Goal: Task Accomplishment & Management: Use online tool/utility

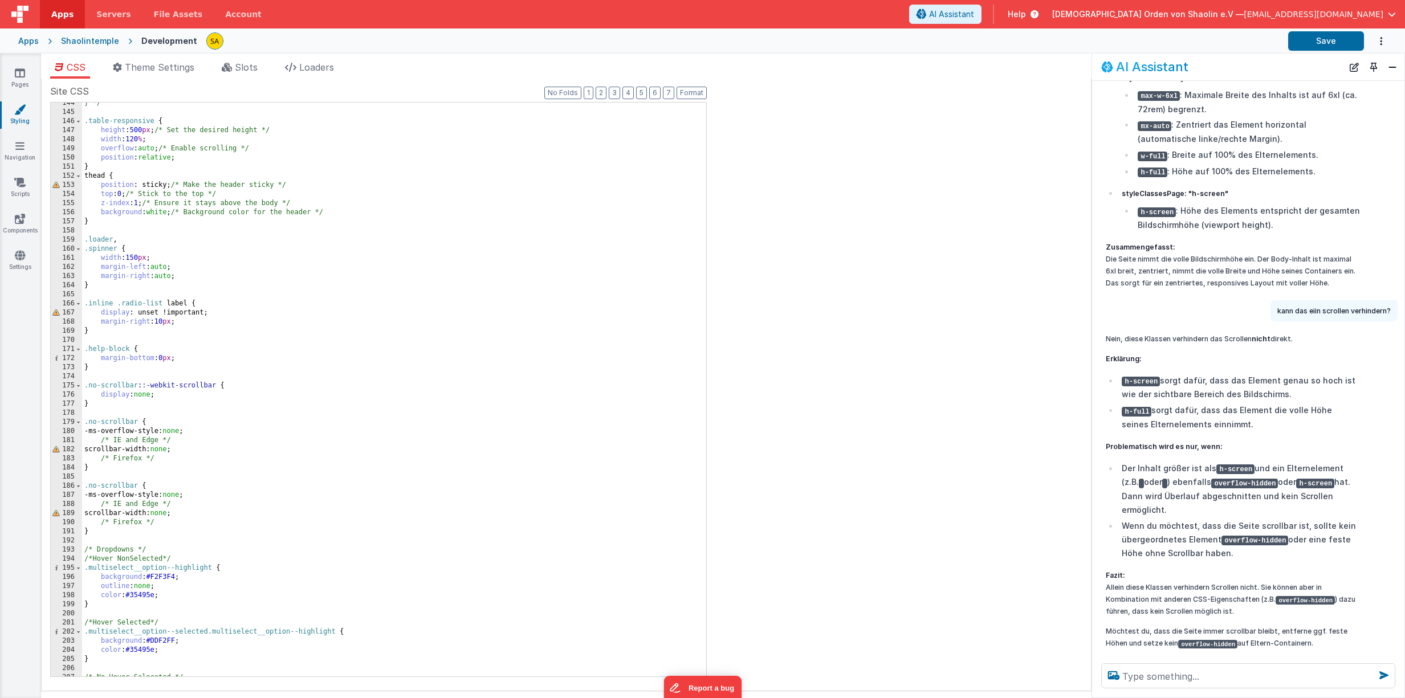
scroll to position [1, 0]
click at [1170, 676] on textarea at bounding box center [1248, 676] width 294 height 25
click at [18, 79] on link "Pages" at bounding box center [19, 78] width 41 height 23
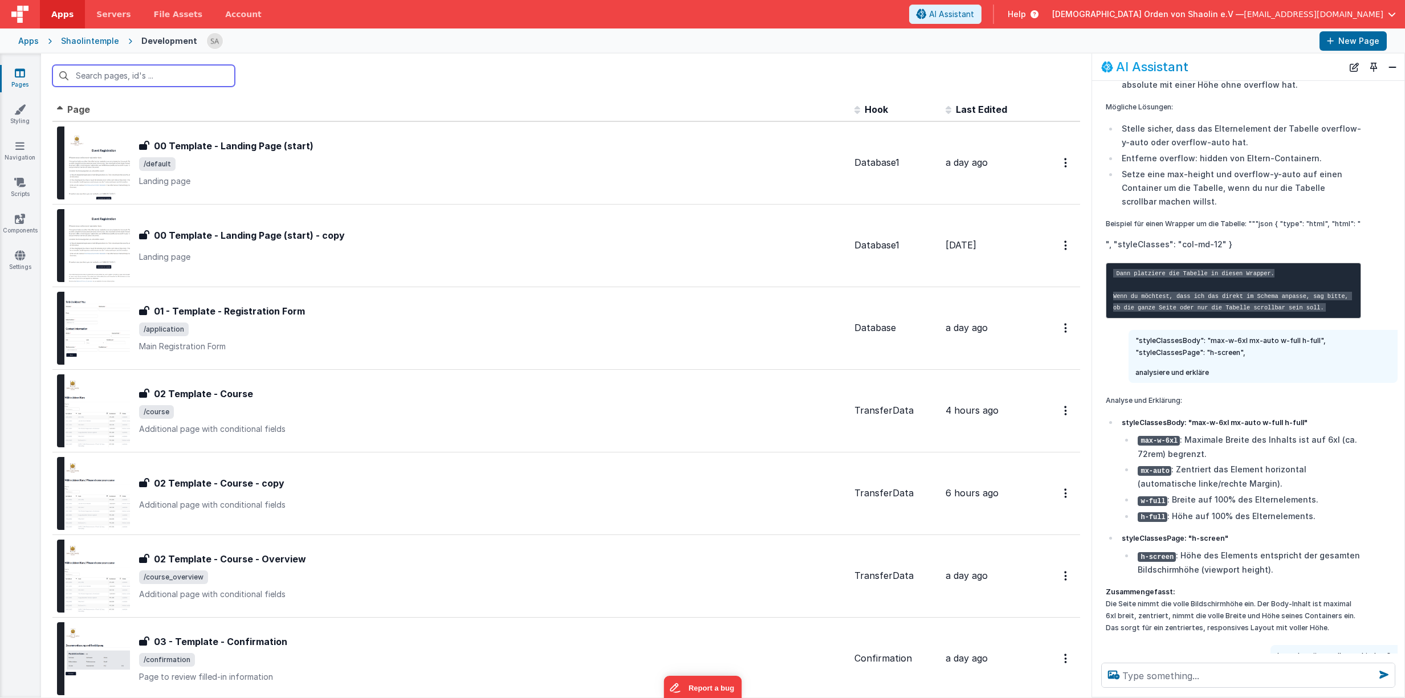
scroll to position [537, 0]
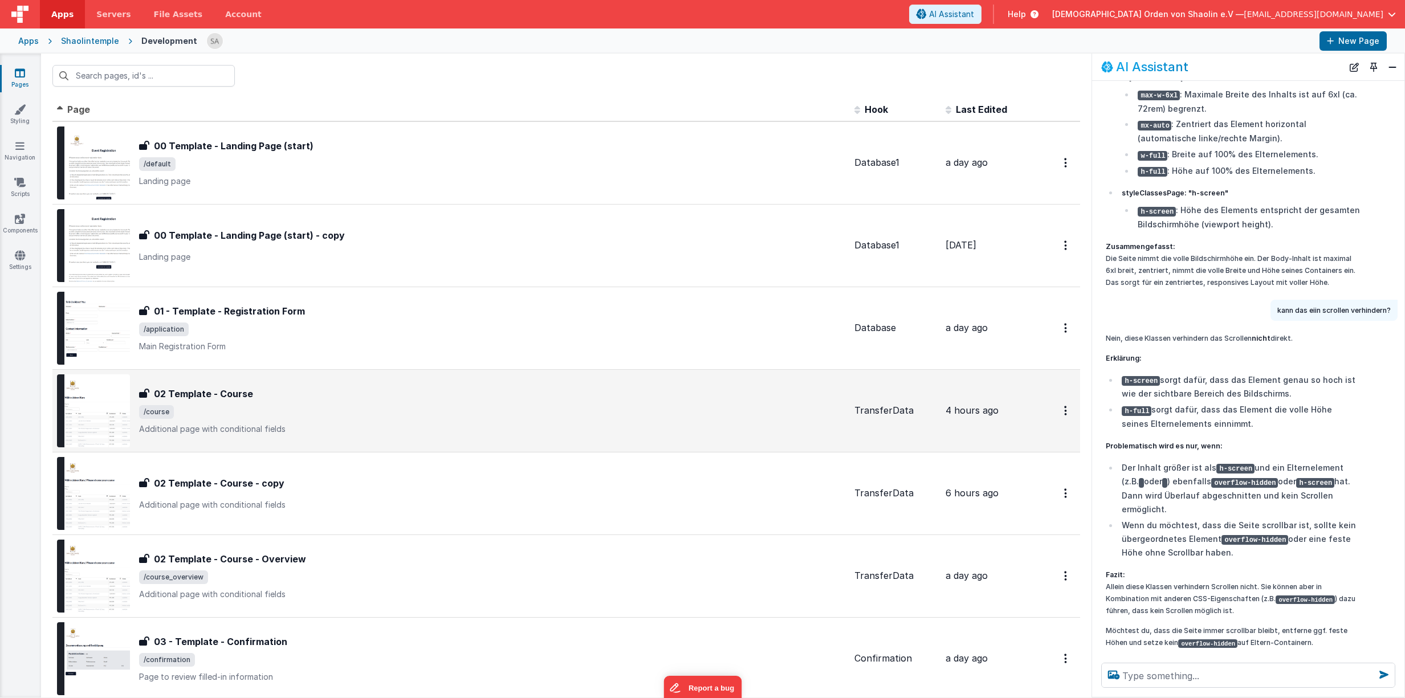
click at [425, 411] on span "/course" at bounding box center [492, 412] width 706 height 14
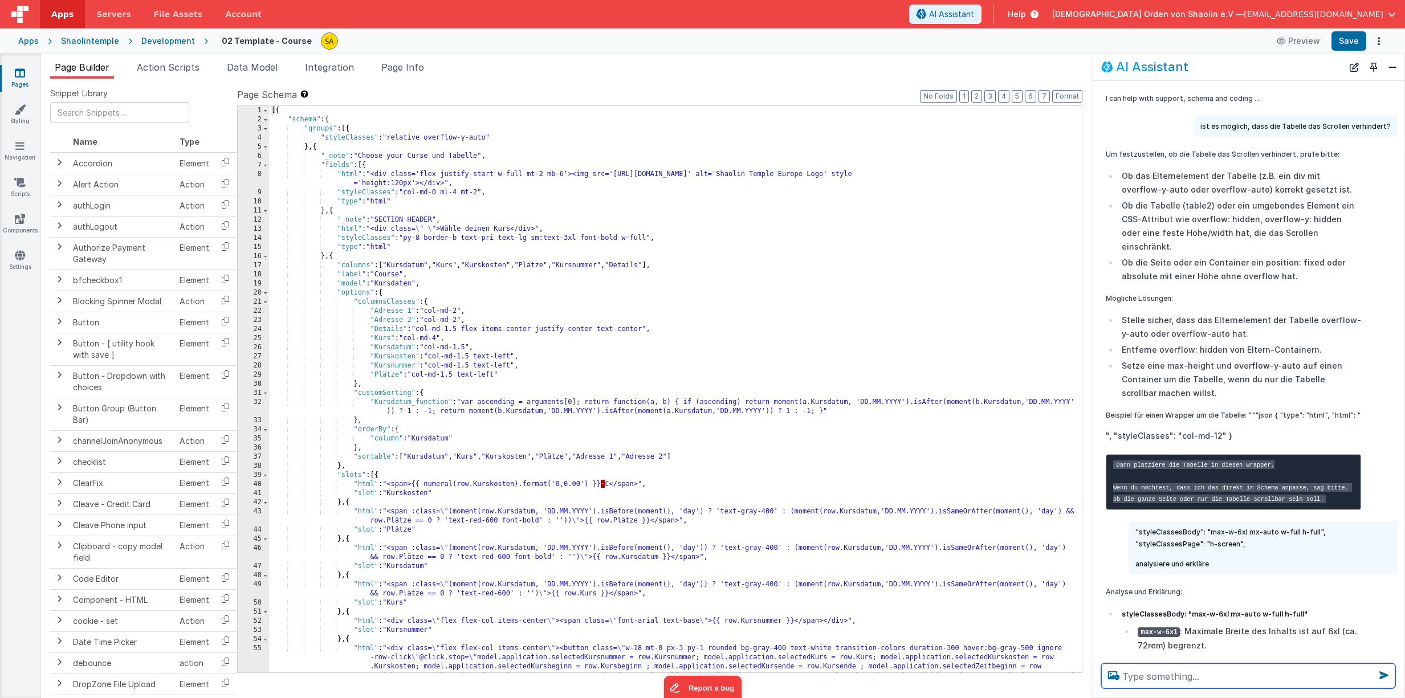
click at [1204, 682] on textarea at bounding box center [1248, 676] width 294 height 25
type textarea "02 Tamplate Course kann nicht gescrollt werden, warum"
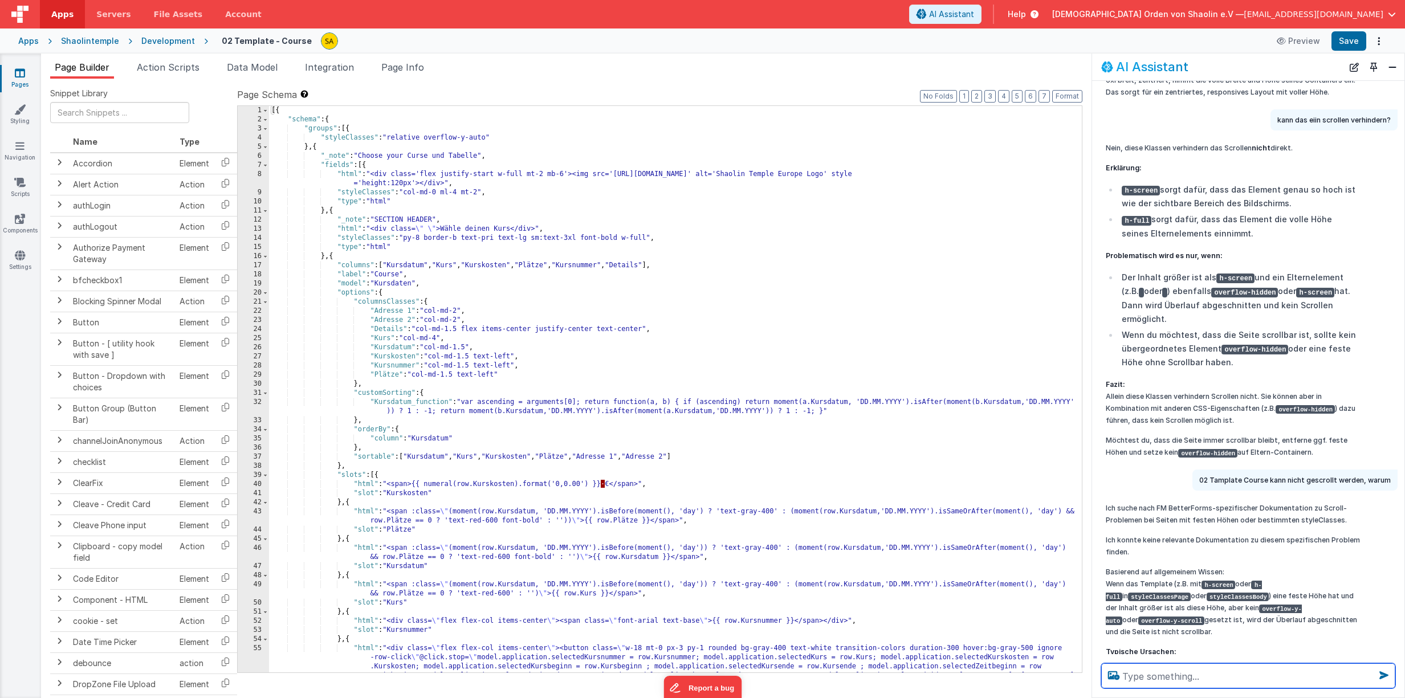
scroll to position [800, 0]
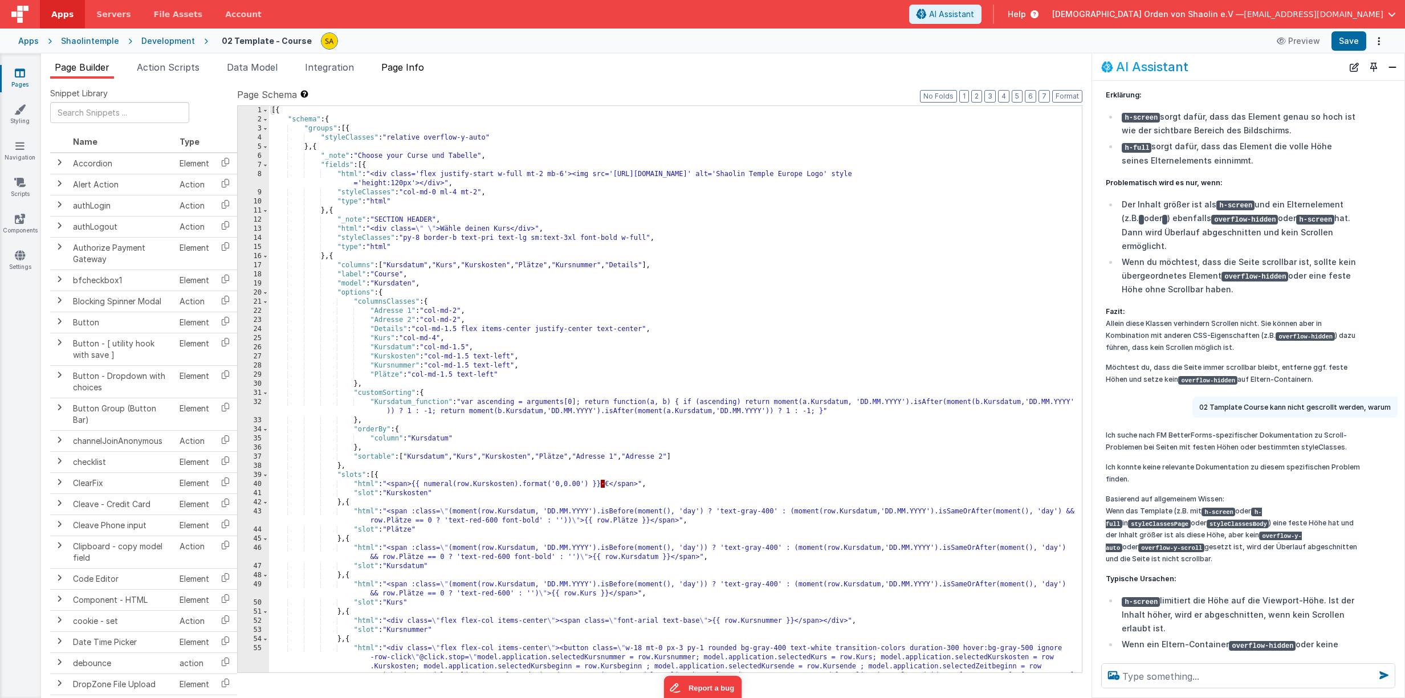
click at [406, 66] on span "Page Info" at bounding box center [402, 67] width 43 height 11
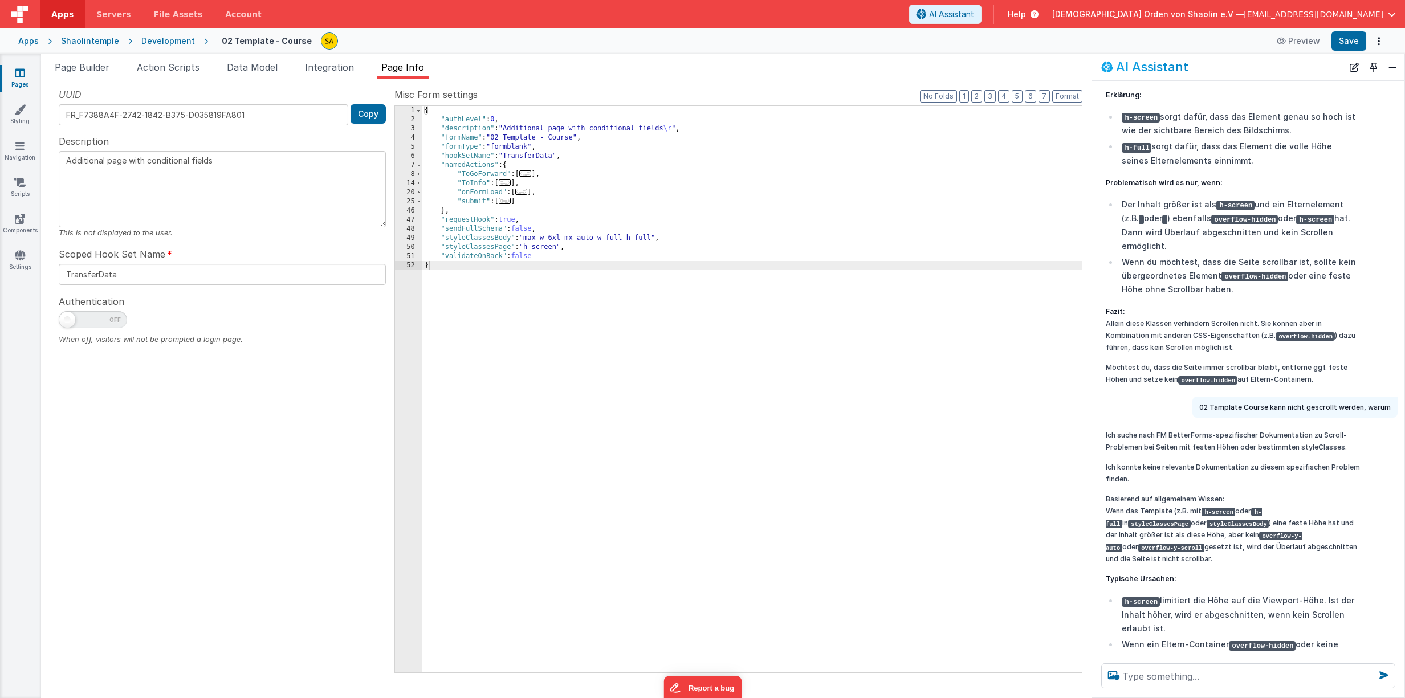
click at [22, 75] on icon at bounding box center [20, 72] width 10 height 11
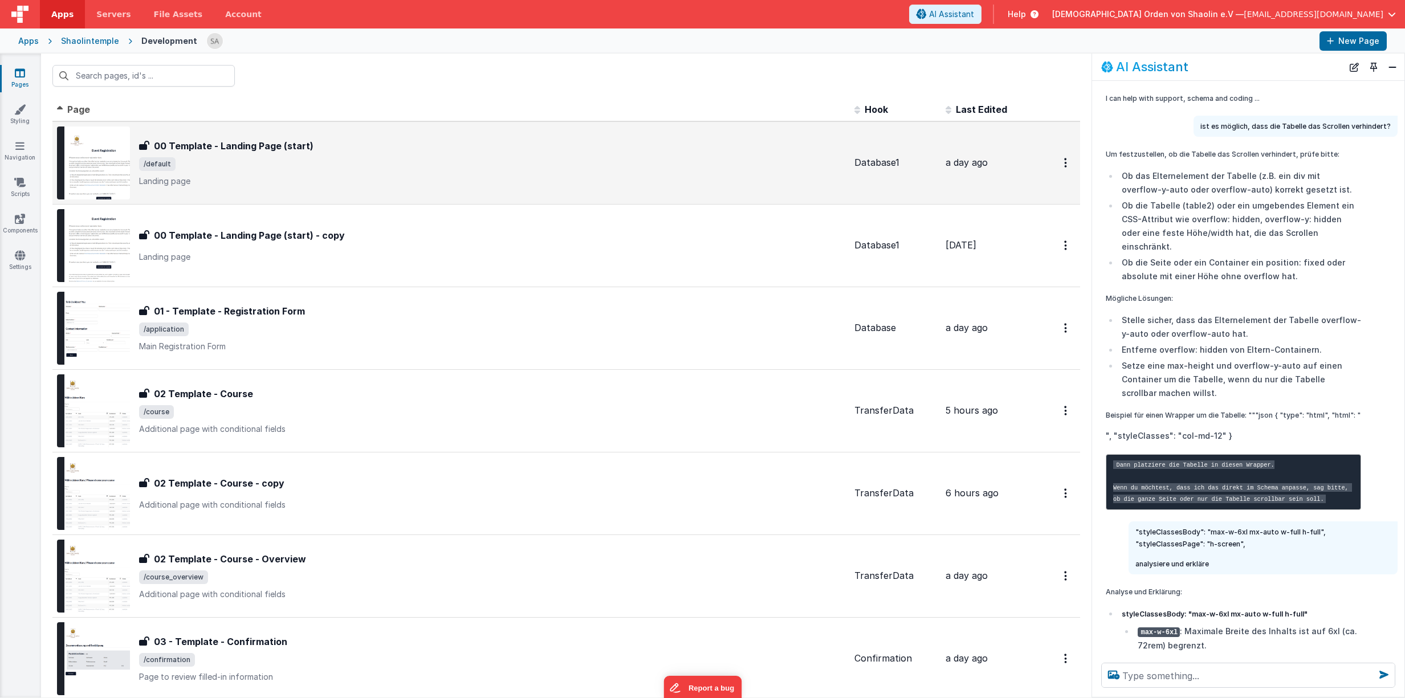
click at [430, 156] on div "00 Template - Landing Page (start) 00 Template - Landing Page (start) /default …" at bounding box center [492, 163] width 706 height 48
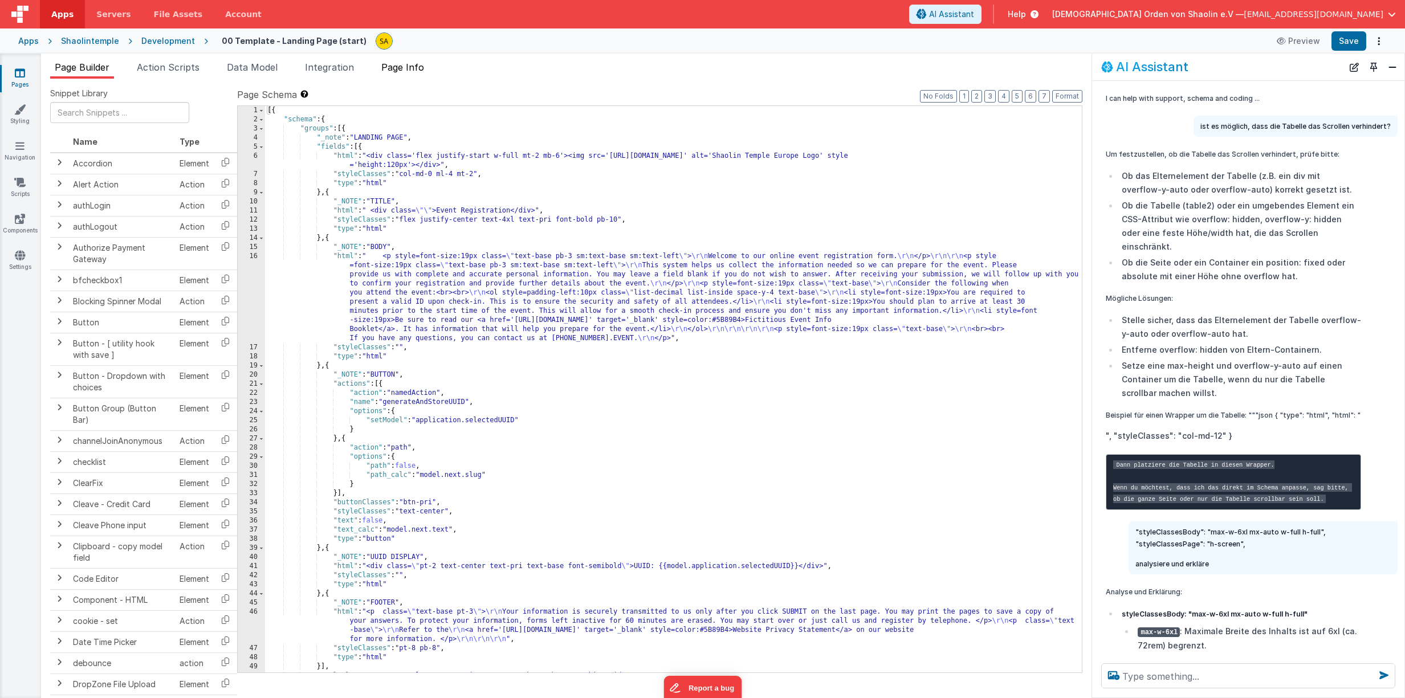
click at [409, 67] on span "Page Info" at bounding box center [402, 67] width 43 height 11
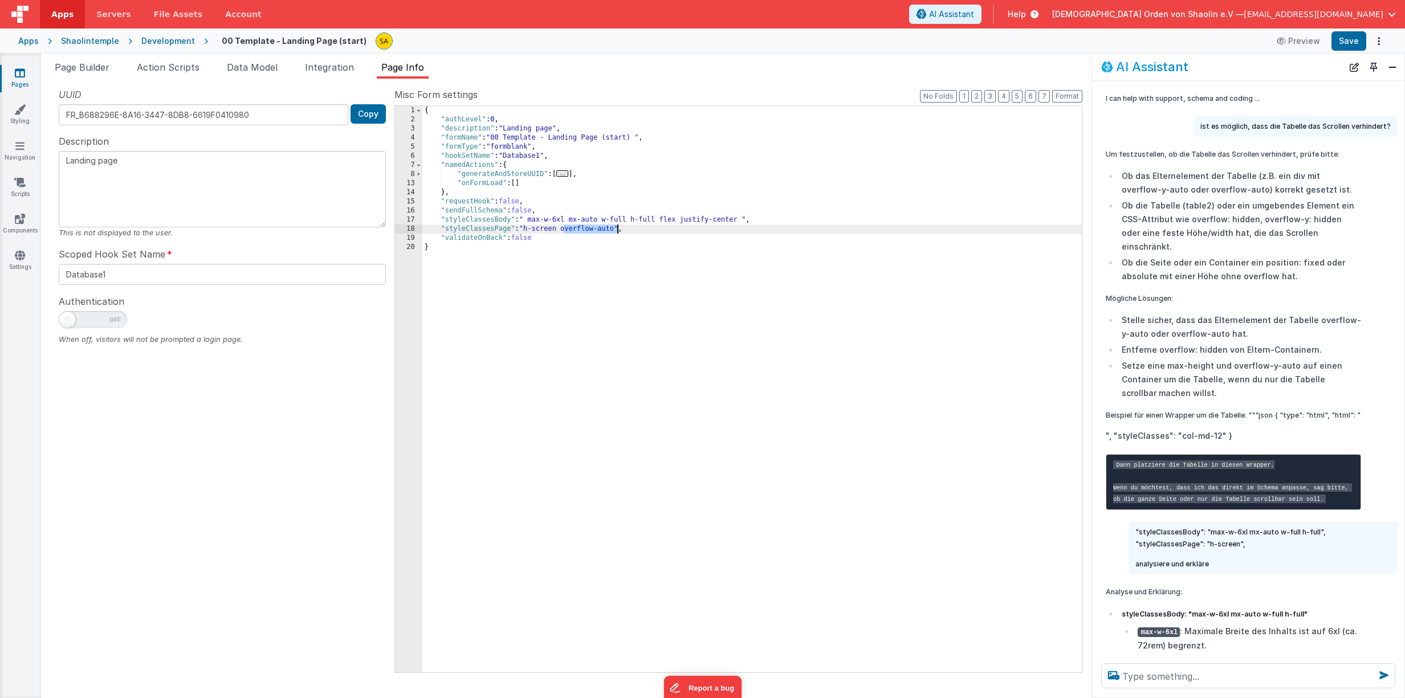
drag, startPoint x: 565, startPoint y: 229, endPoint x: 651, endPoint y: 320, distance: 125.0
click at [615, 230] on div "{ "authLevel" : 0 , "description" : "Landing page" , "formName" : "00 Template …" at bounding box center [752, 398] width 660 height 585
click at [616, 230] on div "{ "authLevel" : 0 , "description" : "Landing page" , "formName" : "00 Template …" at bounding box center [752, 398] width 660 height 585
drag, startPoint x: 616, startPoint y: 231, endPoint x: 567, endPoint y: 234, distance: 48.5
click at [565, 231] on div "{ "authLevel" : 0 , "description" : "Landing page" , "formName" : "00 Template …" at bounding box center [752, 398] width 660 height 585
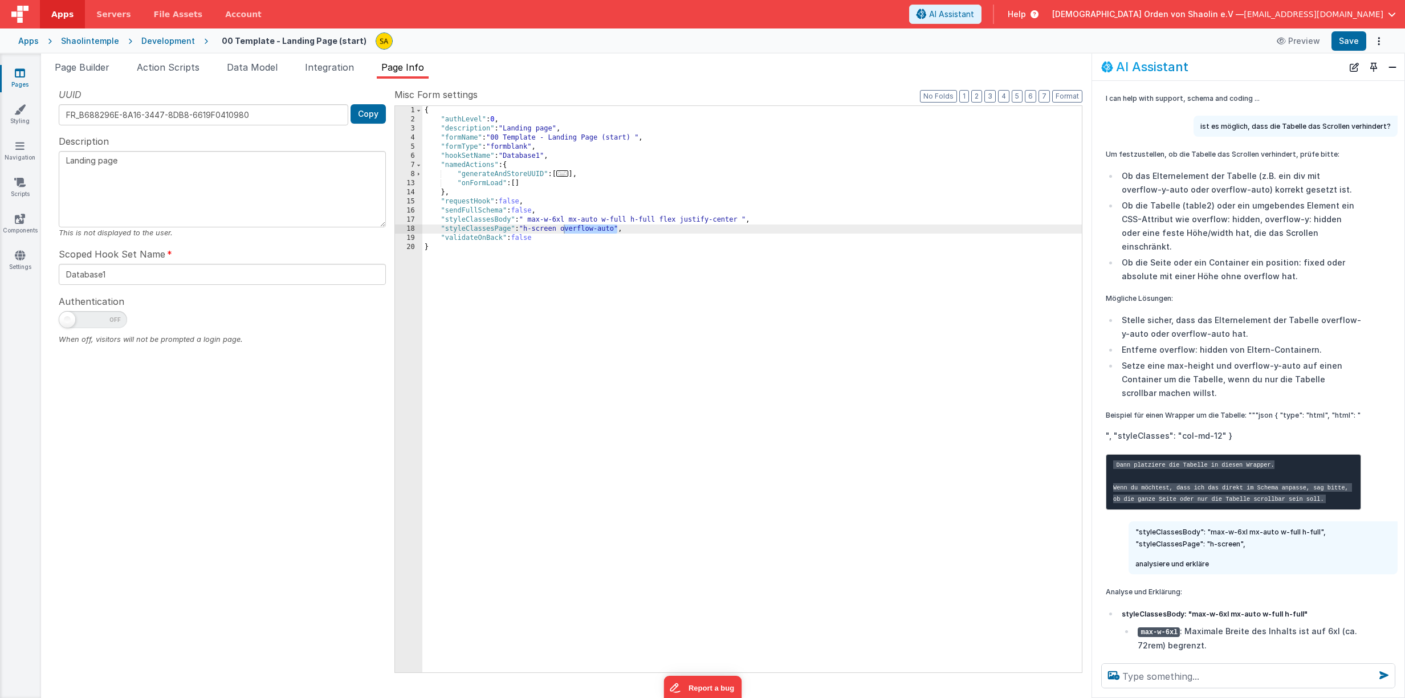
click at [15, 72] on icon at bounding box center [20, 72] width 10 height 11
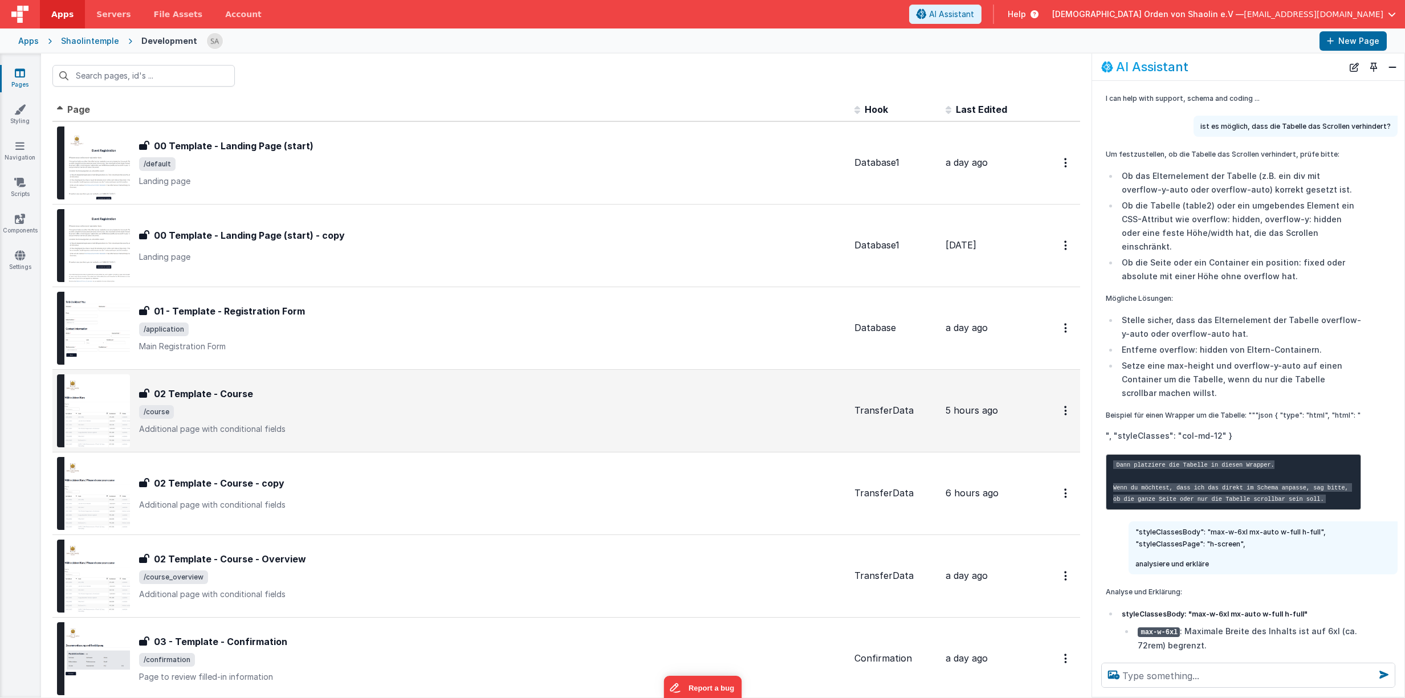
click at [438, 407] on span "/course" at bounding box center [492, 412] width 706 height 14
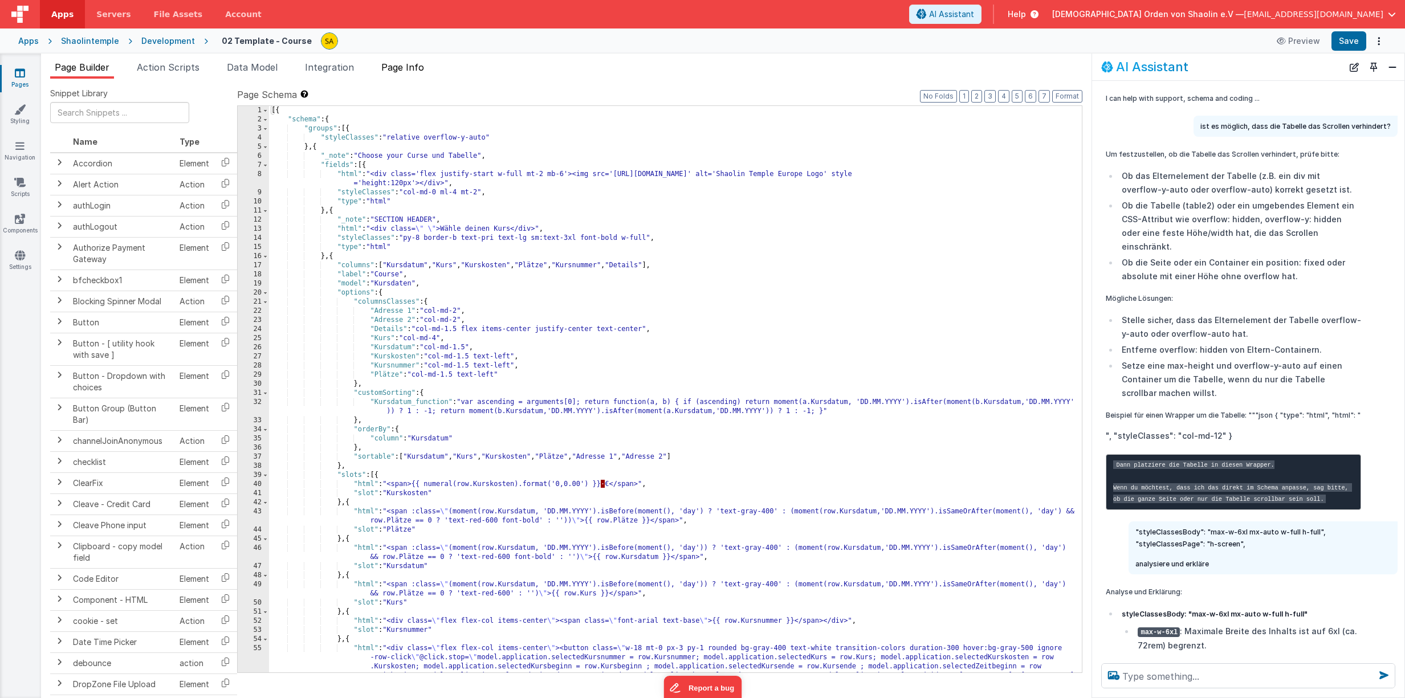
click at [410, 67] on span "Page Info" at bounding box center [402, 67] width 43 height 11
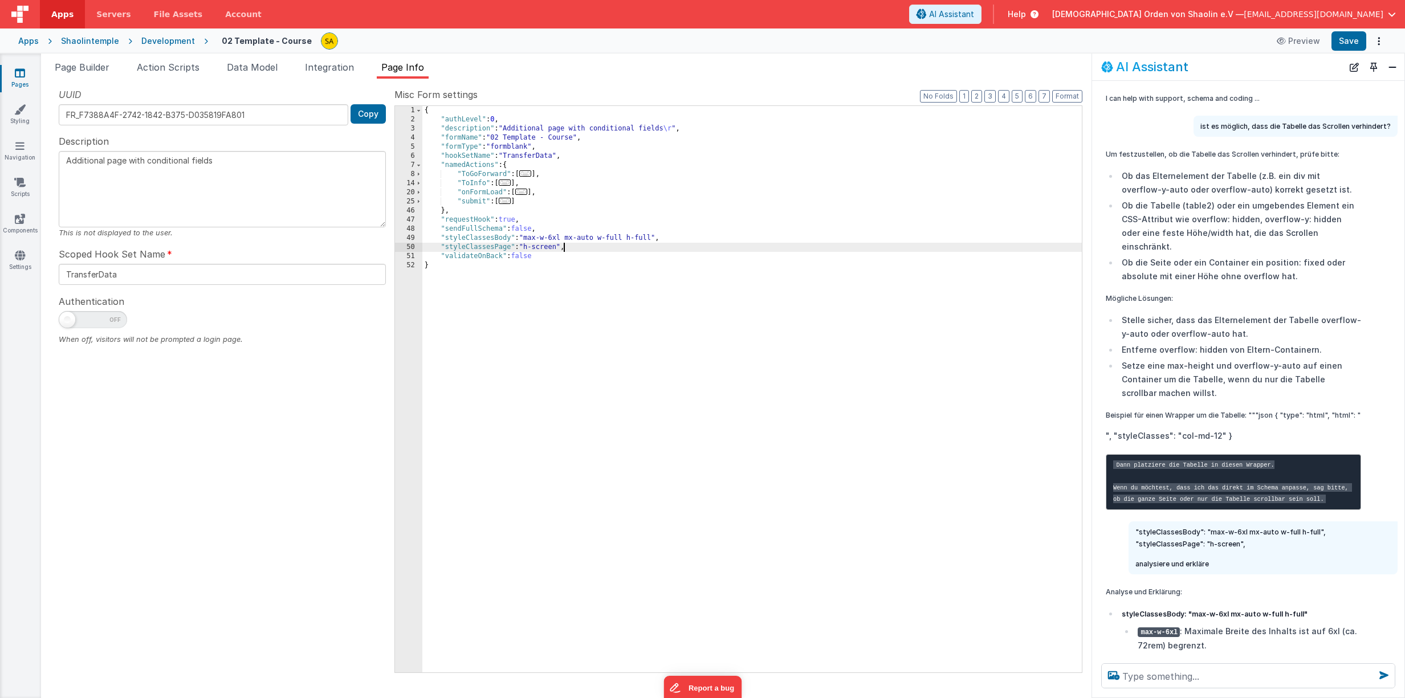
drag, startPoint x: 564, startPoint y: 248, endPoint x: 569, endPoint y: 268, distance: 21.3
click at [564, 249] on div "{ "authLevel" : 0 , "description" : "Additional page with conditional fields \r…" at bounding box center [752, 398] width 660 height 585
type textarea "Additional page with conditional fields"
click at [569, 249] on div "{ "authLevel" : 0 , "description" : "Additional page with conditional fields \r…" at bounding box center [752, 398] width 660 height 585
drag, startPoint x: 618, startPoint y: 248, endPoint x: 620, endPoint y: 268, distance: 20.0
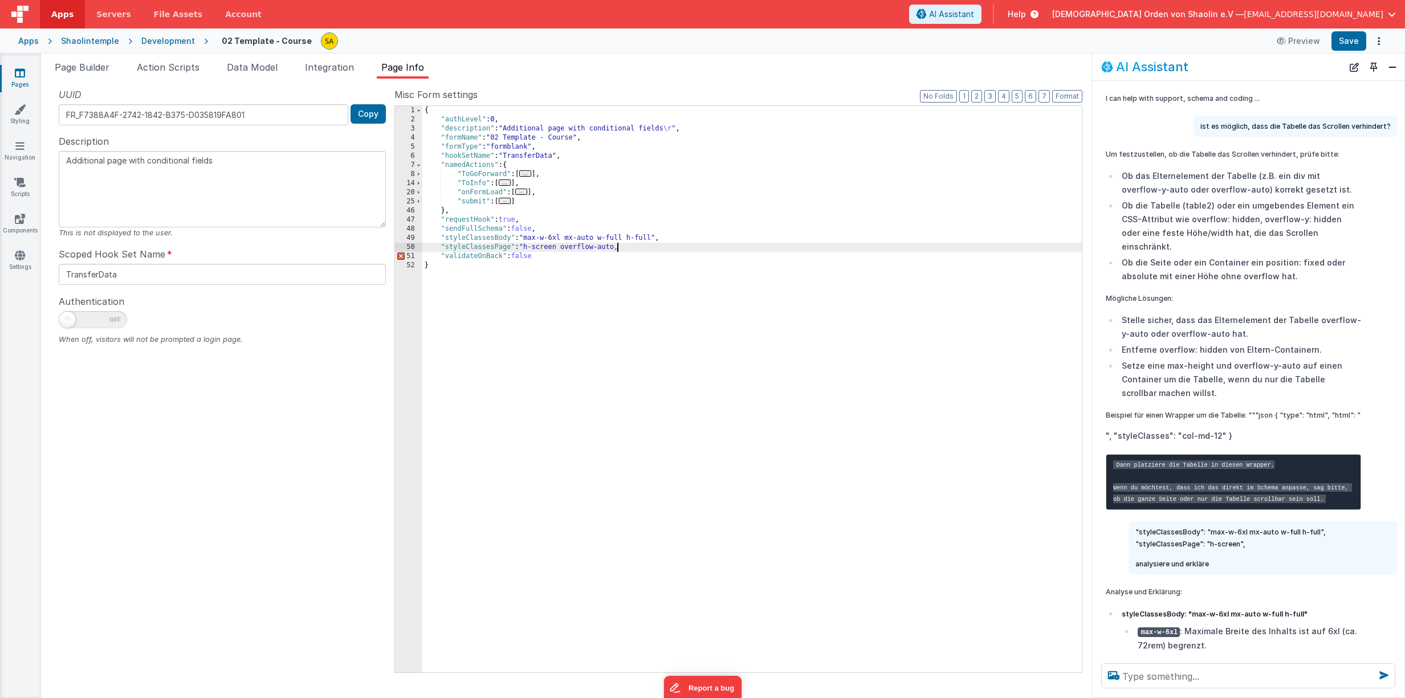
click at [618, 248] on div "{ "authLevel" : 0 , "description" : "Additional page with conditional fields \r…" at bounding box center [752, 398] width 660 height 585
type textarea "Additional page with conditional fields"
click at [1349, 44] on button "Save" at bounding box center [1349, 40] width 35 height 19
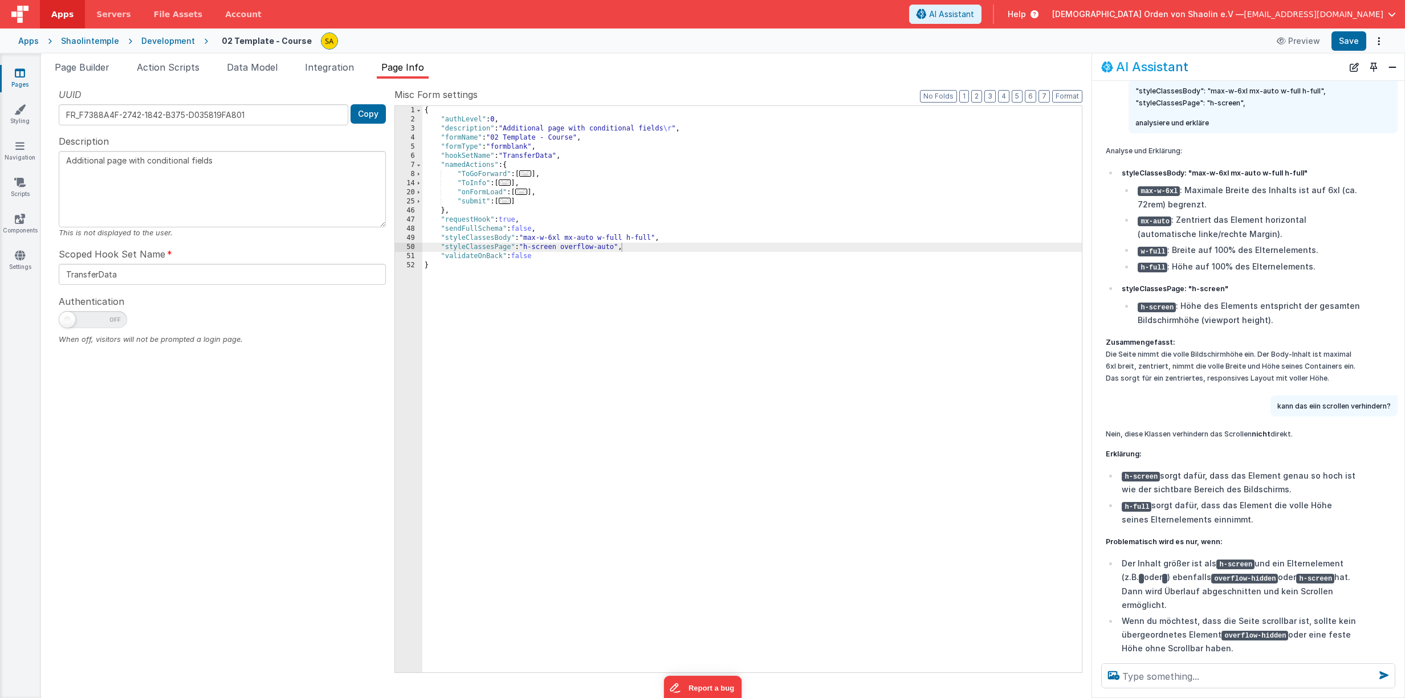
scroll to position [1066, 0]
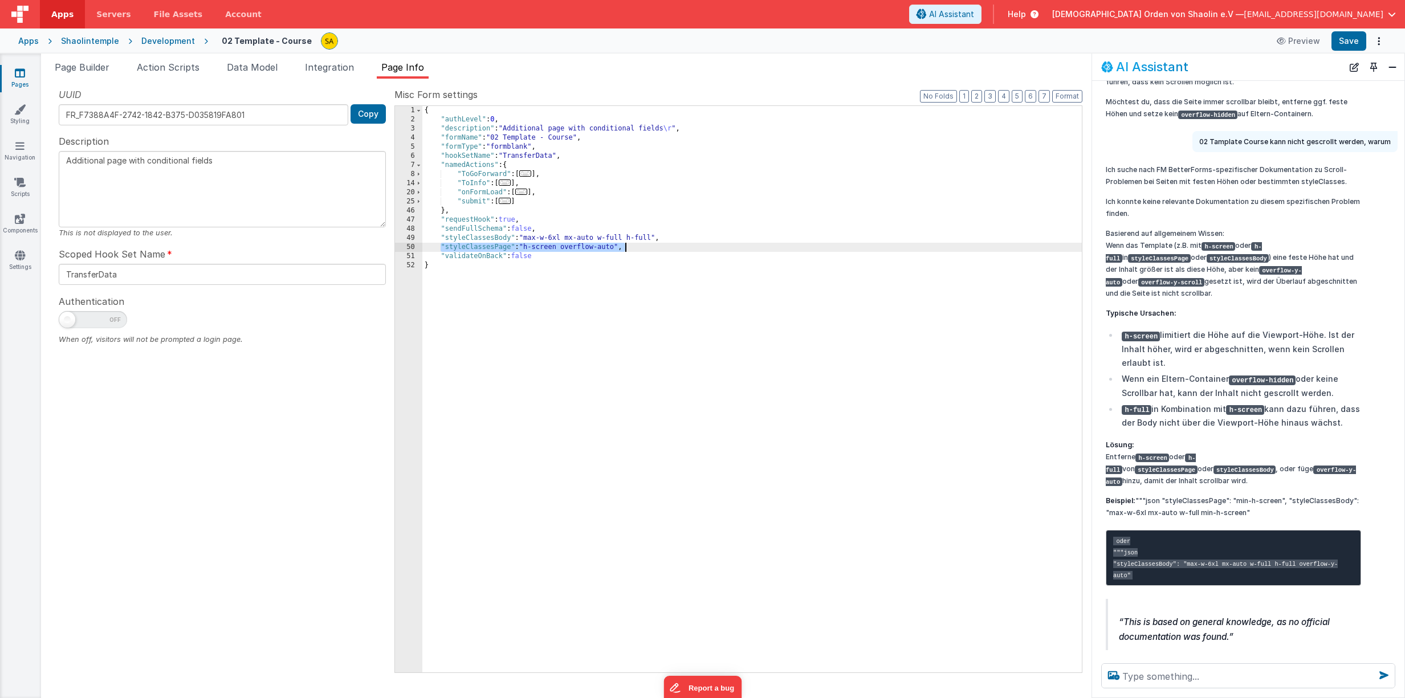
drag, startPoint x: 446, startPoint y: 249, endPoint x: 651, endPoint y: 247, distance: 204.6
click at [652, 247] on div "{ "authLevel" : 0 , "description" : "Additional page with conditional fields \r…" at bounding box center [752, 398] width 660 height 585
click at [22, 79] on link "Pages" at bounding box center [19, 78] width 41 height 23
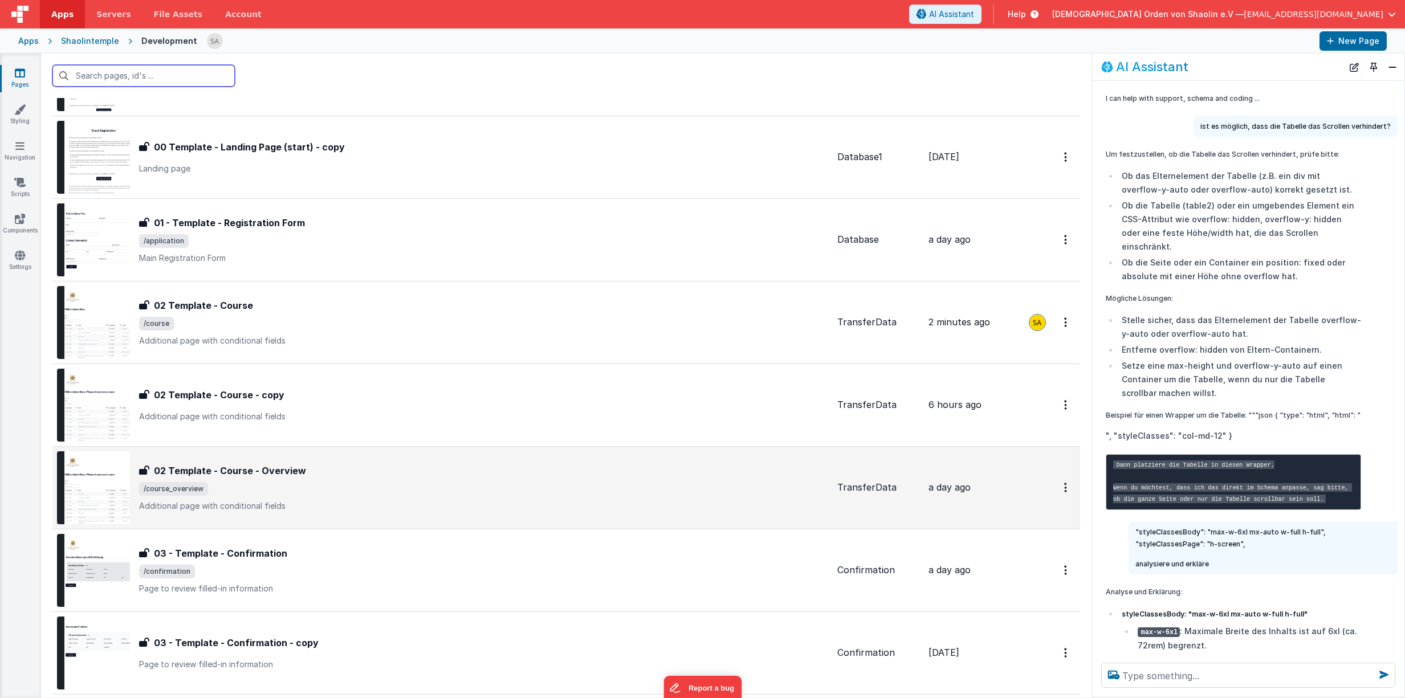
scroll to position [91, 0]
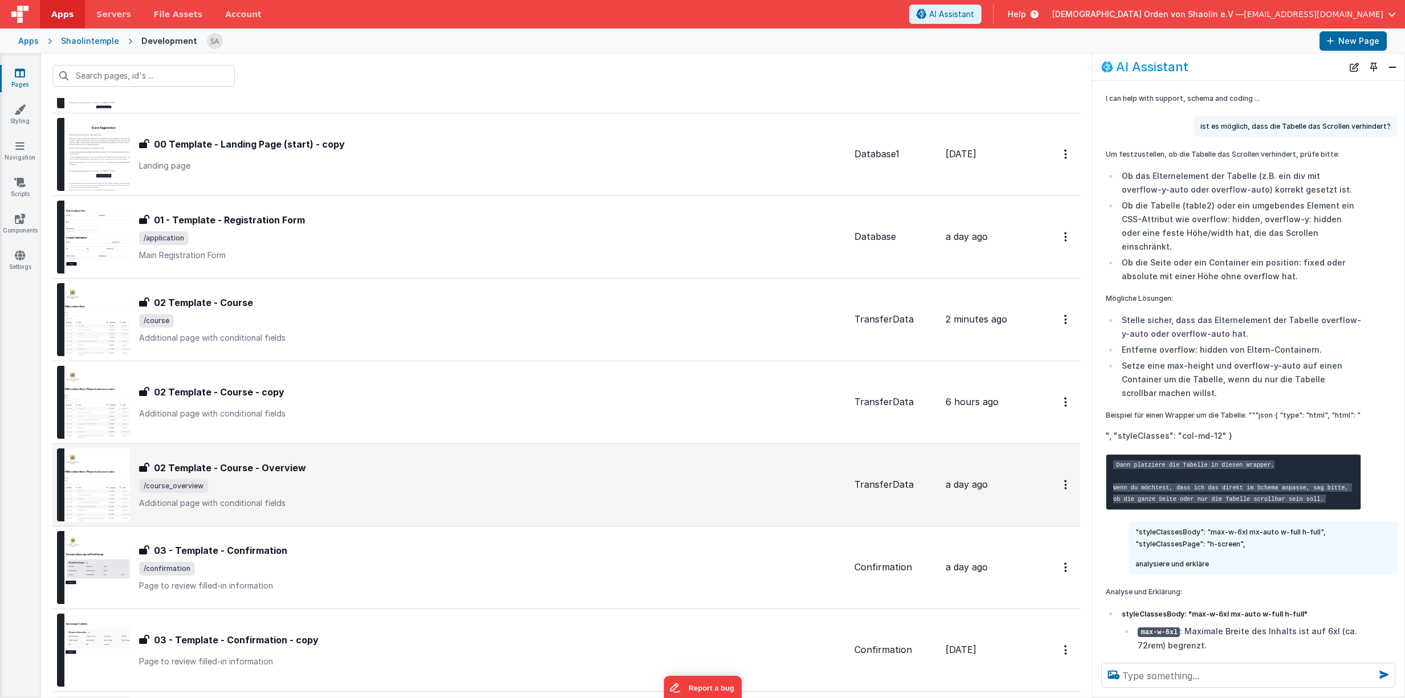
click at [460, 463] on div "02 Template - Course - Overview" at bounding box center [492, 468] width 706 height 14
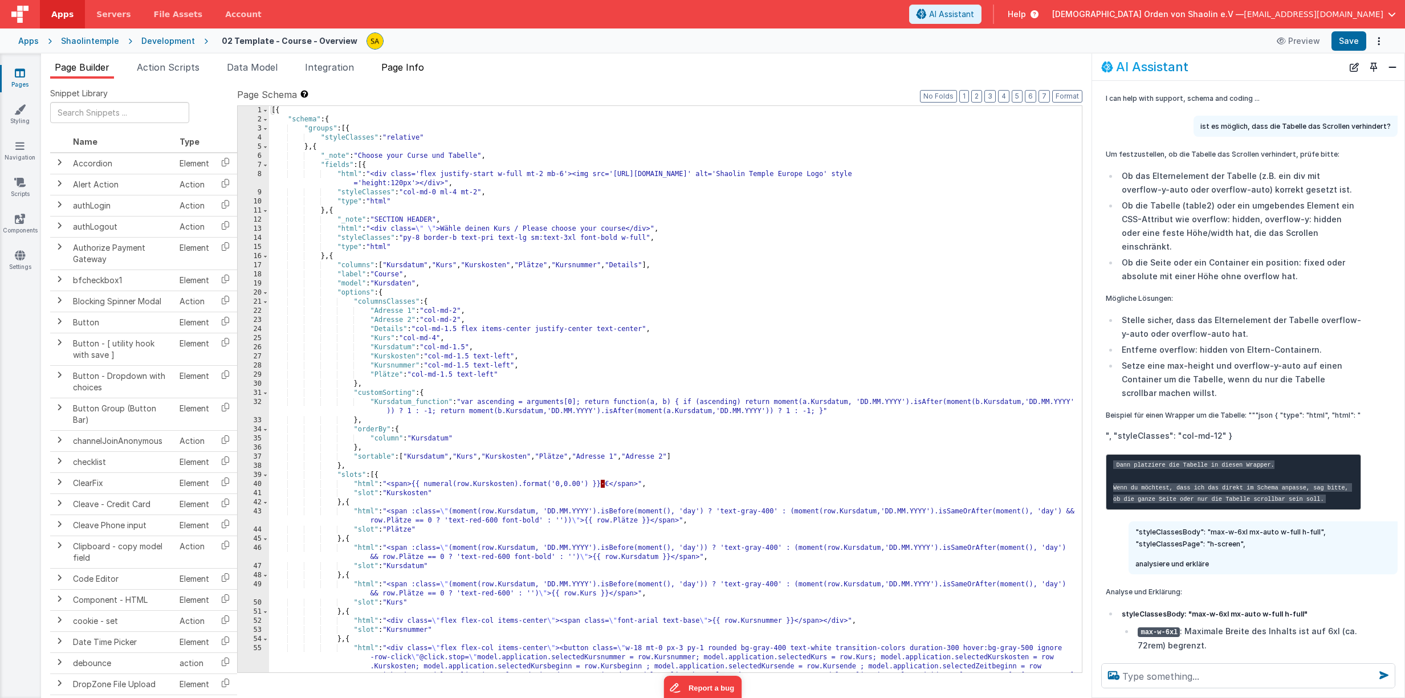
click at [413, 70] on span "Page Info" at bounding box center [402, 67] width 43 height 11
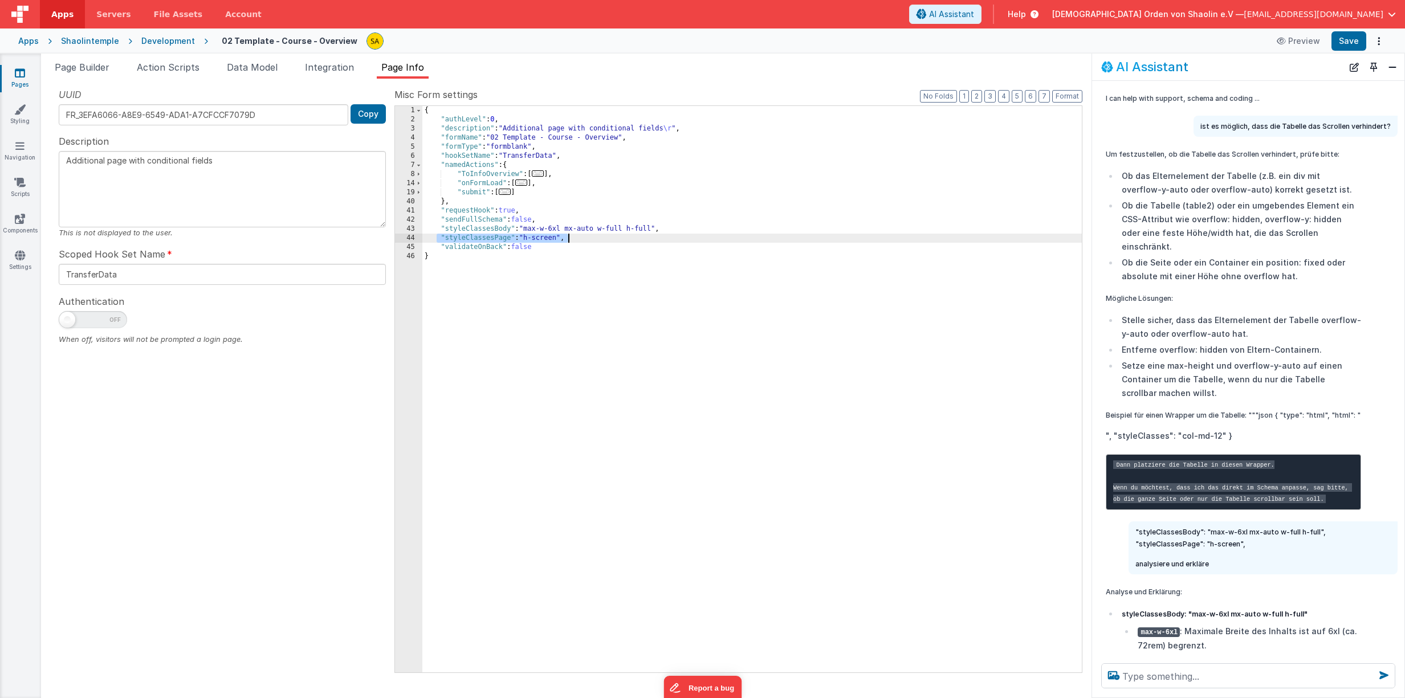
drag, startPoint x: 438, startPoint y: 238, endPoint x: 637, endPoint y: 312, distance: 211.8
click at [567, 241] on div "{ "authLevel" : 0 , "description" : "Additional page with conditional fields \r…" at bounding box center [752, 398] width 660 height 585
type textarea "Additional page with conditional fields"
click at [1356, 40] on button "Save" at bounding box center [1349, 40] width 35 height 19
click at [19, 74] on icon at bounding box center [20, 72] width 10 height 11
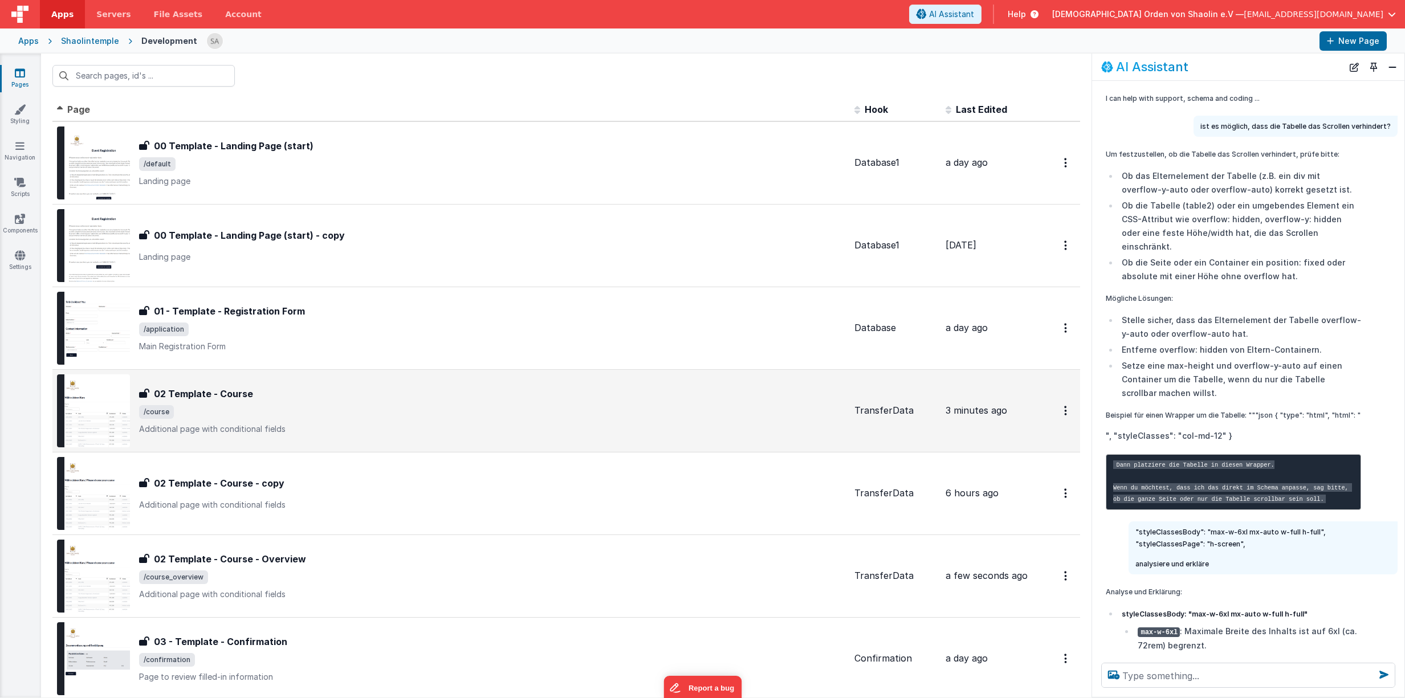
click at [335, 411] on span "/course" at bounding box center [492, 412] width 706 height 14
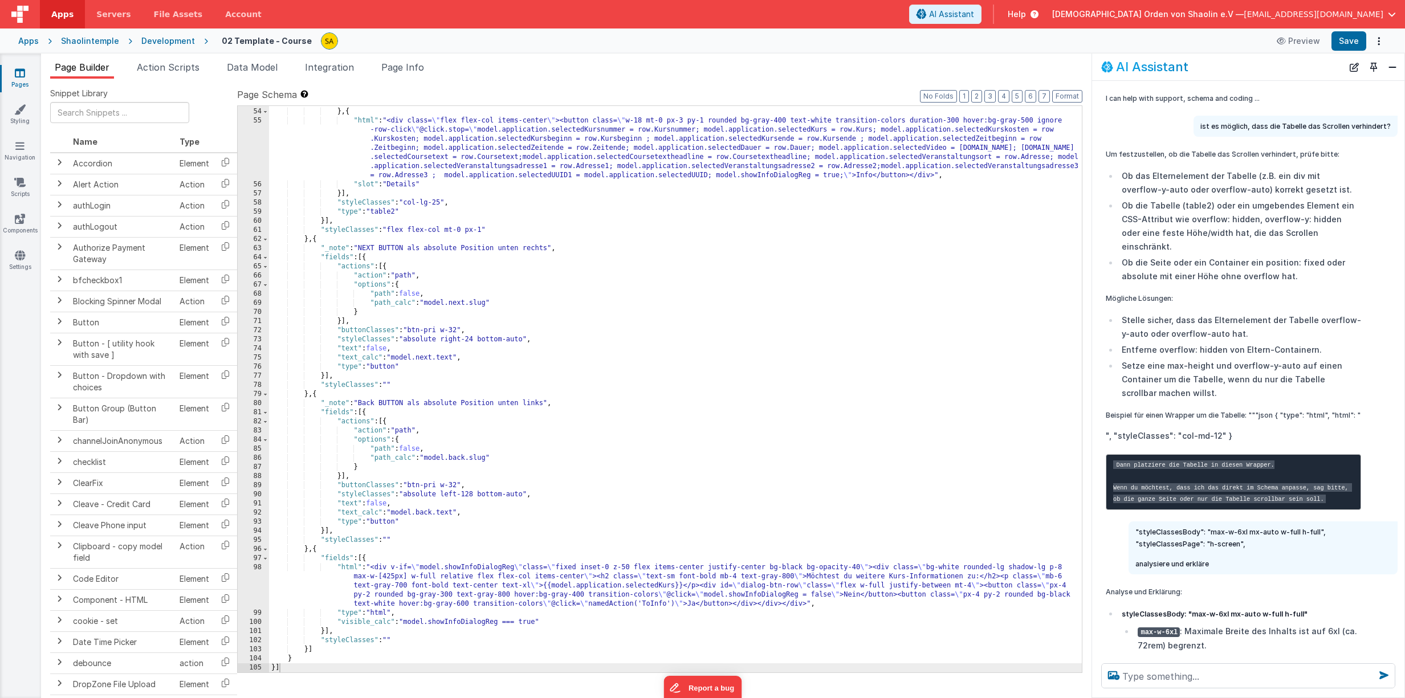
scroll to position [528, 0]
click at [525, 340] on div ""slot" : "Kursnummer" } , { "html" : "<div class= \" flex flex-col items-center…" at bounding box center [675, 390] width 813 height 585
click at [1348, 43] on button "Save" at bounding box center [1349, 40] width 35 height 19
click at [513, 341] on div ""slot" : "Kursnummer" } , { "html" : "<div class= \" flex flex-col items-center…" at bounding box center [675, 390] width 813 height 585
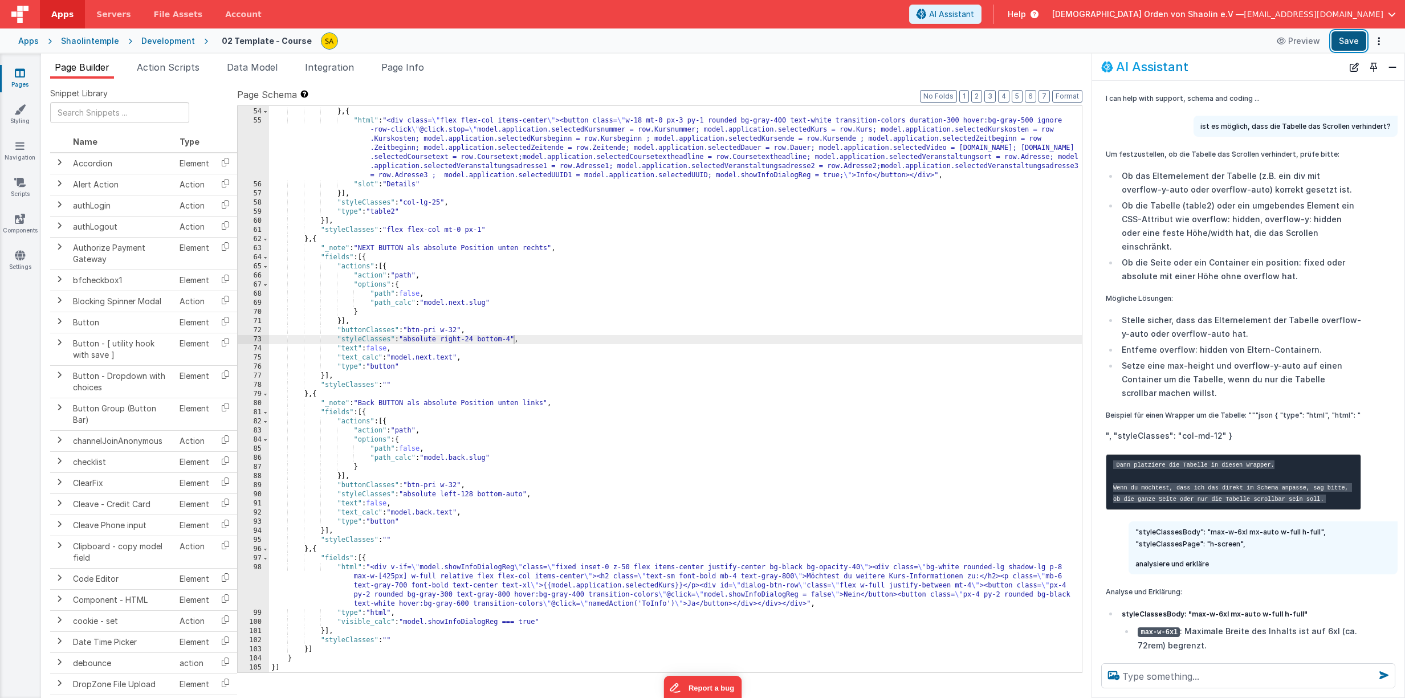
click at [1343, 38] on button "Save" at bounding box center [1349, 40] width 35 height 19
click at [514, 339] on div ""slot" : "Kursnummer" } , { "html" : "<div class= \" flex flex-col items-center…" at bounding box center [675, 390] width 813 height 585
click at [1349, 43] on button "Save" at bounding box center [1349, 40] width 35 height 19
drag, startPoint x: 514, startPoint y: 339, endPoint x: 522, endPoint y: 353, distance: 16.1
click at [514, 339] on div ""slot" : "Kursnummer" } , { "html" : "<div class= \" flex flex-col items-center…" at bounding box center [675, 390] width 813 height 585
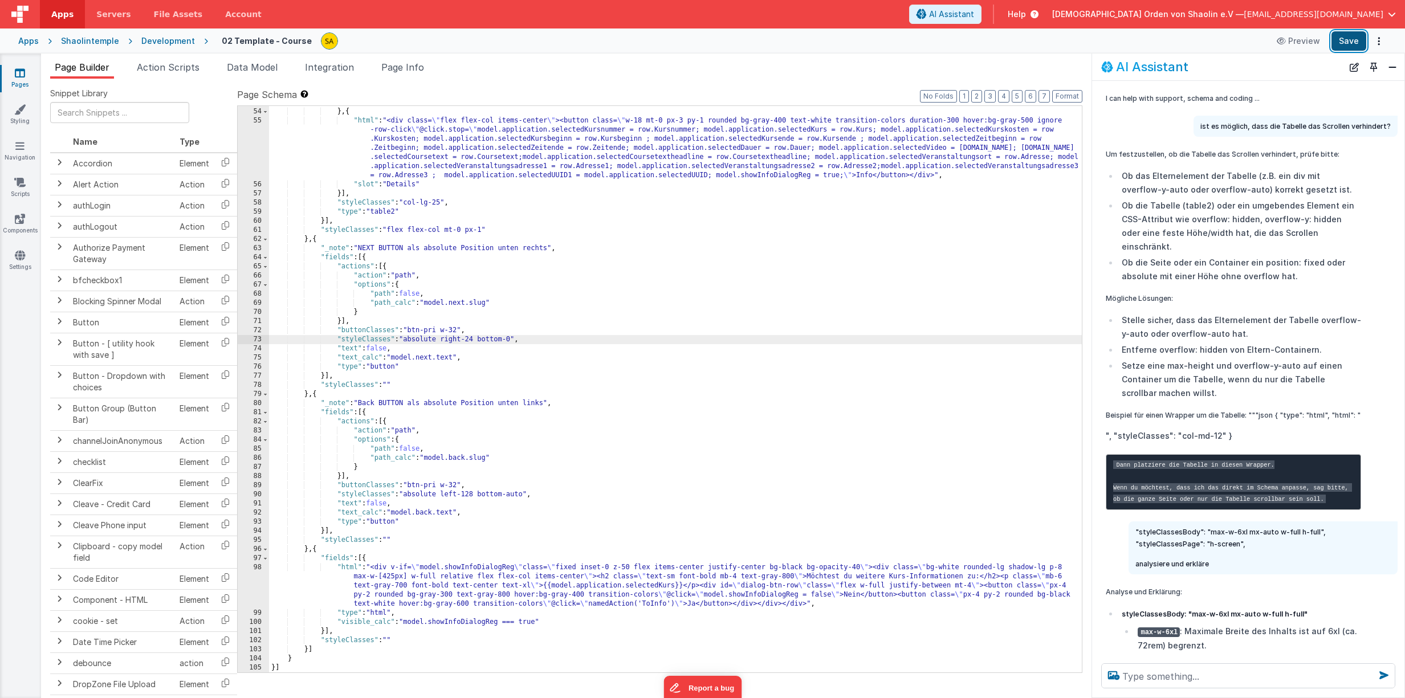
click at [1352, 45] on button "Save" at bounding box center [1349, 40] width 35 height 19
click at [515, 341] on div ""slot" : "Kursnummer" } , { "html" : "<div class= \" flex flex-col items-center…" at bounding box center [675, 390] width 813 height 585
click at [1358, 42] on button "Save" at bounding box center [1349, 40] width 35 height 19
click at [1214, 677] on textarea at bounding box center [1248, 676] width 294 height 25
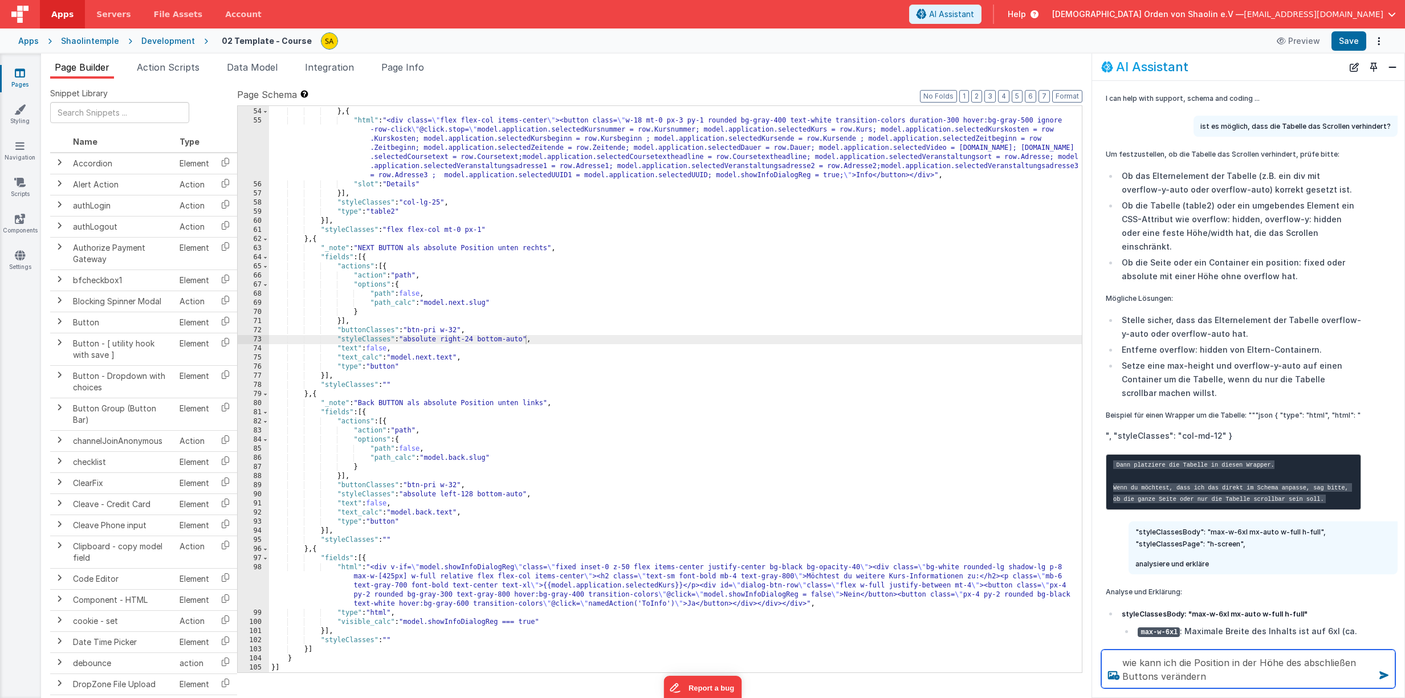
type textarea "wie kann ich die Position in der Höhe des abschließen Buttons verändern"
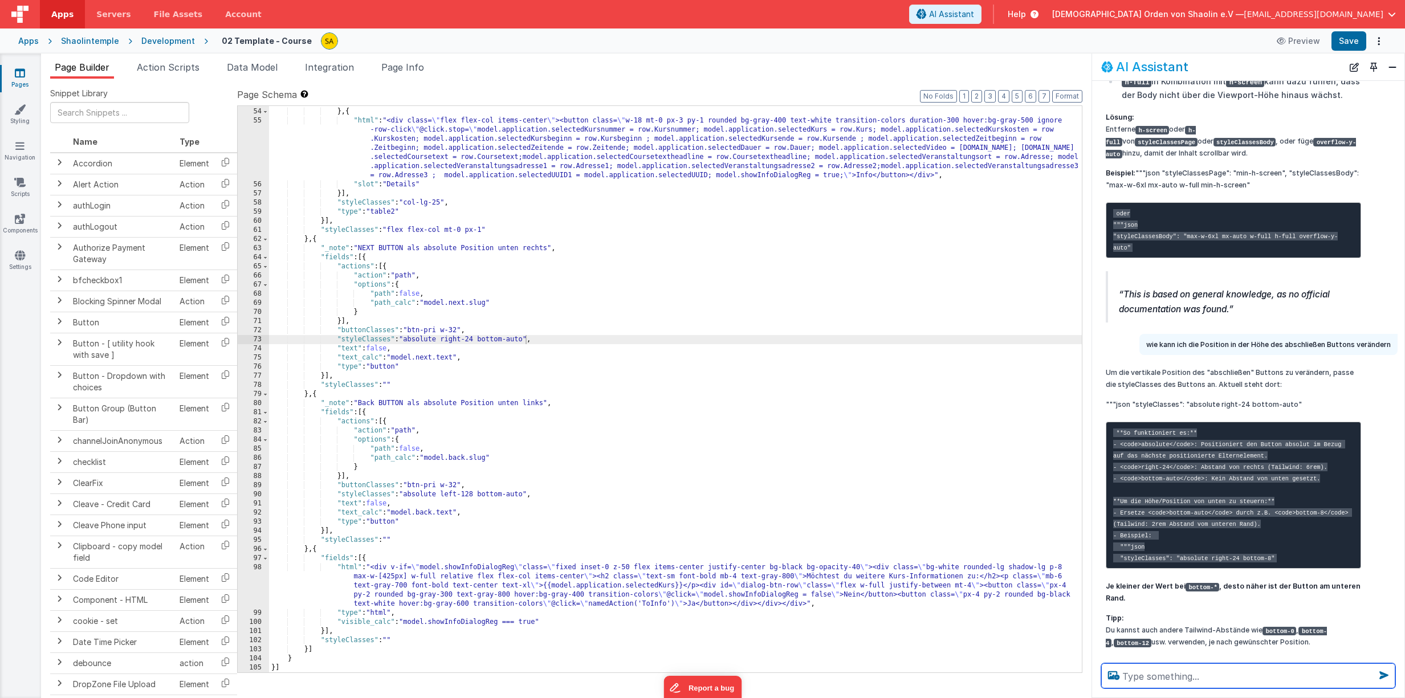
scroll to position [1419, 0]
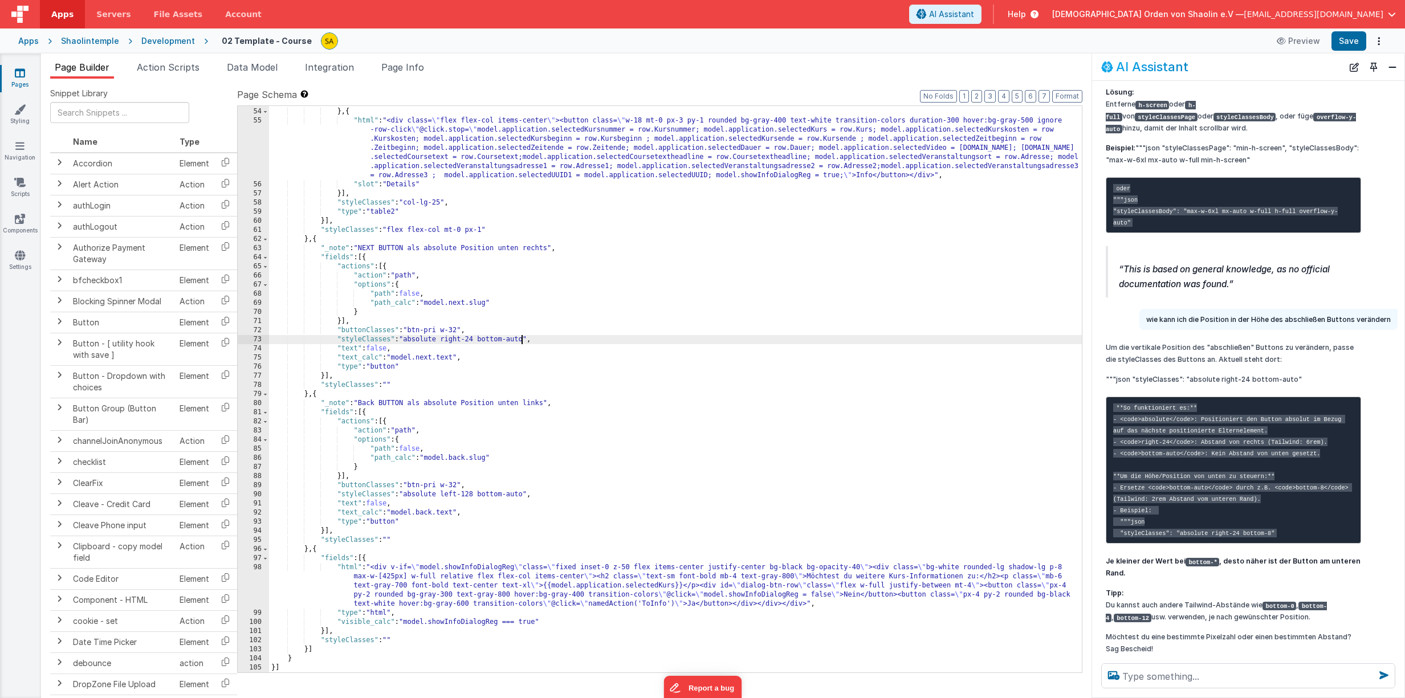
click at [523, 339] on div ""slot" : "Kursnummer" } , { "html" : "<div class= \" flex flex-col items-center…" at bounding box center [675, 390] width 813 height 585
click at [525, 496] on div ""slot" : "Kursnummer" } , { "html" : "<div class= \" flex flex-col items-center…" at bounding box center [675, 390] width 813 height 585
click at [1350, 38] on button "Save" at bounding box center [1349, 40] width 35 height 19
click at [514, 339] on div ""slot" : "Kursnummer" } , { "html" : "<div class= \" flex flex-col items-center…" at bounding box center [675, 390] width 813 height 585
click at [1358, 40] on button "Save" at bounding box center [1349, 40] width 35 height 19
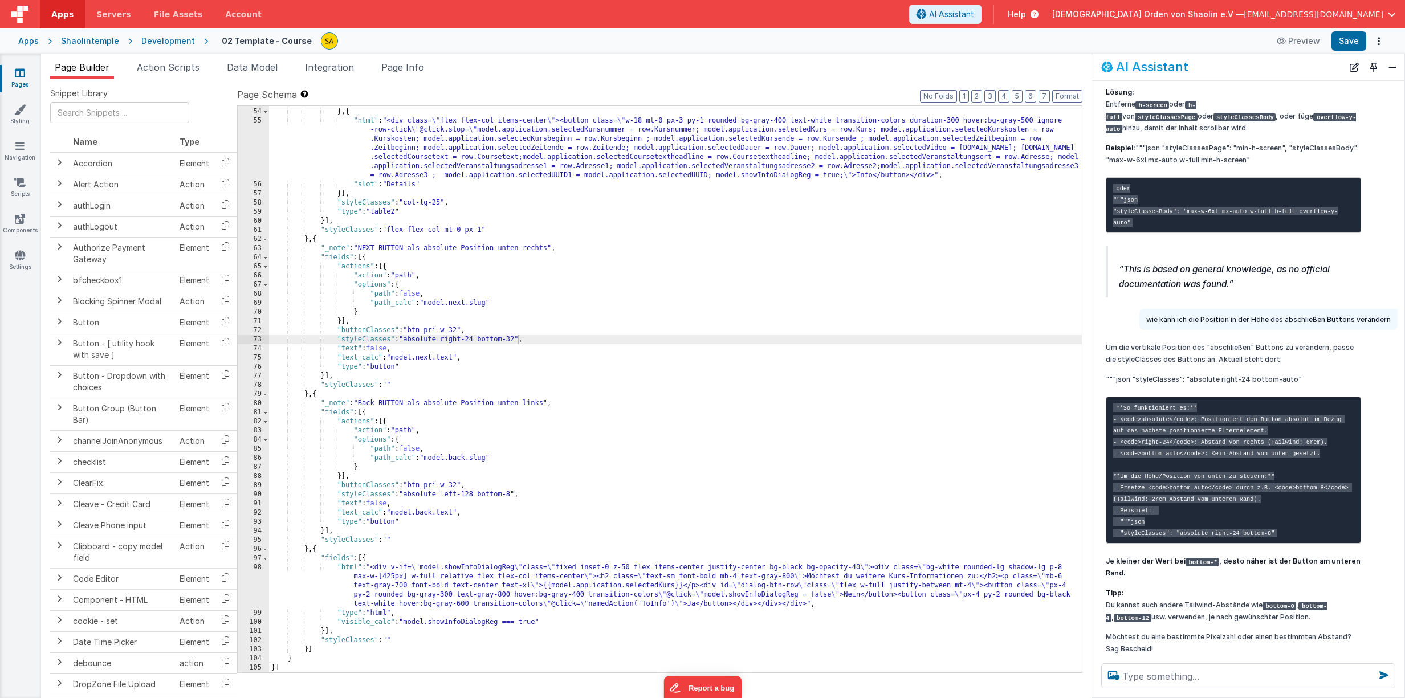
drag, startPoint x: 516, startPoint y: 340, endPoint x: 518, endPoint y: 355, distance: 14.9
click at [516, 340] on div ""slot" : "Kursnummer" } , { "html" : "<div class= \" flex flex-col items-center…" at bounding box center [675, 390] width 813 height 585
click at [1348, 45] on button "Save" at bounding box center [1349, 40] width 35 height 19
click at [514, 339] on div ""slot" : "Kursnummer" } , { "html" : "<div class= \" flex flex-col items-center…" at bounding box center [675, 390] width 813 height 585
click at [1360, 39] on button "Save" at bounding box center [1349, 40] width 35 height 19
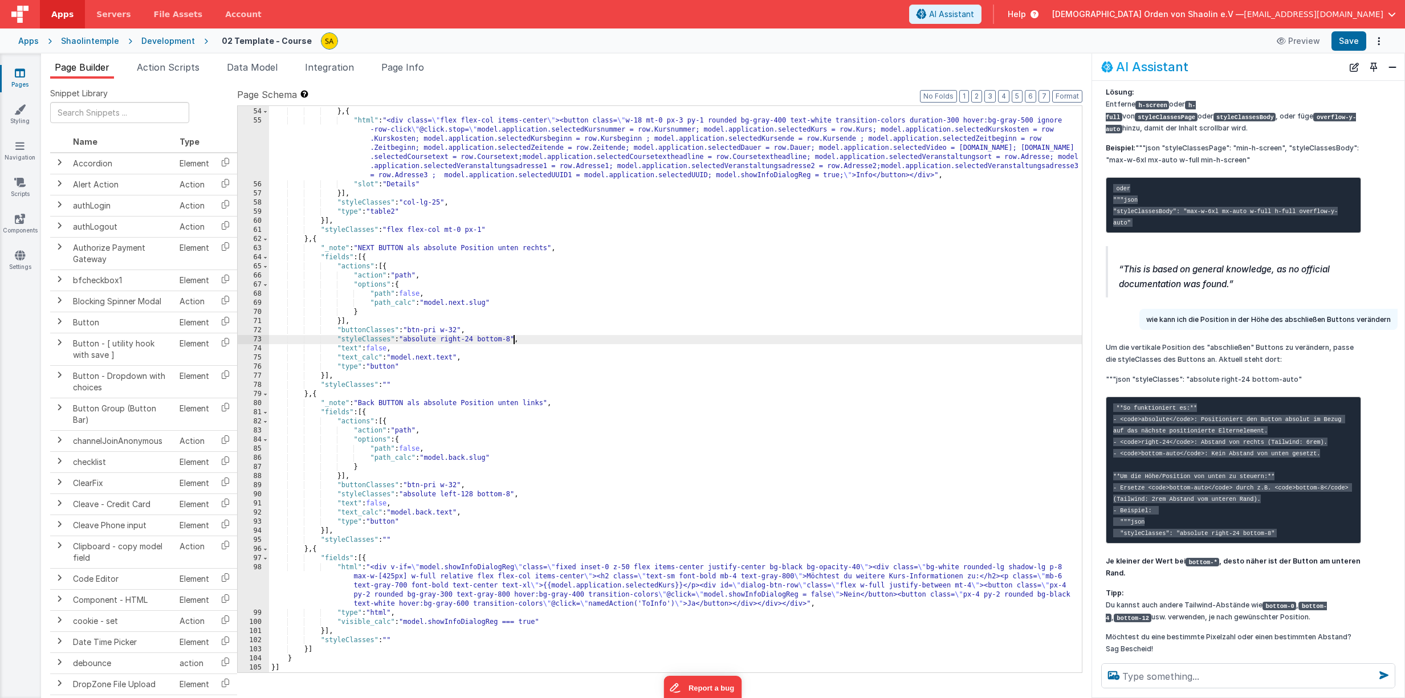
click at [513, 342] on div ""slot" : "Kursnummer" } , { "html" : "<div class= \" flex flex-col items-center…" at bounding box center [675, 390] width 813 height 585
click at [1352, 44] on button "Save" at bounding box center [1349, 40] width 35 height 19
drag, startPoint x: 513, startPoint y: 494, endPoint x: 516, endPoint y: 507, distance: 12.9
click at [513, 494] on div ""slot" : "Kursnummer" } , { "html" : "<div class= \" flex flex-col items-center…" at bounding box center [675, 390] width 813 height 585
click at [1354, 46] on button "Save" at bounding box center [1349, 40] width 35 height 19
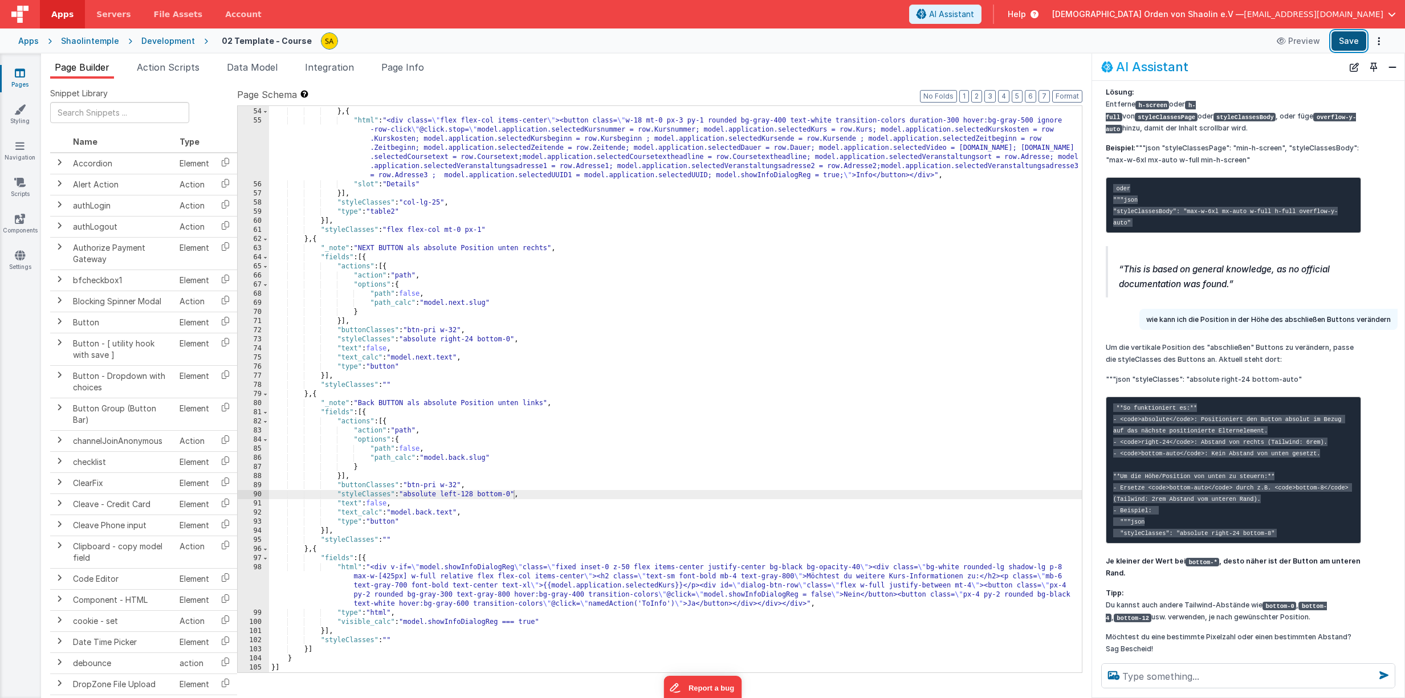
click at [1352, 42] on button "Save" at bounding box center [1349, 40] width 35 height 19
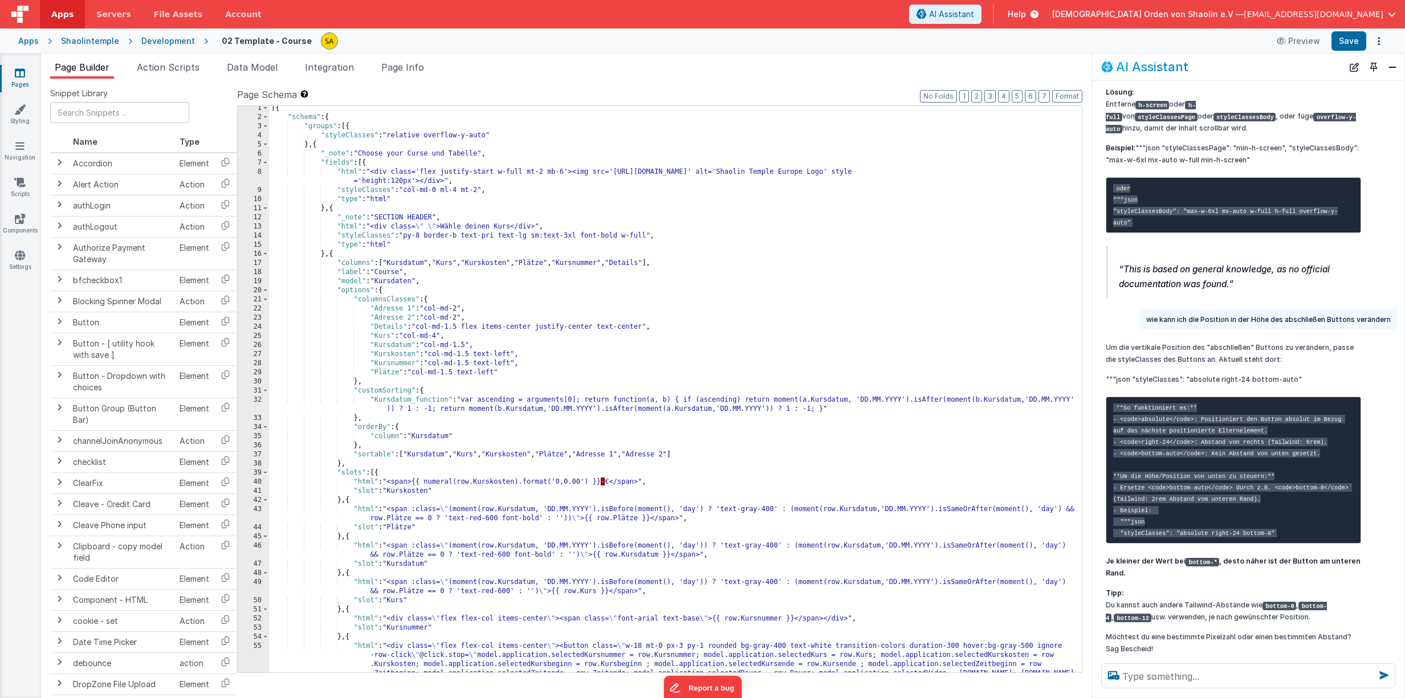
scroll to position [7, 0]
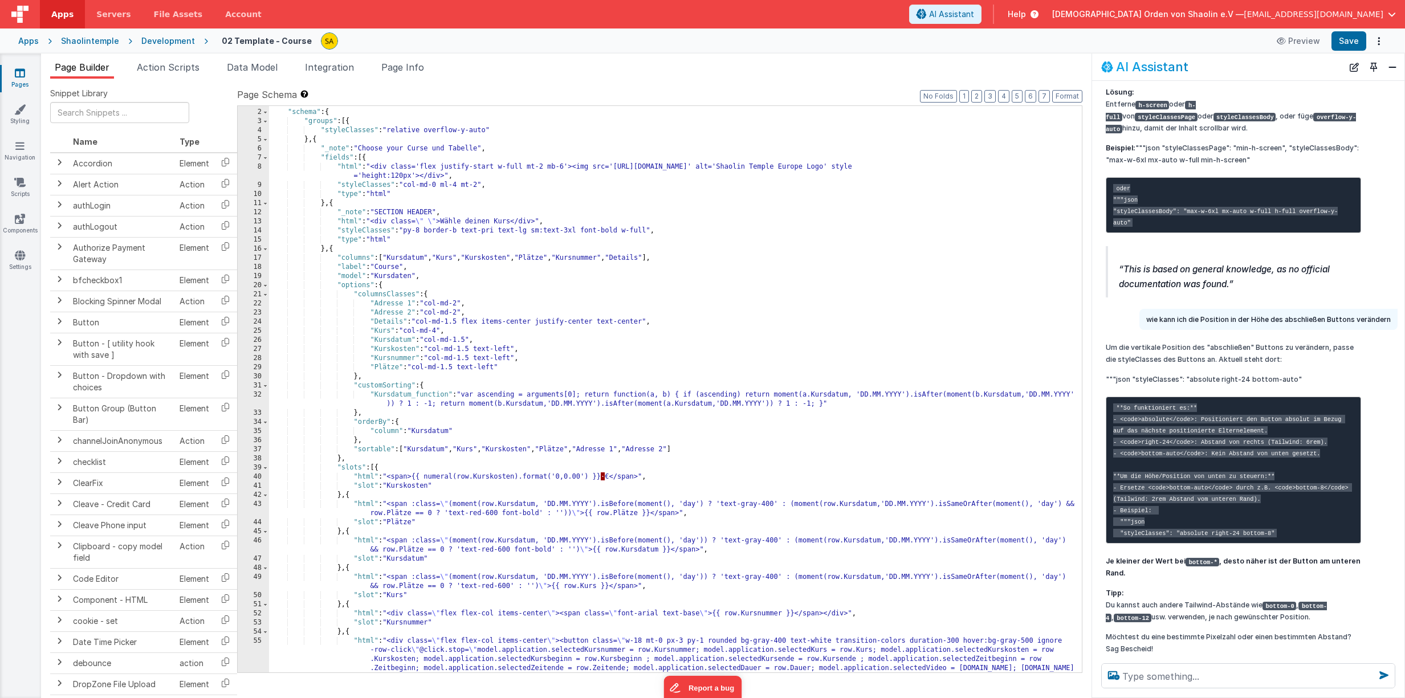
click at [424, 231] on div "[{ "schema" : { "groups" : [{ "styleClasses" : "relative overflow-y-auto" } , {…" at bounding box center [675, 419] width 813 height 640
drag, startPoint x: 1342, startPoint y: 44, endPoint x: 1337, endPoint y: 46, distance: 6.0
click at [1342, 44] on button "Save" at bounding box center [1349, 40] width 35 height 19
click at [425, 233] on div "[{ "schema" : { "groups" : [{ "styleClasses" : "relative overflow-y-auto" } , {…" at bounding box center [675, 419] width 813 height 640
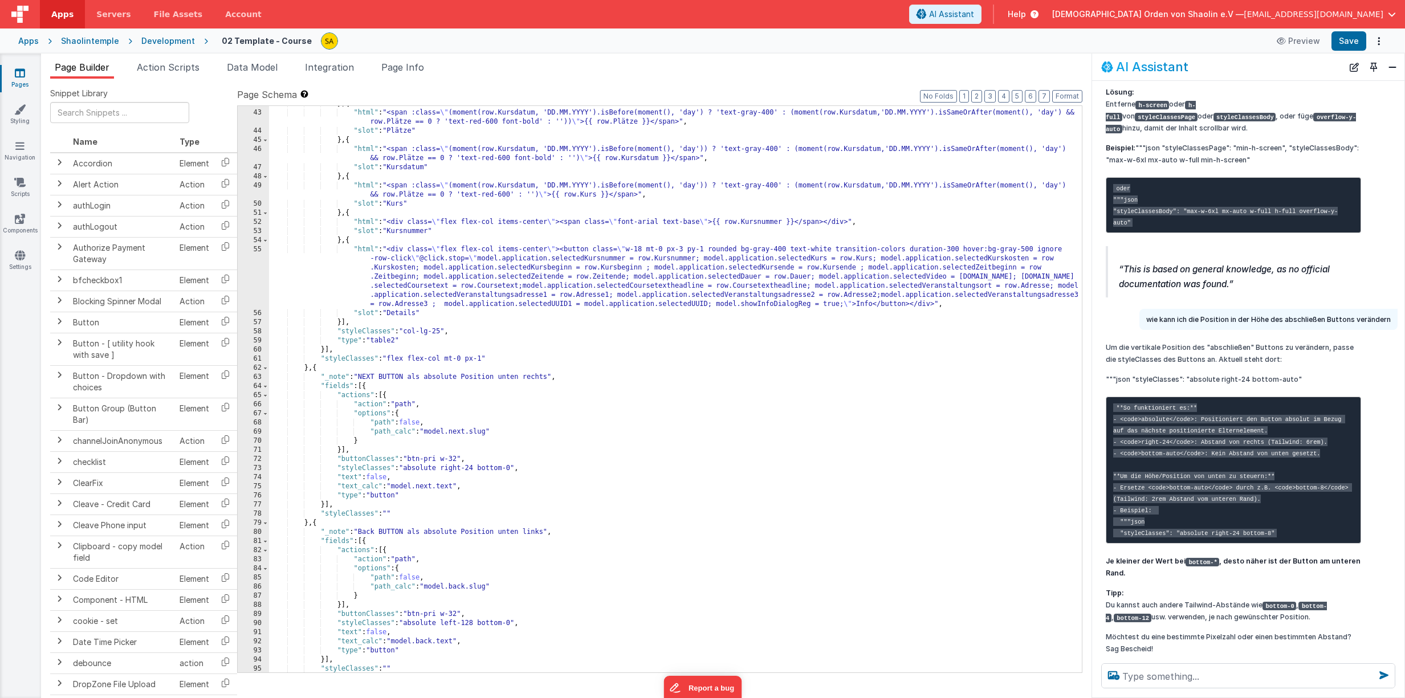
scroll to position [430, 0]
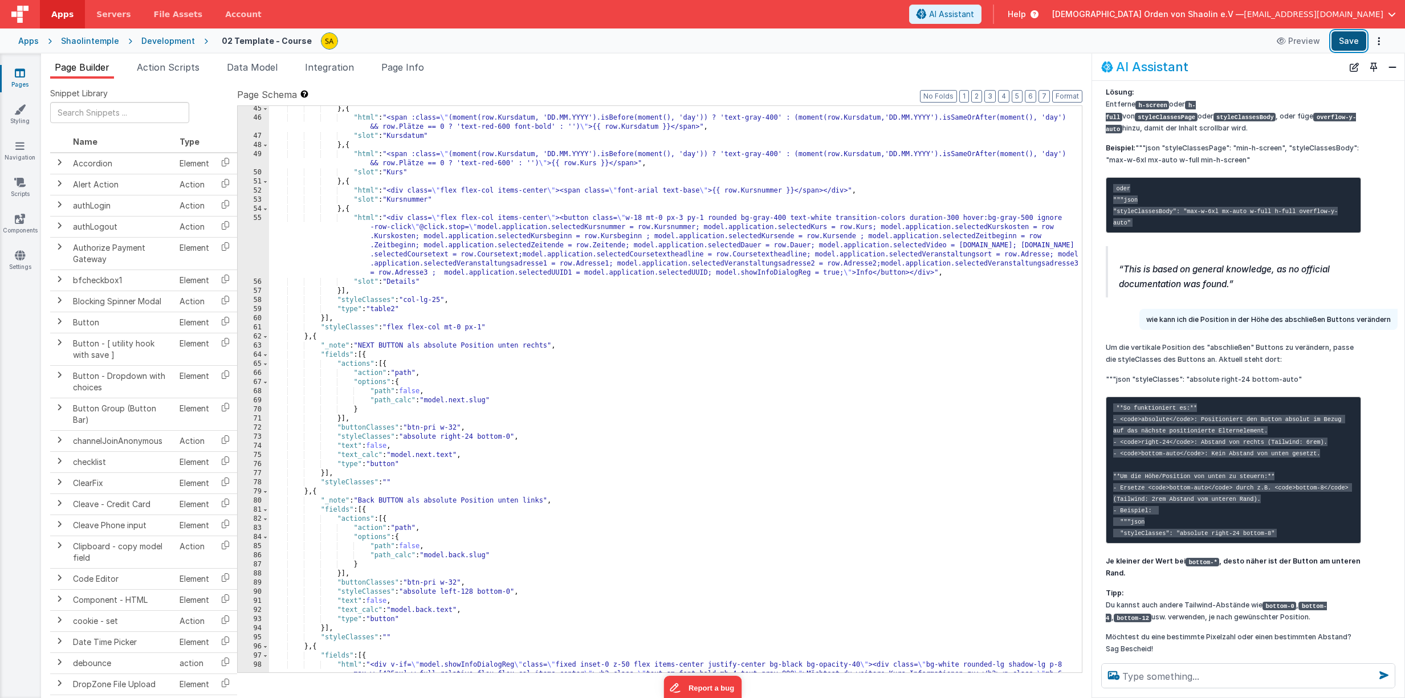
click at [1353, 40] on button "Save" at bounding box center [1349, 40] width 35 height 19
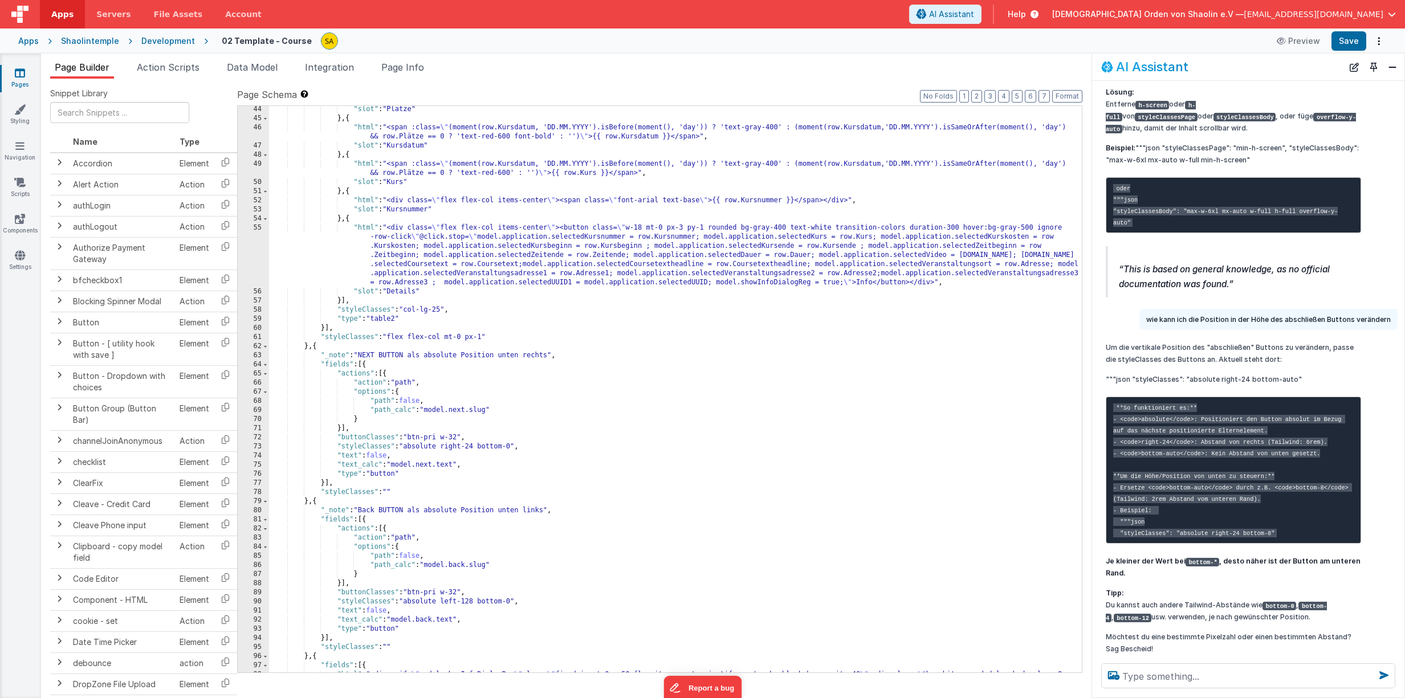
scroll to position [421, 0]
click at [478, 444] on div ""slot" : "Plätze" } , { "html" : "<span :class= \" (moment(row.Kursdatum, 'DD.M…" at bounding box center [675, 415] width 813 height 621
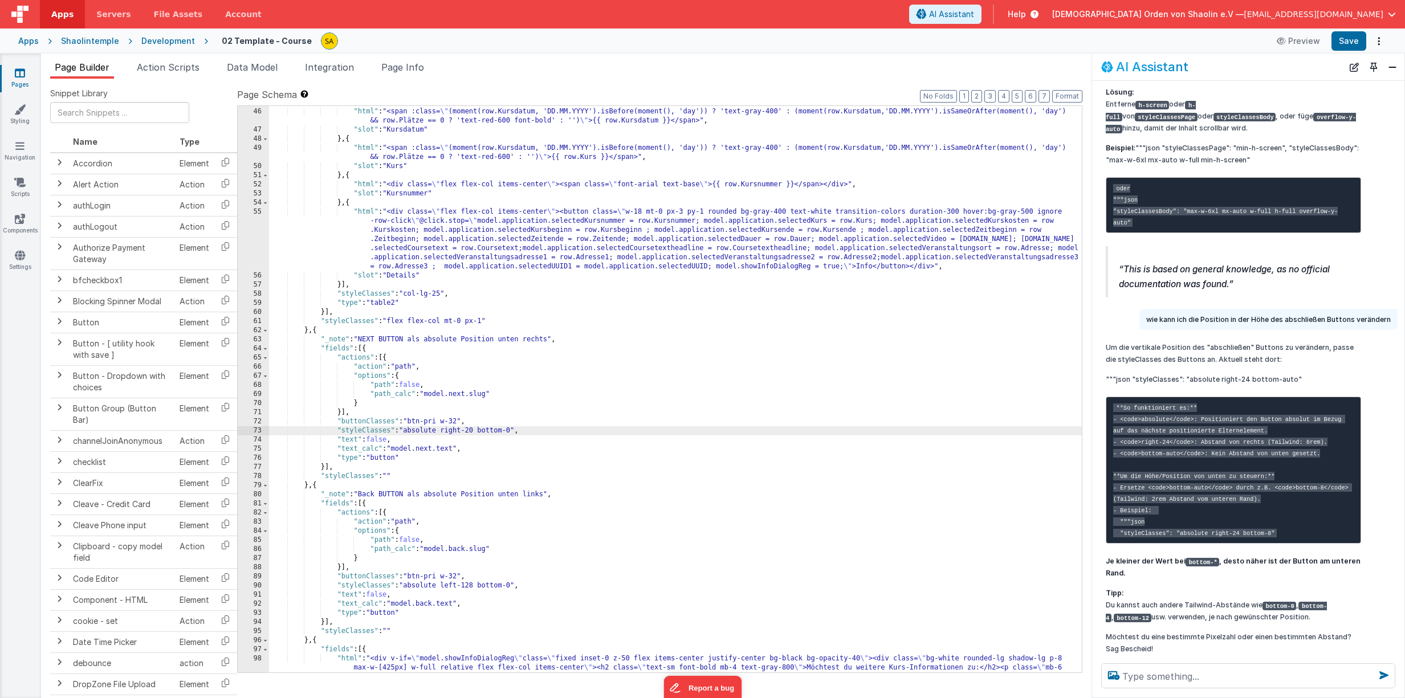
scroll to position [1419, 0]
click at [1346, 42] on button "Save" at bounding box center [1349, 40] width 35 height 19
click at [477, 429] on div "} , { "html" : "<span :class= \" (moment(row.Kursdatum, 'DD.MM.YYYY').isBefore(…" at bounding box center [675, 408] width 813 height 621
click at [1346, 43] on button "Save" at bounding box center [1349, 40] width 35 height 19
click at [477, 587] on div "} , { "html" : "<span :class= \" (moment(row.Kursdatum, 'DD.MM.YYYY').isBefore(…" at bounding box center [675, 408] width 813 height 621
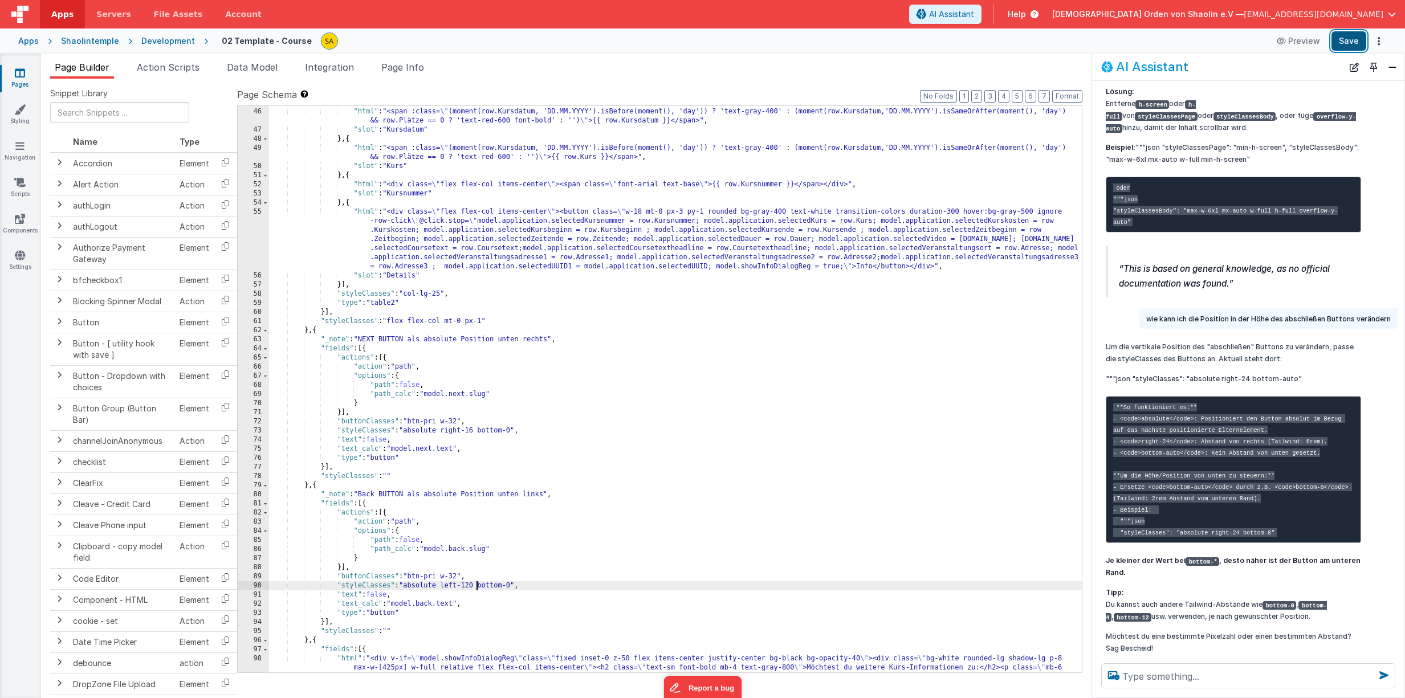
click at [1351, 46] on button "Save" at bounding box center [1349, 40] width 35 height 19
click at [22, 78] on icon at bounding box center [20, 72] width 10 height 11
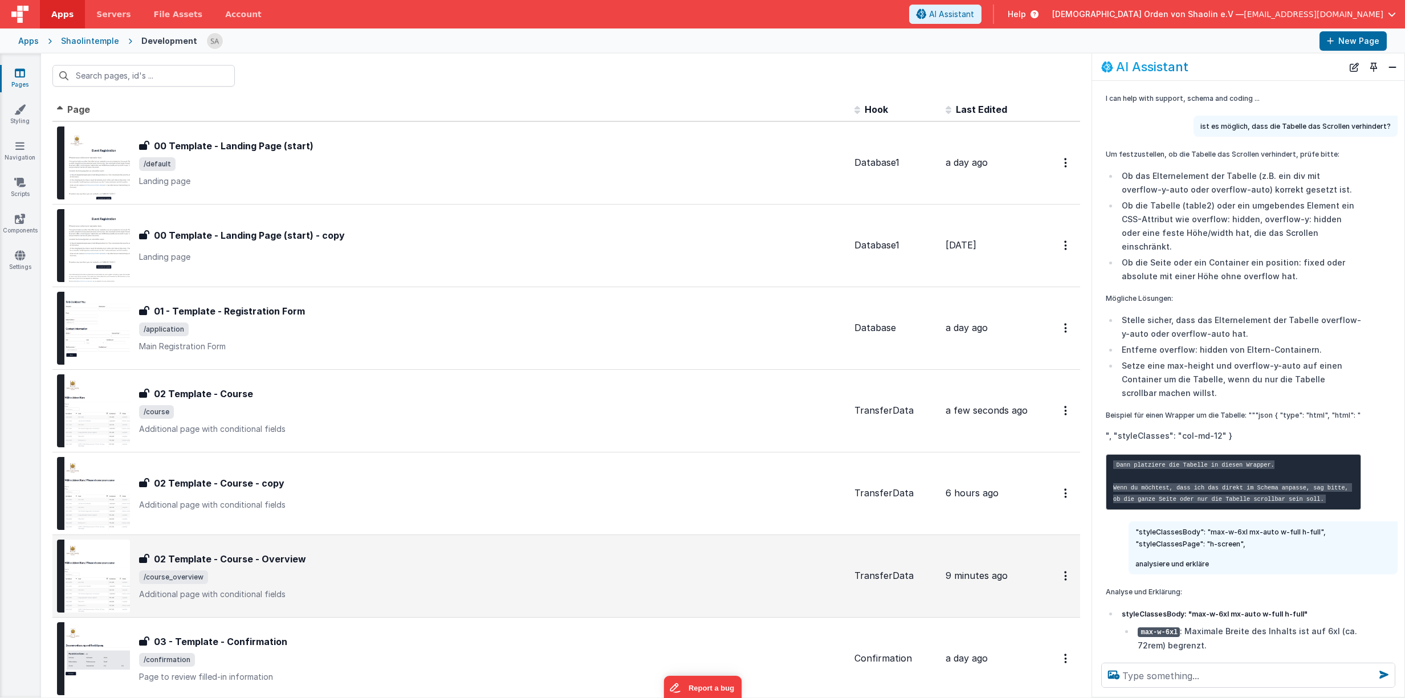
click at [557, 587] on div "02 Template - Course - Overview 02 Template - Course - Overview /course_overvie…" at bounding box center [492, 576] width 706 height 48
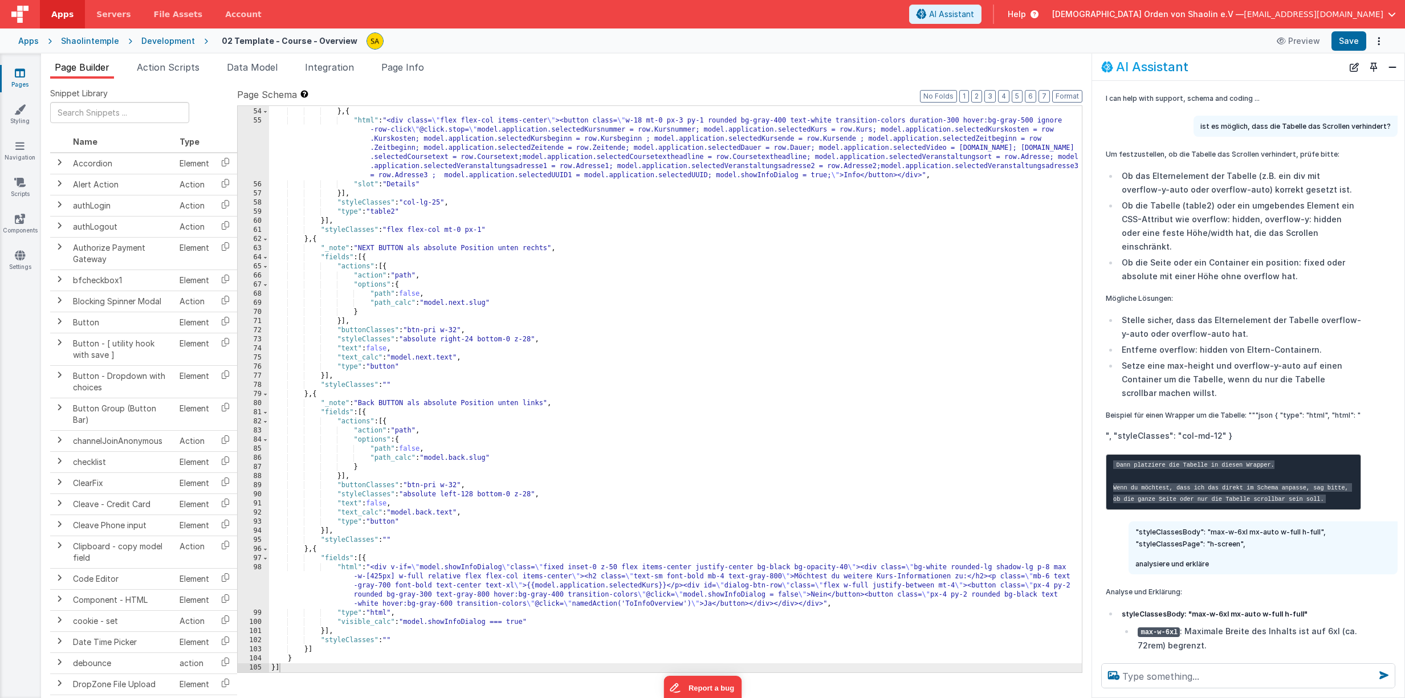
scroll to position [528, 0]
click at [1300, 46] on button "Preview" at bounding box center [1298, 41] width 57 height 18
click at [535, 340] on div ""slot" : "Kursnummer" } , { "html" : "<div class= \" flex flex-col items-center…" at bounding box center [675, 390] width 813 height 585
click at [532, 495] on div ""slot" : "Kursnummer" } , { "html" : "<div class= \" flex flex-col items-center…" at bounding box center [675, 390] width 813 height 585
click at [514, 340] on div ""slot" : "Kursnummer" } , { "html" : "<div class= \" flex flex-col items-center…" at bounding box center [675, 390] width 813 height 585
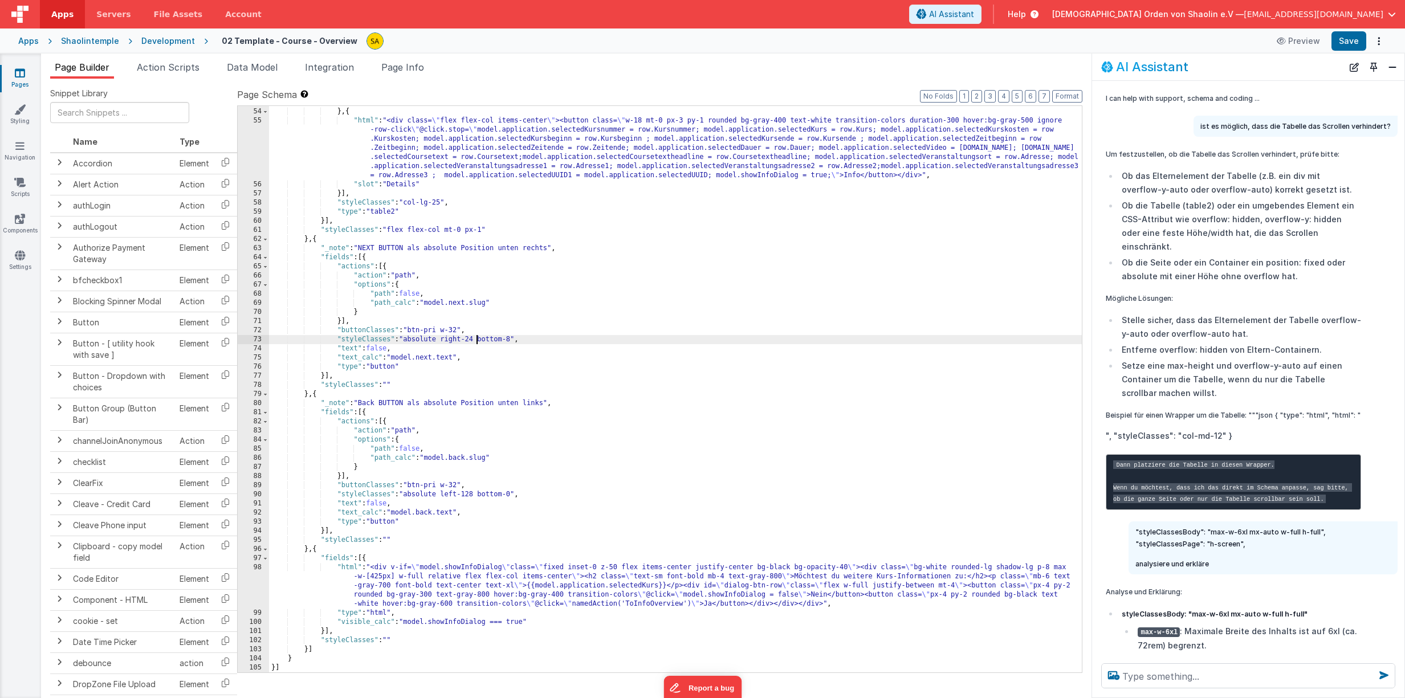
drag, startPoint x: 477, startPoint y: 340, endPoint x: 486, endPoint y: 352, distance: 15.2
click at [477, 340] on div ""slot" : "Kursnummer" } , { "html" : "<div class= \" flex flex-col items-center…" at bounding box center [675, 390] width 813 height 585
drag, startPoint x: 478, startPoint y: 495, endPoint x: 486, endPoint y: 508, distance: 14.9
click at [478, 495] on div ""slot" : "Kursnummer" } , { "html" : "<div class= \" flex flex-col items-center…" at bounding box center [675, 390] width 813 height 585
click at [515, 494] on div ""slot" : "Kursnummer" } , { "html" : "<div class= \" flex flex-col items-center…" at bounding box center [675, 390] width 813 height 585
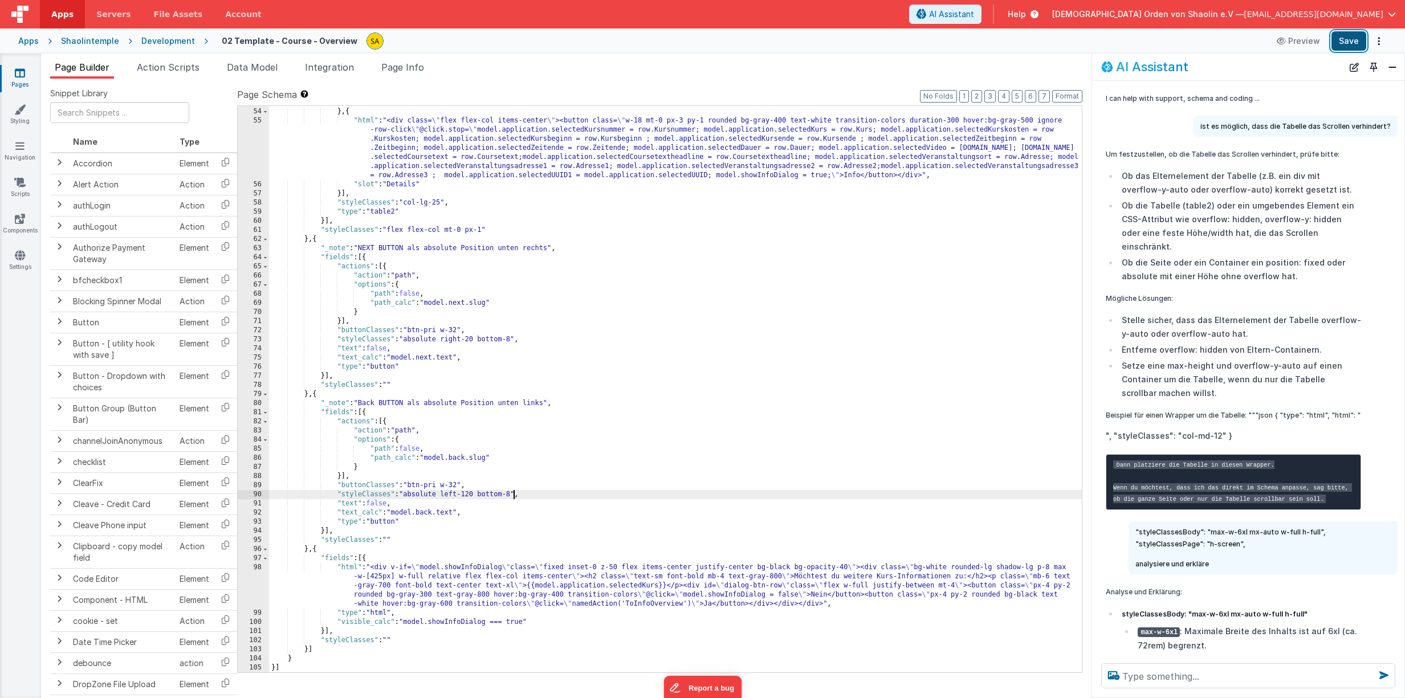
click at [1352, 41] on button "Save" at bounding box center [1349, 40] width 35 height 19
click at [514, 341] on div ""slot" : "Kursnummer" } , { "html" : "<div class= \" flex flex-col items-center…" at bounding box center [675, 390] width 813 height 585
click at [512, 495] on div ""slot" : "Kursnummer" } , { "html" : "<div class= \" flex flex-col items-center…" at bounding box center [675, 390] width 813 height 585
click at [636, 498] on div ""slot" : "Kursnummer" } , { "html" : "<div class= \" flex flex-col items-center…" at bounding box center [675, 390] width 813 height 585
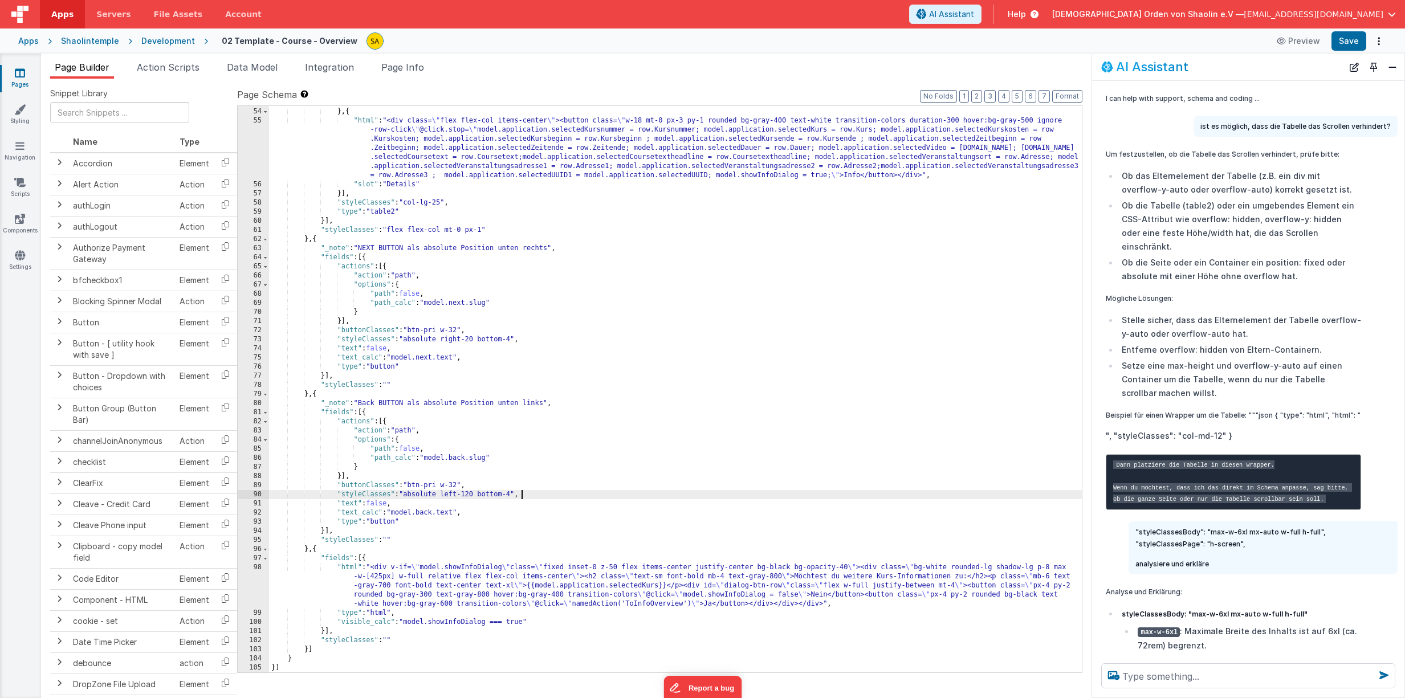
scroll to position [1, 0]
click at [1356, 41] on button "Save" at bounding box center [1349, 40] width 35 height 19
click at [1346, 46] on button "Save" at bounding box center [1349, 40] width 35 height 19
click at [20, 80] on link "Pages" at bounding box center [19, 78] width 41 height 23
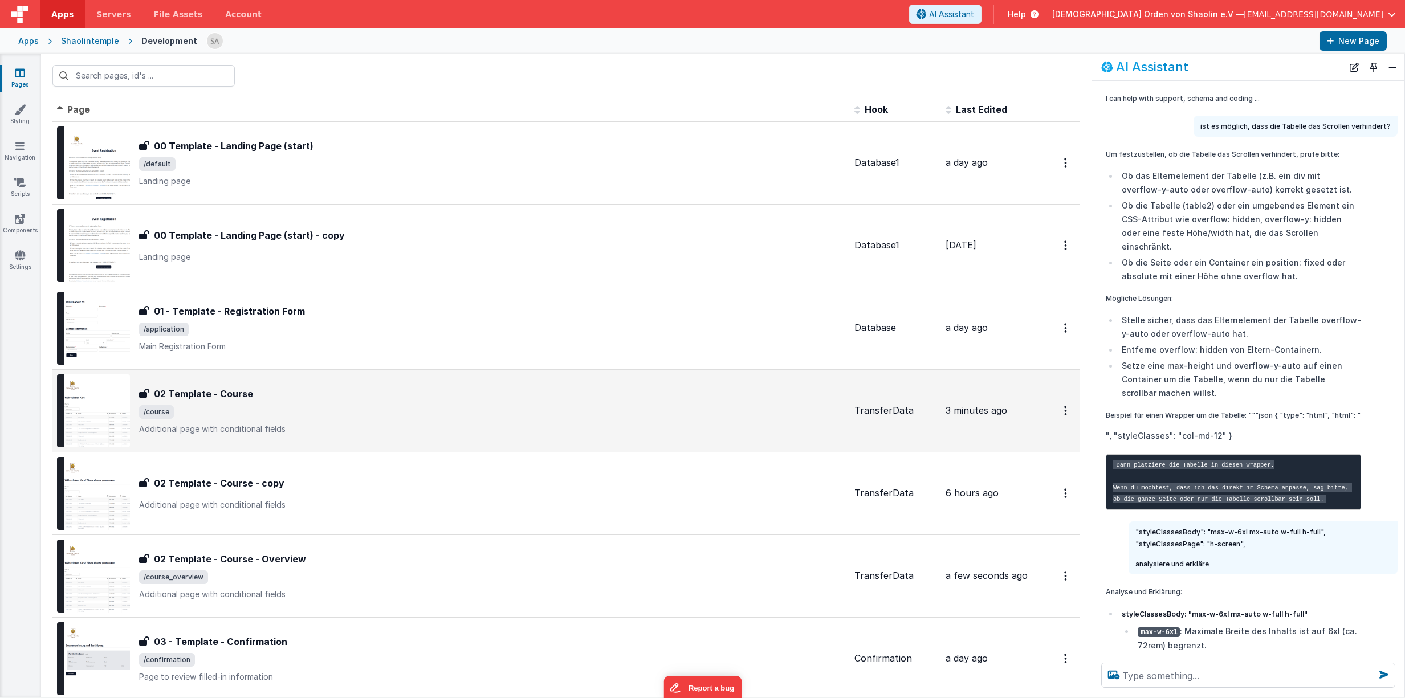
click at [484, 427] on p "Additional page with conditional fields" at bounding box center [492, 429] width 706 height 11
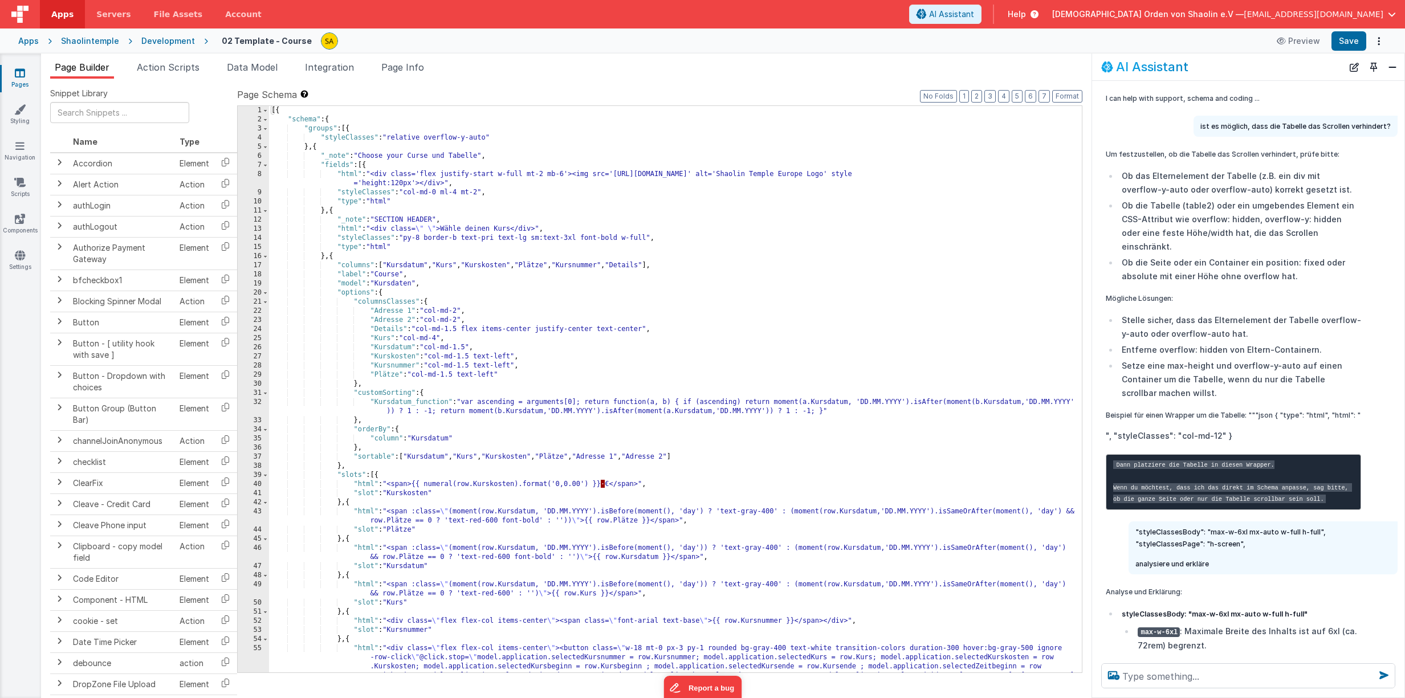
scroll to position [1, 0]
click at [857, 378] on div "[{ "schema" : { "groups" : [{ "styleClasses" : "relative overflow-y-auto" } , {…" at bounding box center [675, 425] width 813 height 640
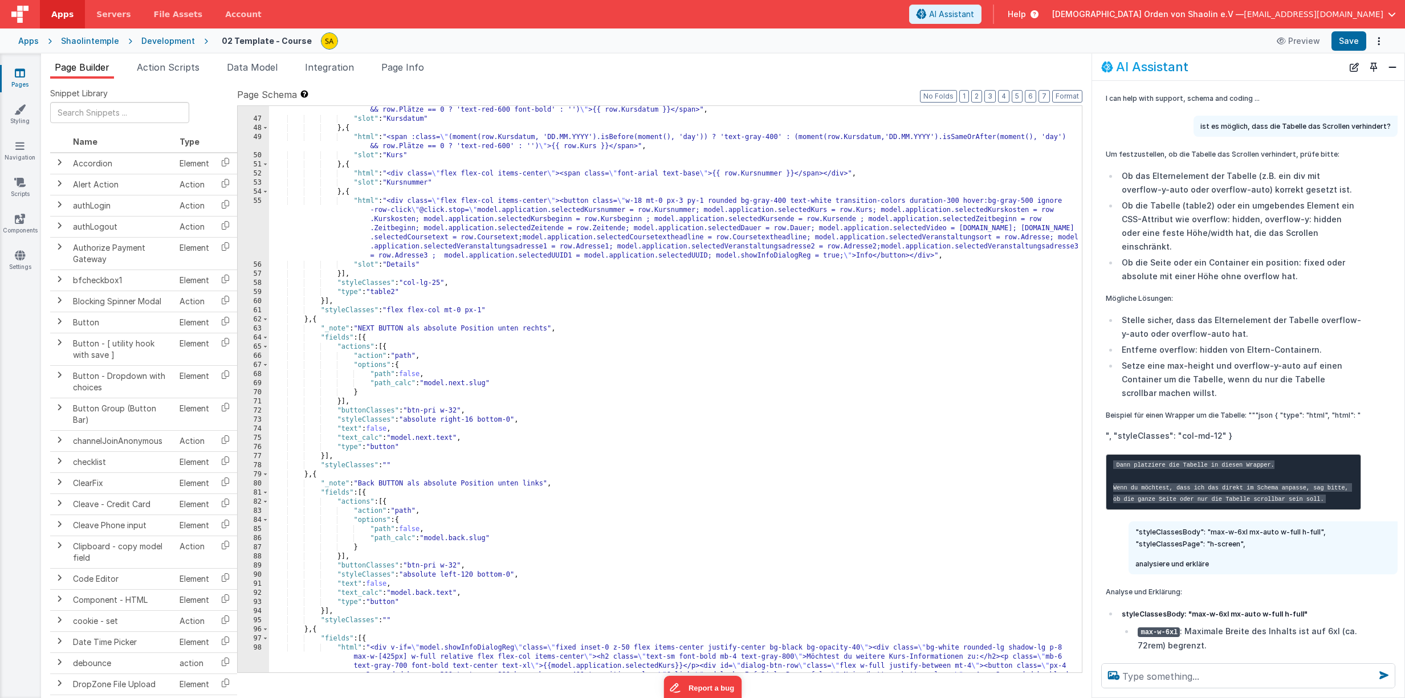
scroll to position [528, 0]
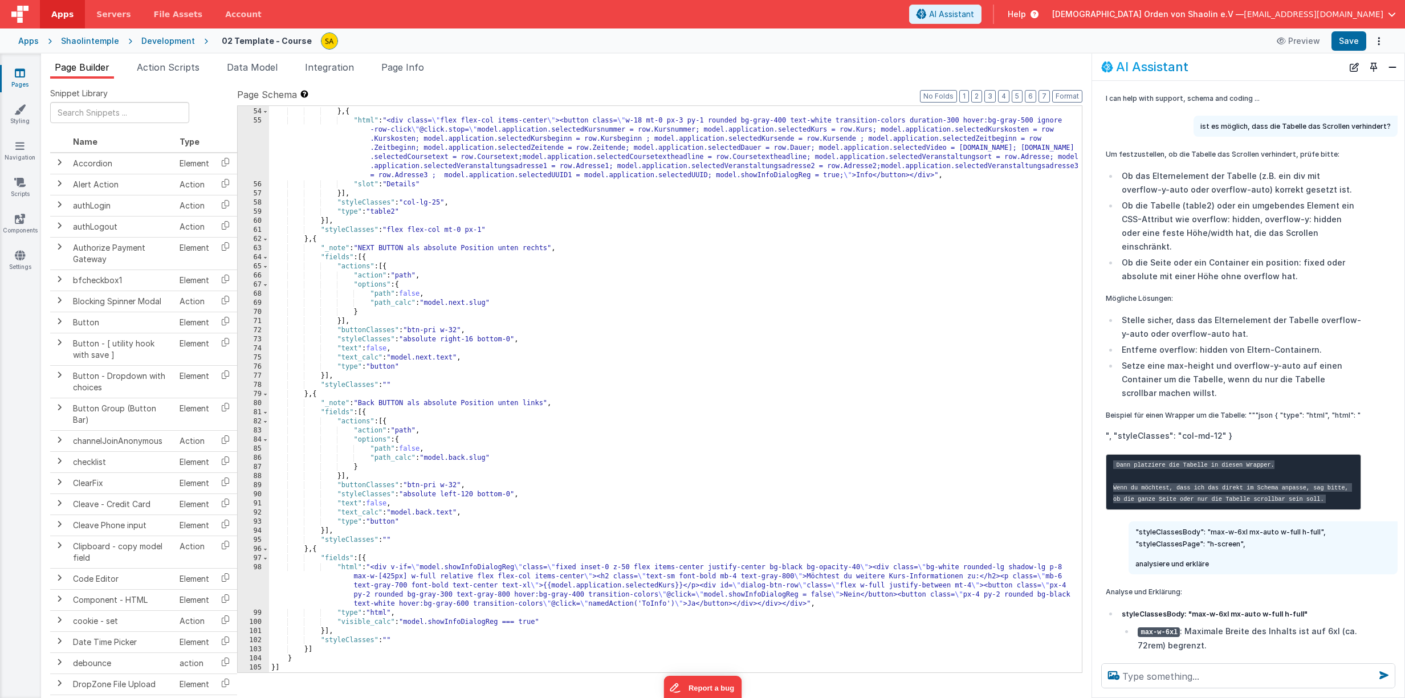
click at [17, 76] on icon at bounding box center [20, 72] width 10 height 11
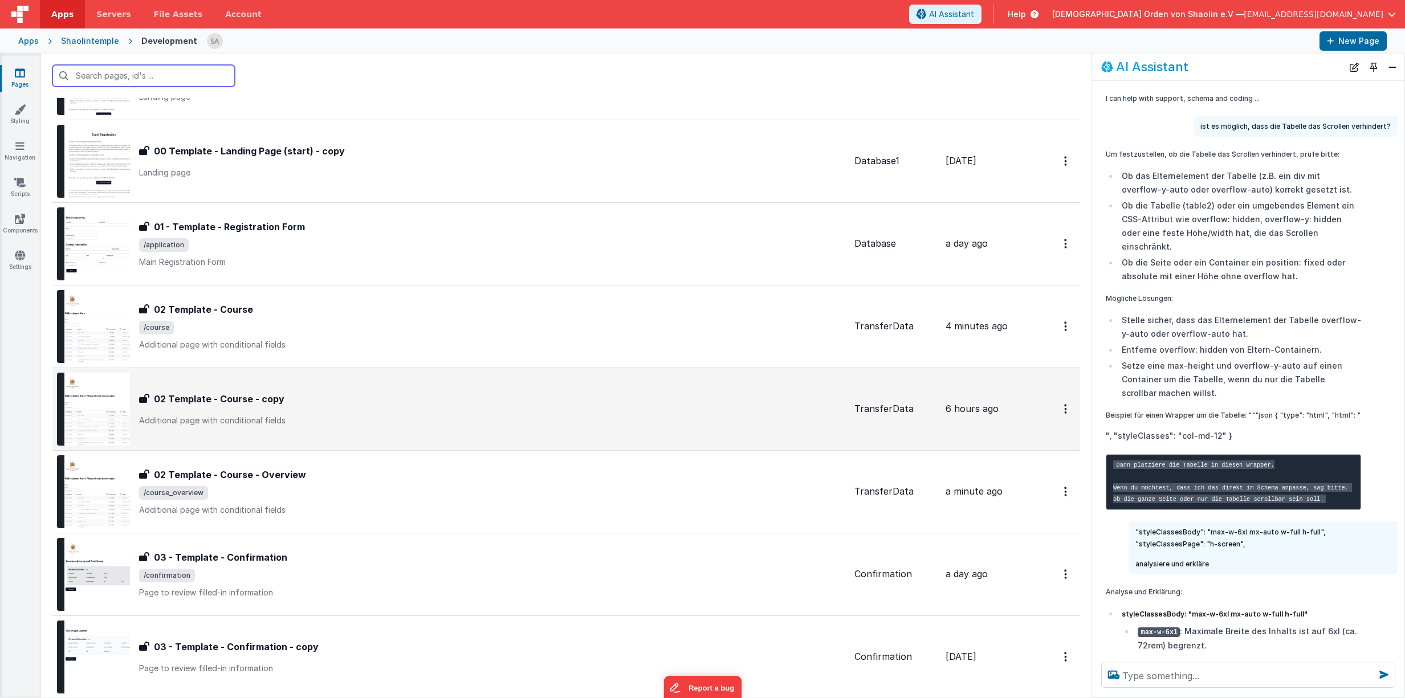
scroll to position [86, 0]
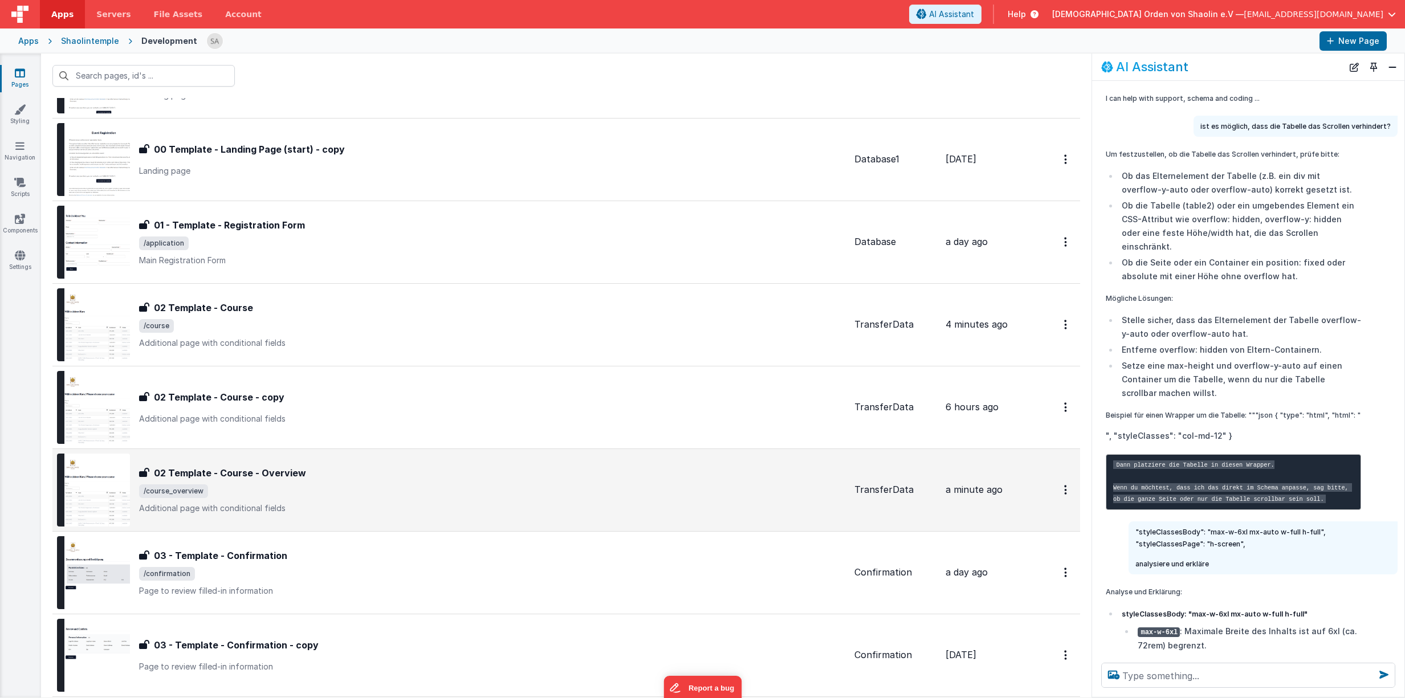
click at [506, 500] on div "02 Template - Course - Overview 02 Template - Course - Overview /course_overvie…" at bounding box center [492, 490] width 706 height 48
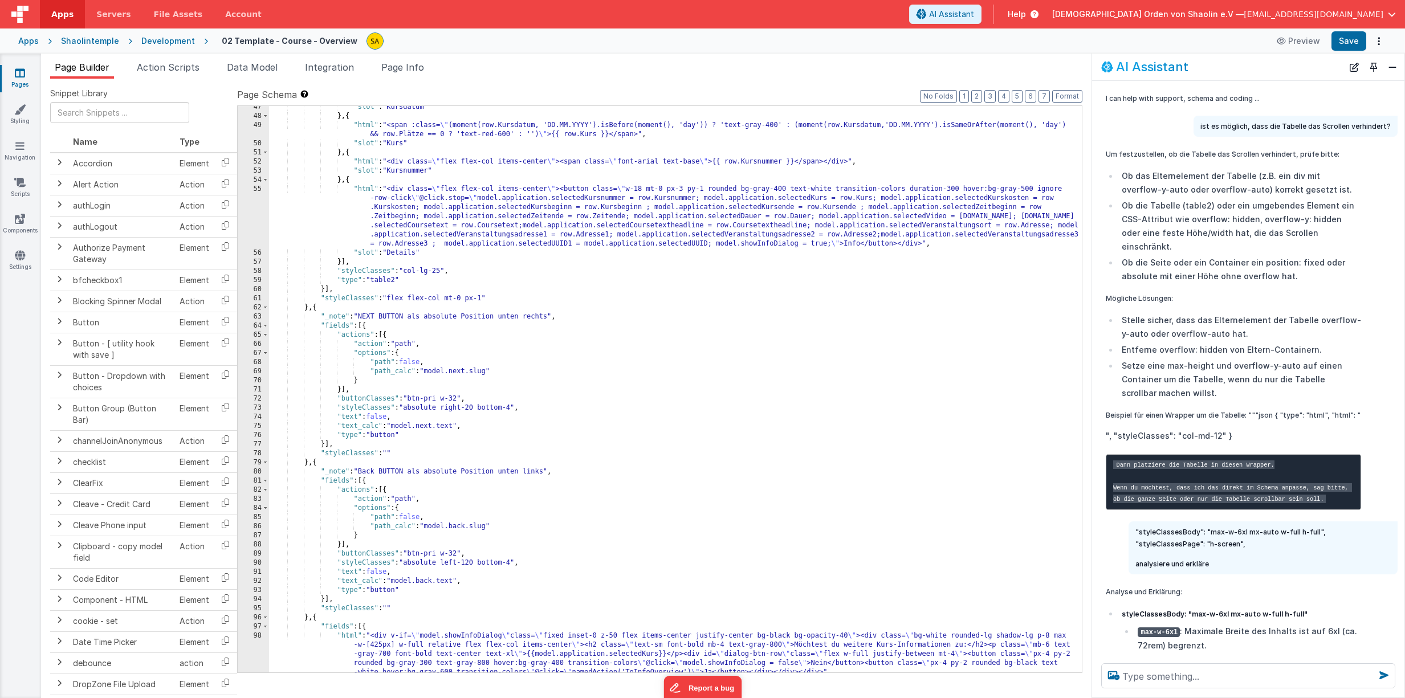
scroll to position [459, 0]
click at [512, 407] on div ""slot" : "Kursdatum" } , { "html" : "<span :class= \" (moment(row.Kursdatum, 'D…" at bounding box center [675, 395] width 813 height 585
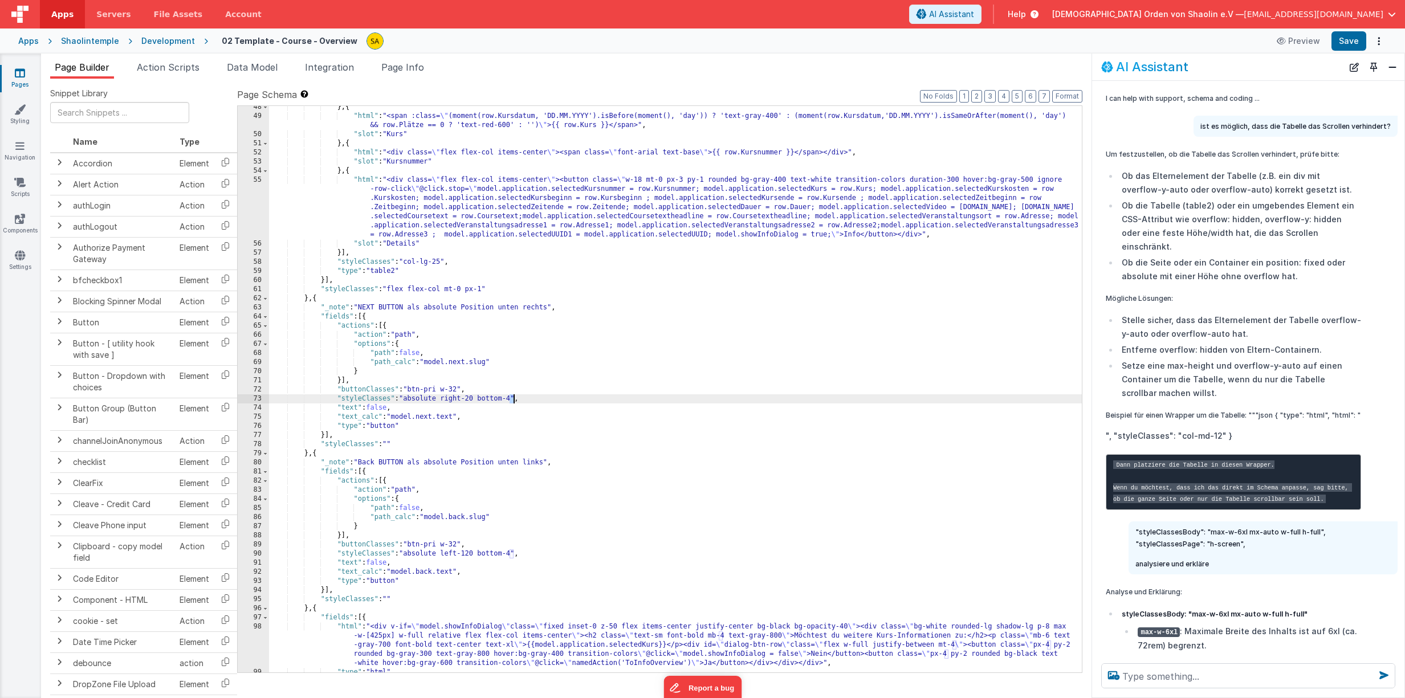
scroll to position [469, 0]
click at [510, 555] on div "} , { "html" : "<span :class= \" (moment(row.Kursdatum, 'DD.MM.YYYY').isBefore(…" at bounding box center [675, 395] width 813 height 585
drag, startPoint x: 513, startPoint y: 555, endPoint x: 521, endPoint y: 563, distance: 11.7
click at [512, 555] on div "} , { "html" : "<span :class= \" (moment(row.Kursdatum, 'DD.MM.YYYY').isBefore(…" at bounding box center [675, 395] width 813 height 585
click at [1350, 48] on button "Save" at bounding box center [1349, 40] width 35 height 19
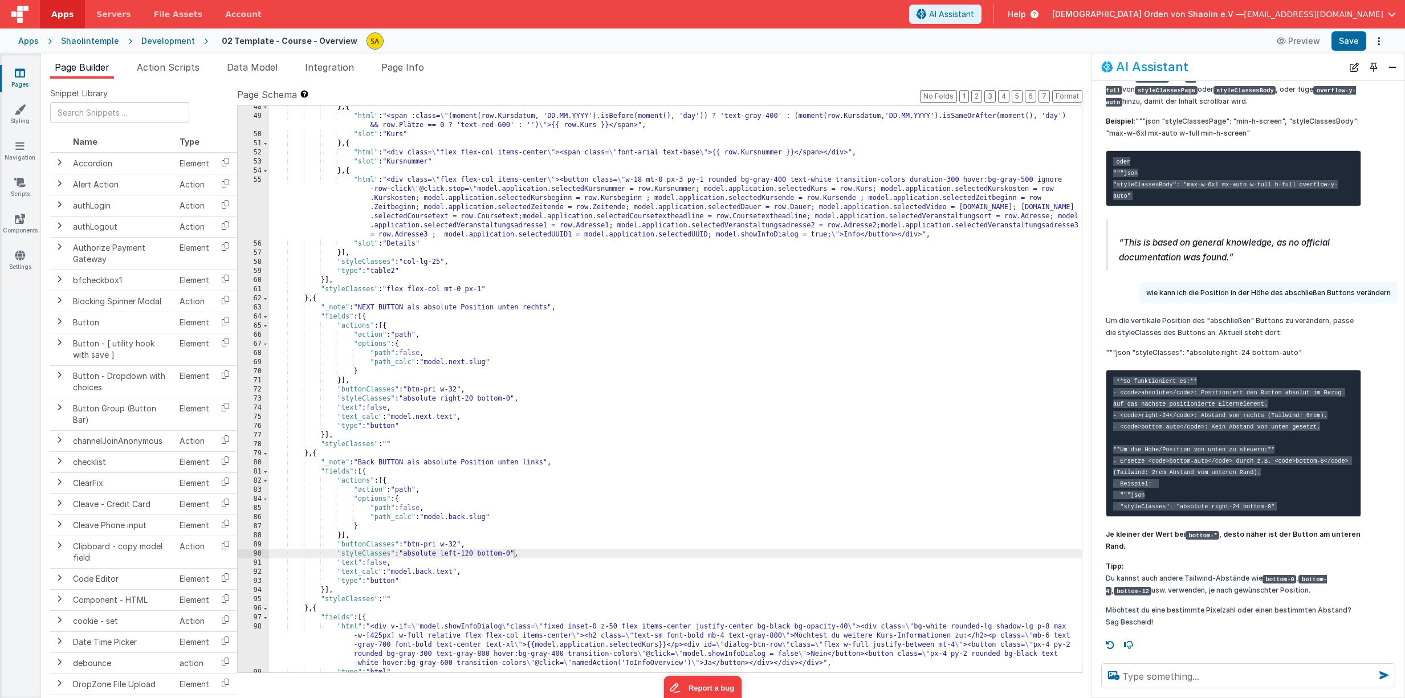
scroll to position [528, 0]
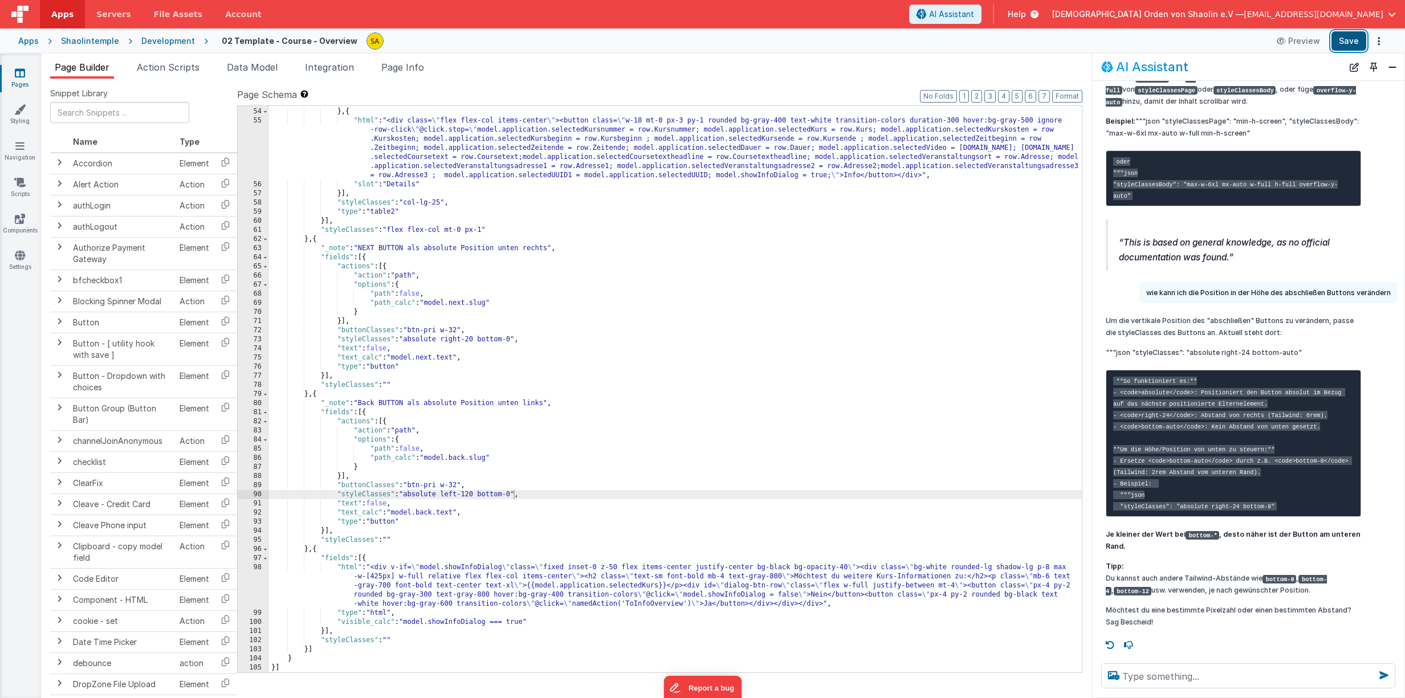
click at [1351, 40] on button "Save" at bounding box center [1349, 40] width 35 height 19
click at [477, 341] on div ""slot" : "Kursnummer" } , { "html" : "<div class= \" flex flex-col items-center…" at bounding box center [675, 390] width 813 height 585
click at [1340, 43] on button "Save" at bounding box center [1349, 40] width 35 height 19
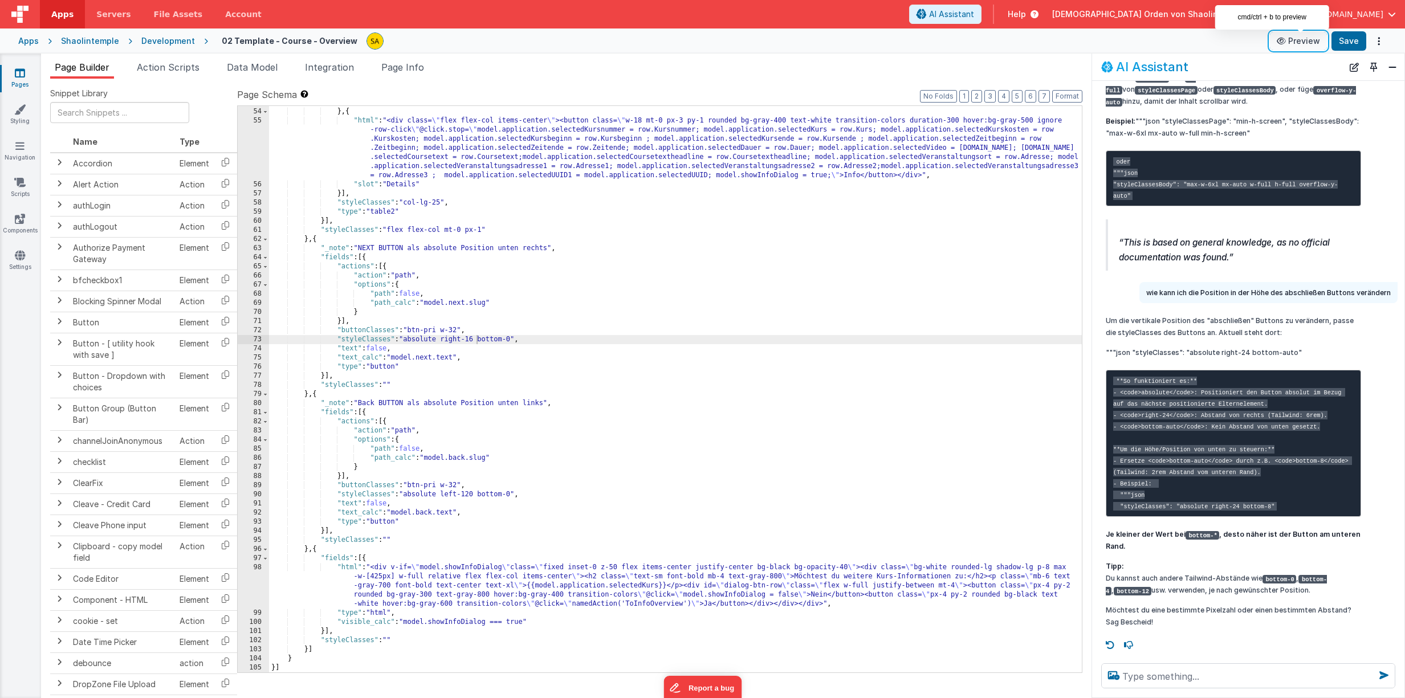
click at [1299, 38] on button "Preview" at bounding box center [1298, 41] width 57 height 18
click at [22, 75] on icon at bounding box center [20, 72] width 10 height 11
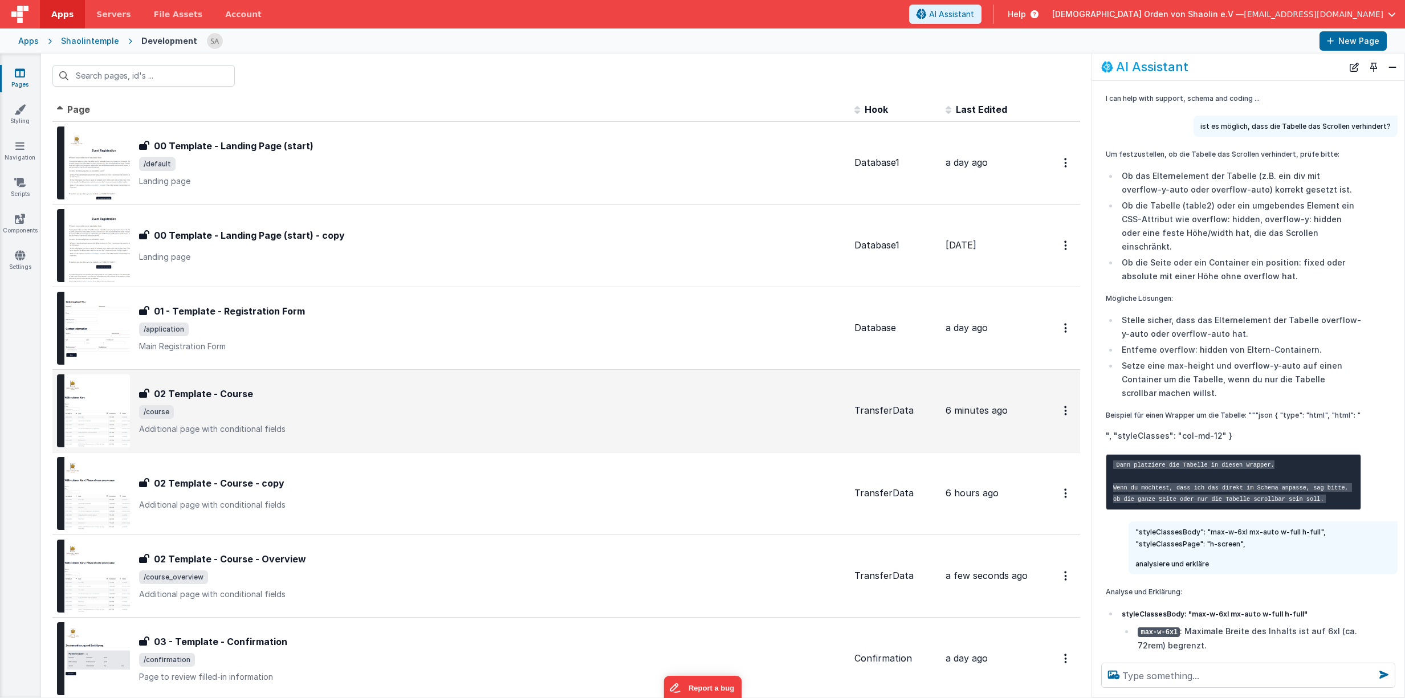
click at [397, 417] on span "/course" at bounding box center [492, 412] width 706 height 14
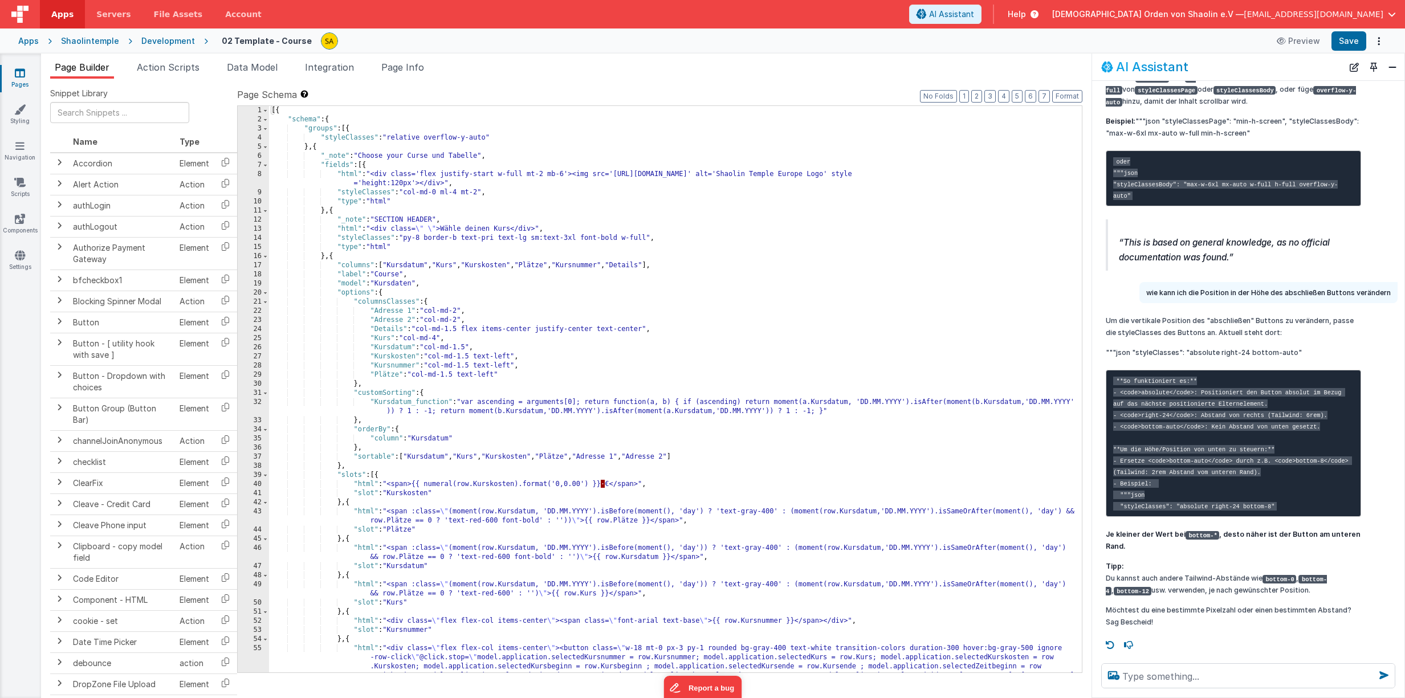
click at [369, 168] on div "[{ "schema" : { "groups" : [{ "styleClasses" : "relative overflow-y-auto" } , {…" at bounding box center [675, 426] width 813 height 640
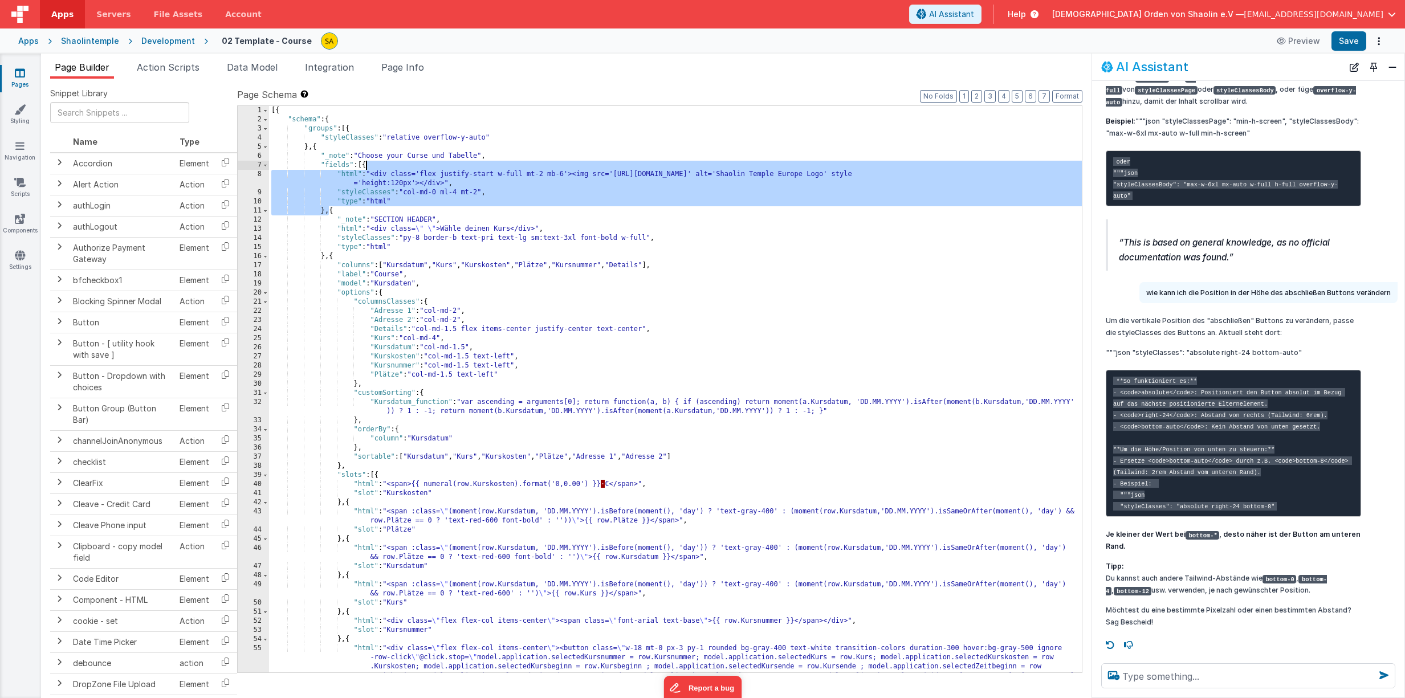
drag, startPoint x: 330, startPoint y: 212, endPoint x: 365, endPoint y: 168, distance: 56.8
click at [365, 168] on div "[{ "schema" : { "groups" : [{ "styleClasses" : "relative overflow-y-auto" } , {…" at bounding box center [675, 426] width 813 height 640
click at [26, 75] on link "Pages" at bounding box center [19, 78] width 41 height 23
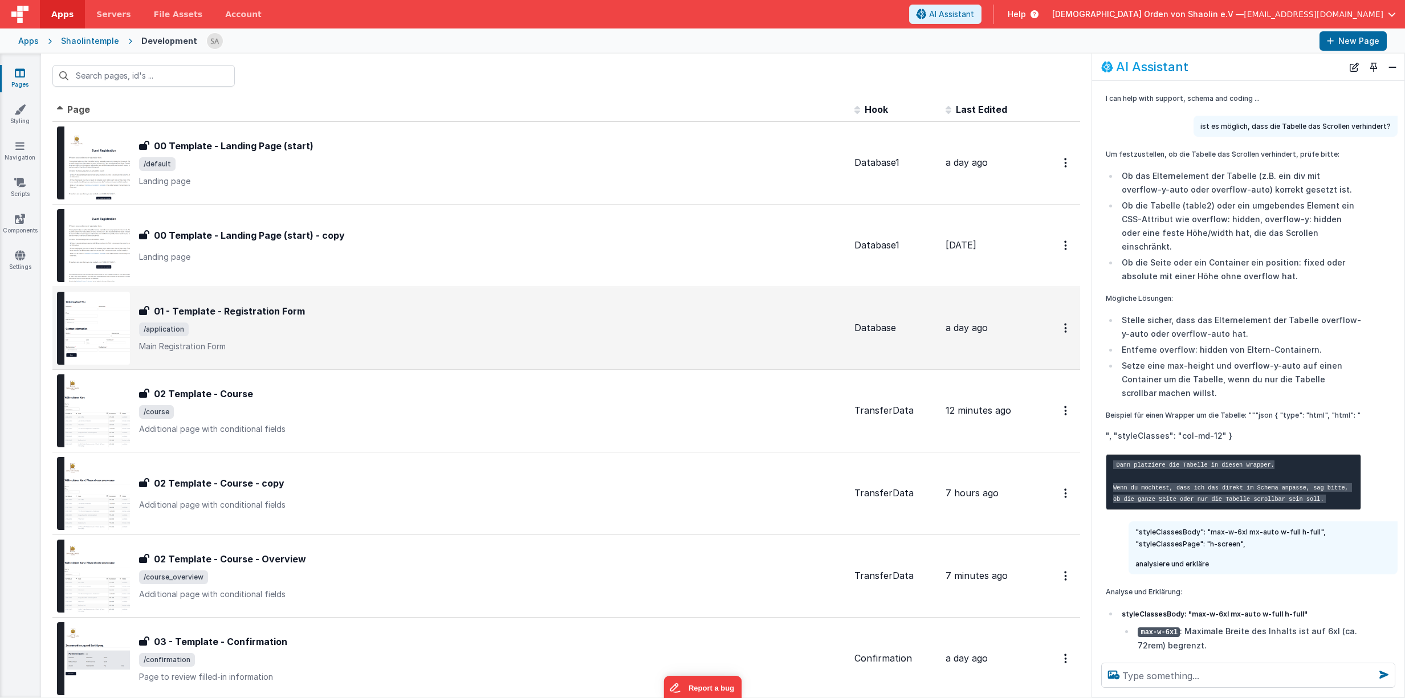
click at [506, 328] on span "/application" at bounding box center [492, 330] width 706 height 14
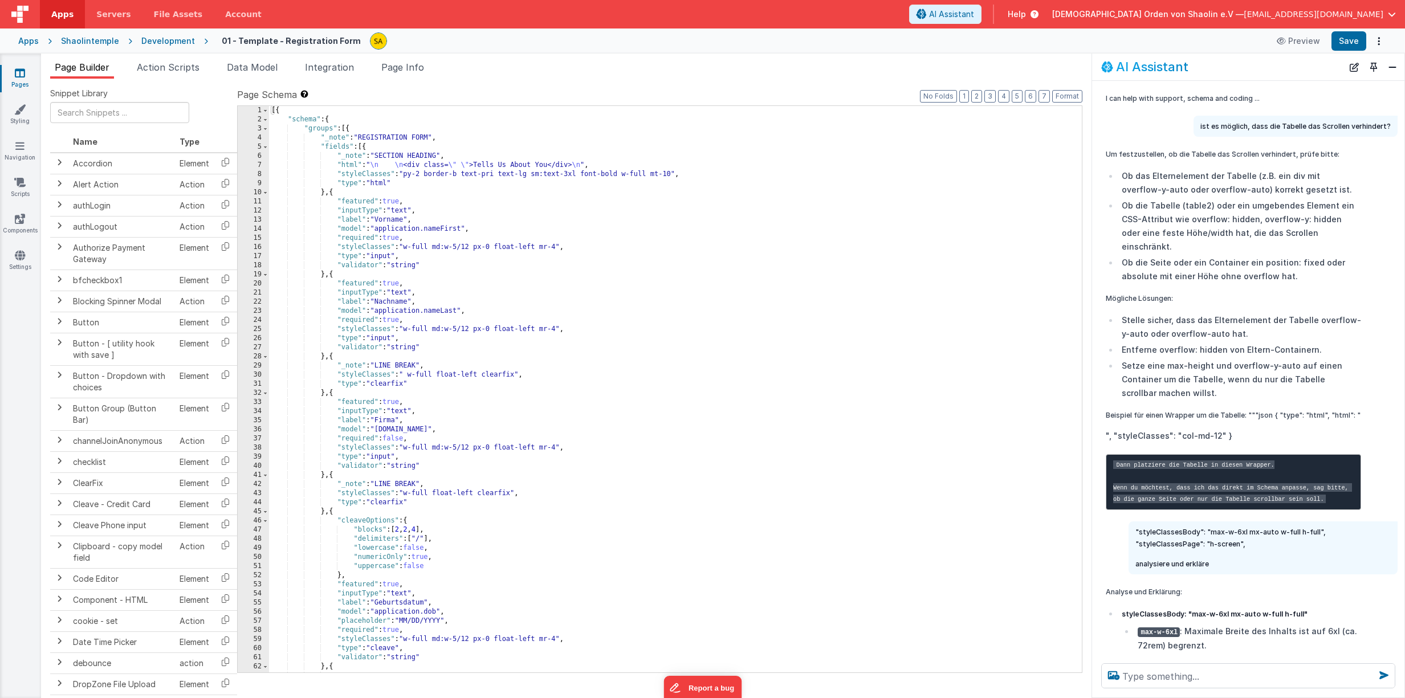
click at [367, 148] on div "[{ "schema" : { "groups" : [{ "_note" : "REGISTRATION FORM" , "fields" : [{ "_n…" at bounding box center [675, 398] width 813 height 585
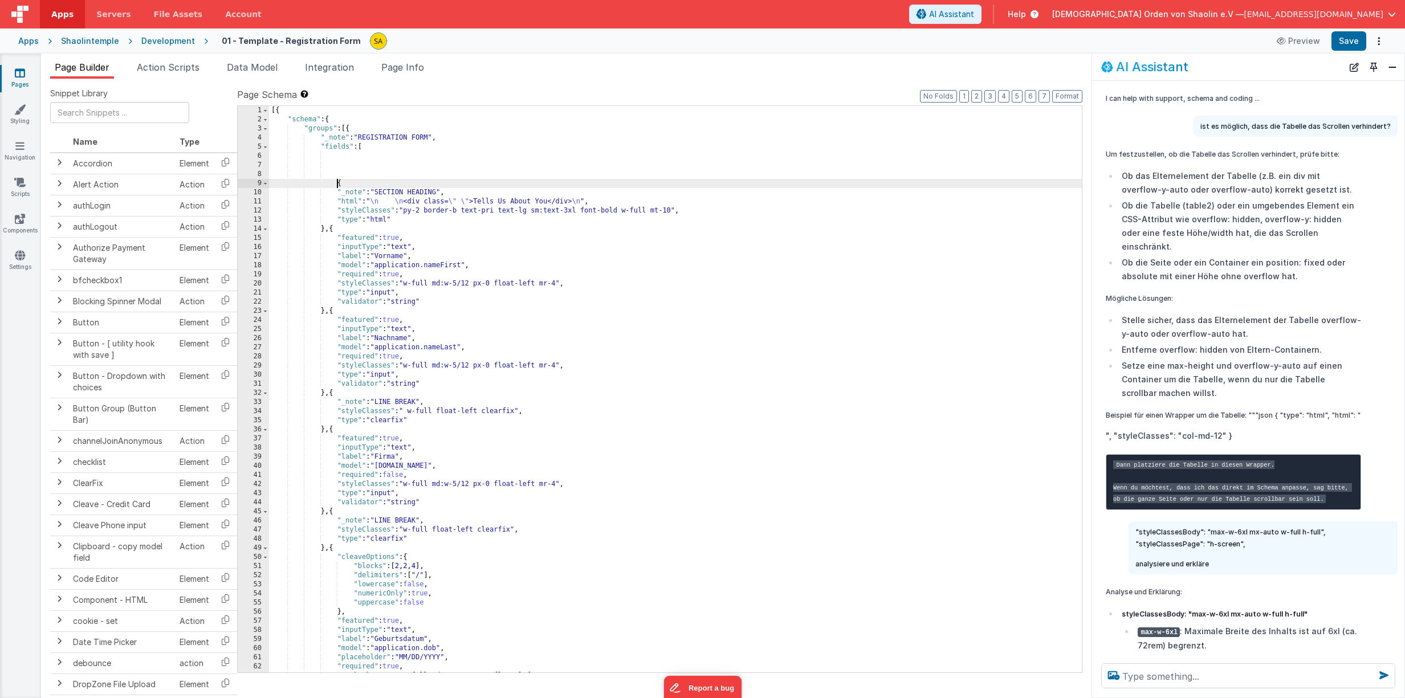
click at [364, 158] on div "[{ "schema" : { "groups" : [{ "_note" : "REGISTRATION FORM" , "fields" : [ { "_…" at bounding box center [675, 398] width 813 height 585
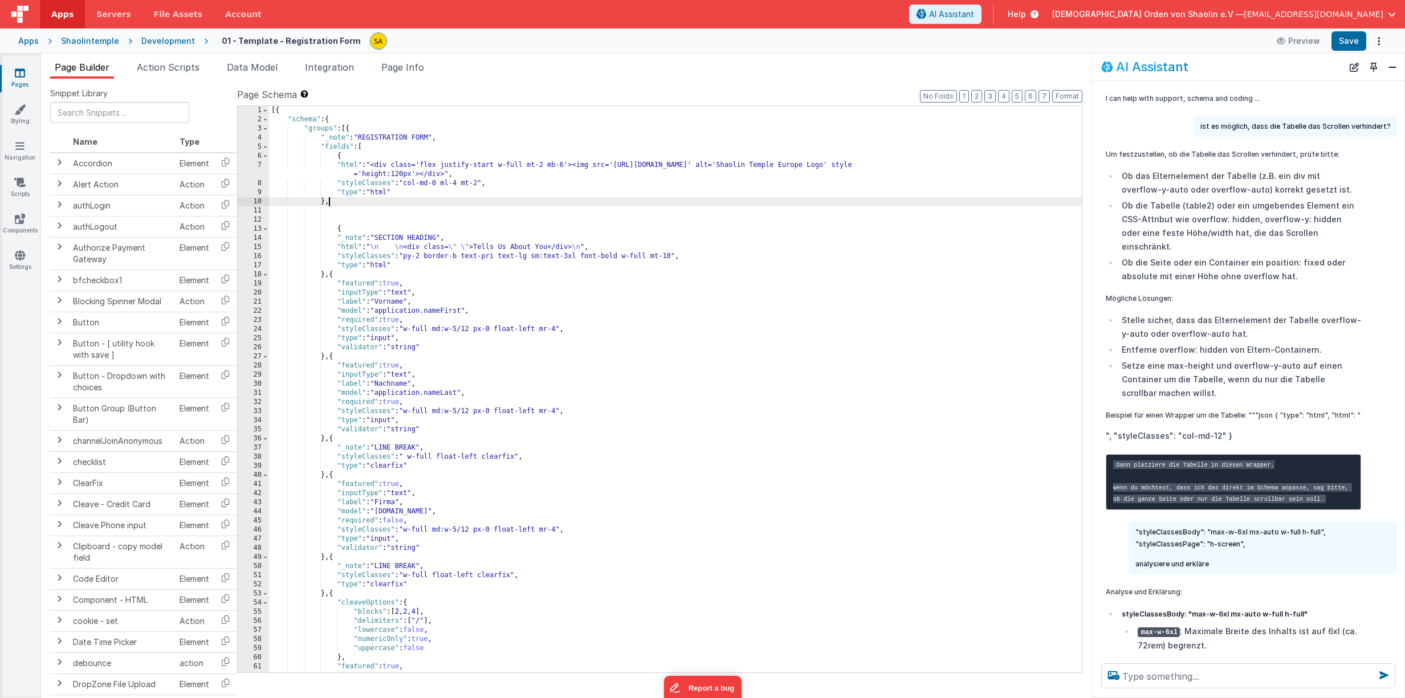
click at [1348, 52] on div "Apps Shaolintemple Development 01 - Template - Registration Form Preview Save" at bounding box center [702, 41] width 1405 height 25
click at [1347, 47] on button "Save" at bounding box center [1349, 40] width 35 height 19
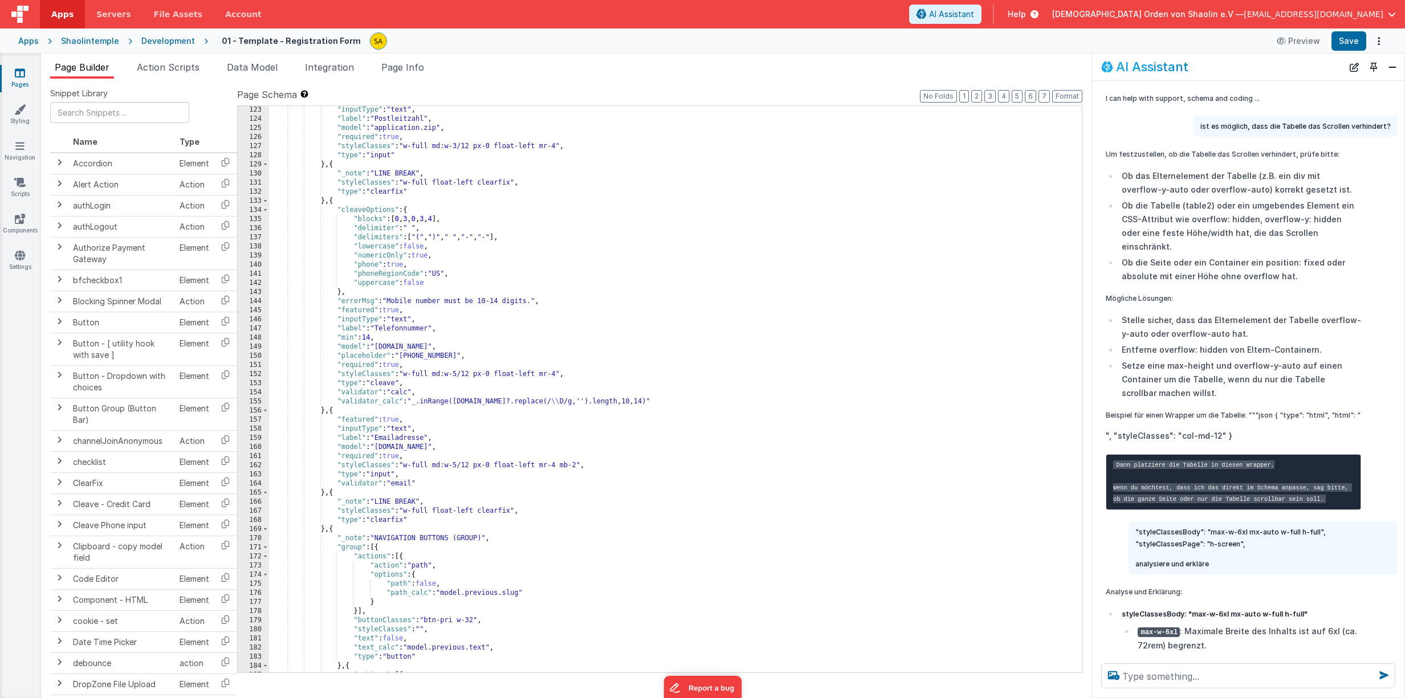
scroll to position [1312, 0]
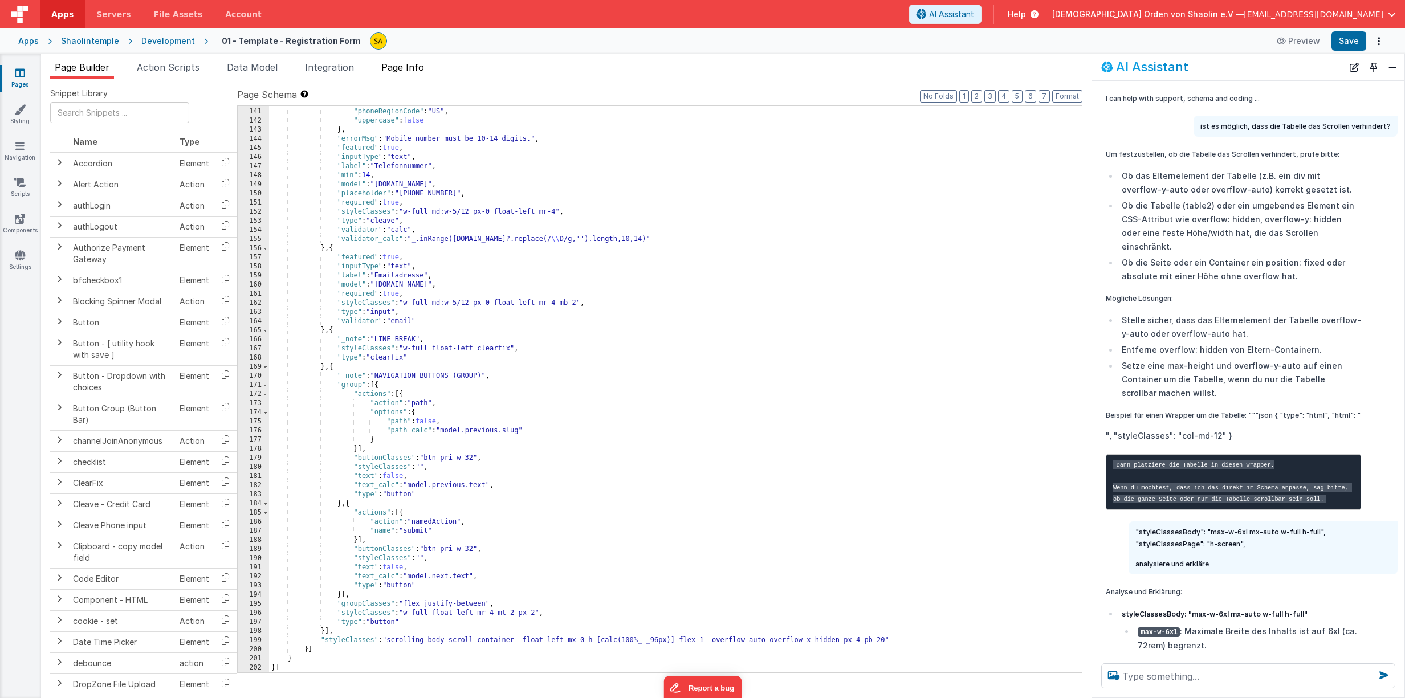
click at [404, 69] on span "Page Info" at bounding box center [402, 67] width 43 height 11
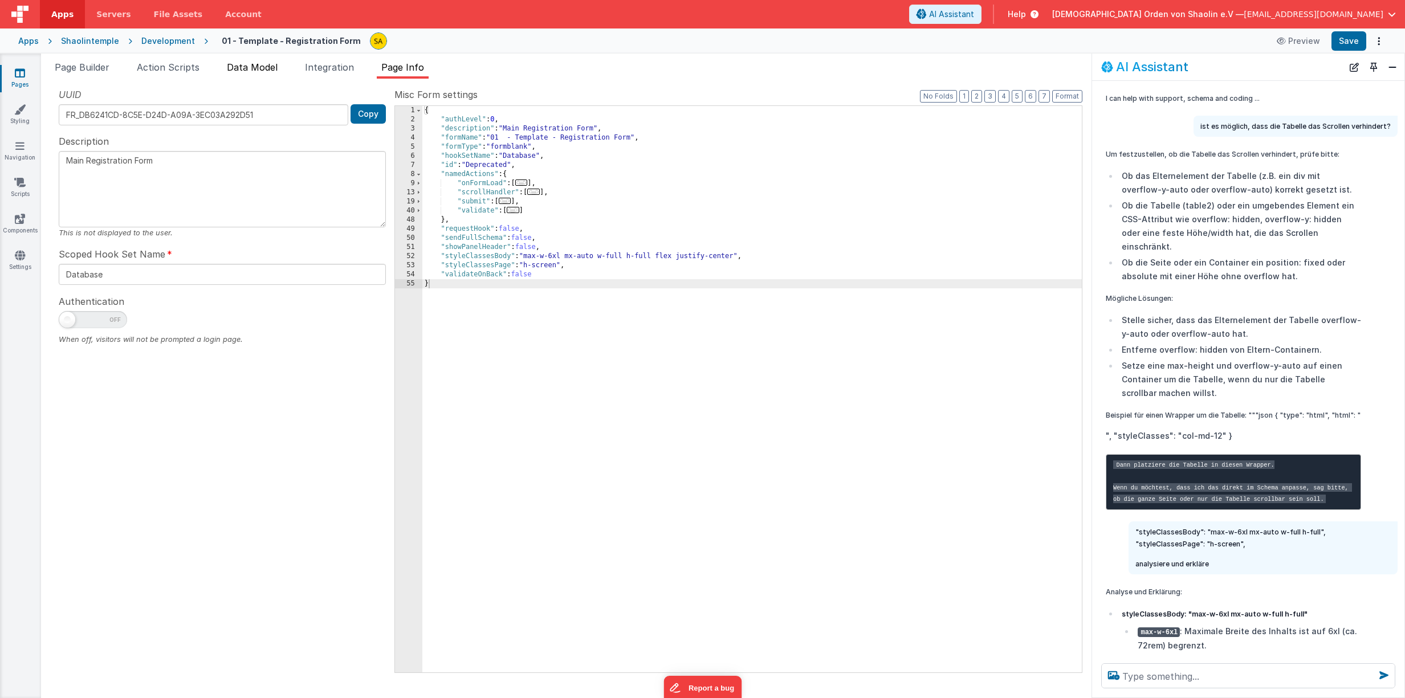
click at [256, 66] on span "Data Model" at bounding box center [252, 67] width 51 height 11
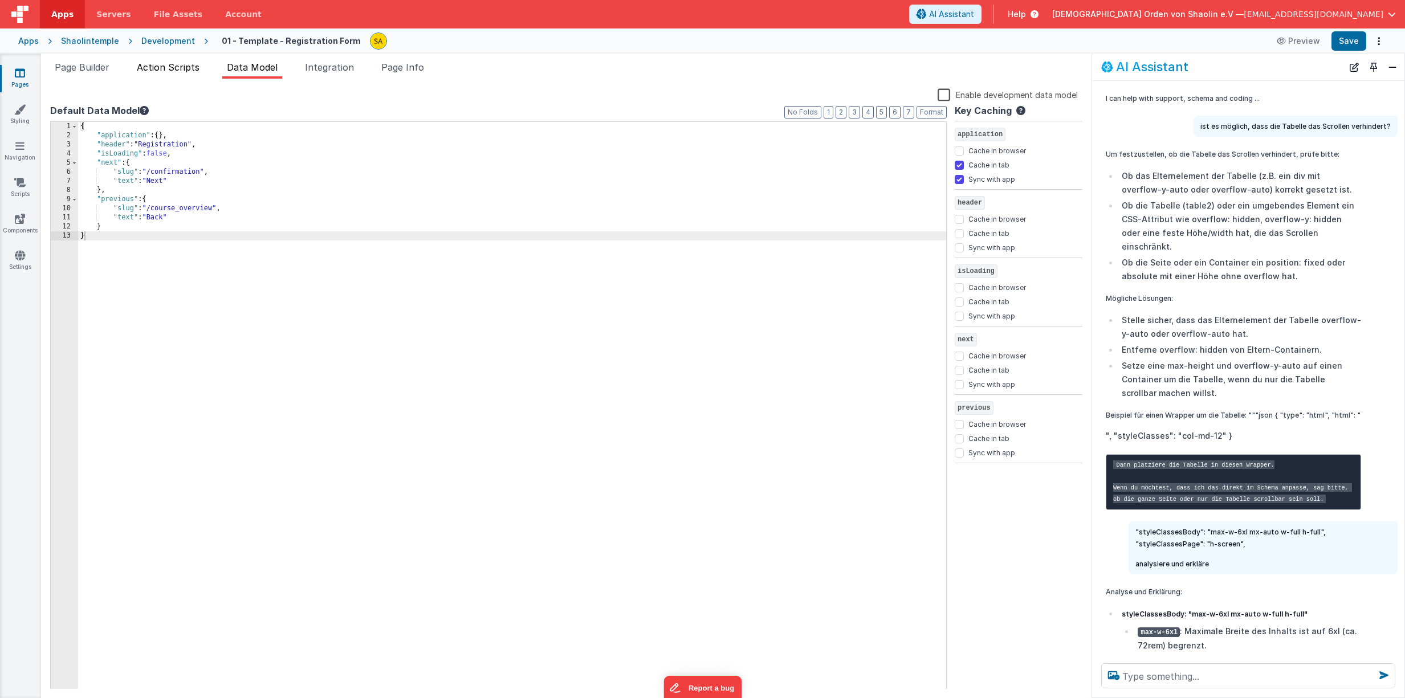
click at [176, 71] on span "Action Scripts" at bounding box center [168, 67] width 63 height 11
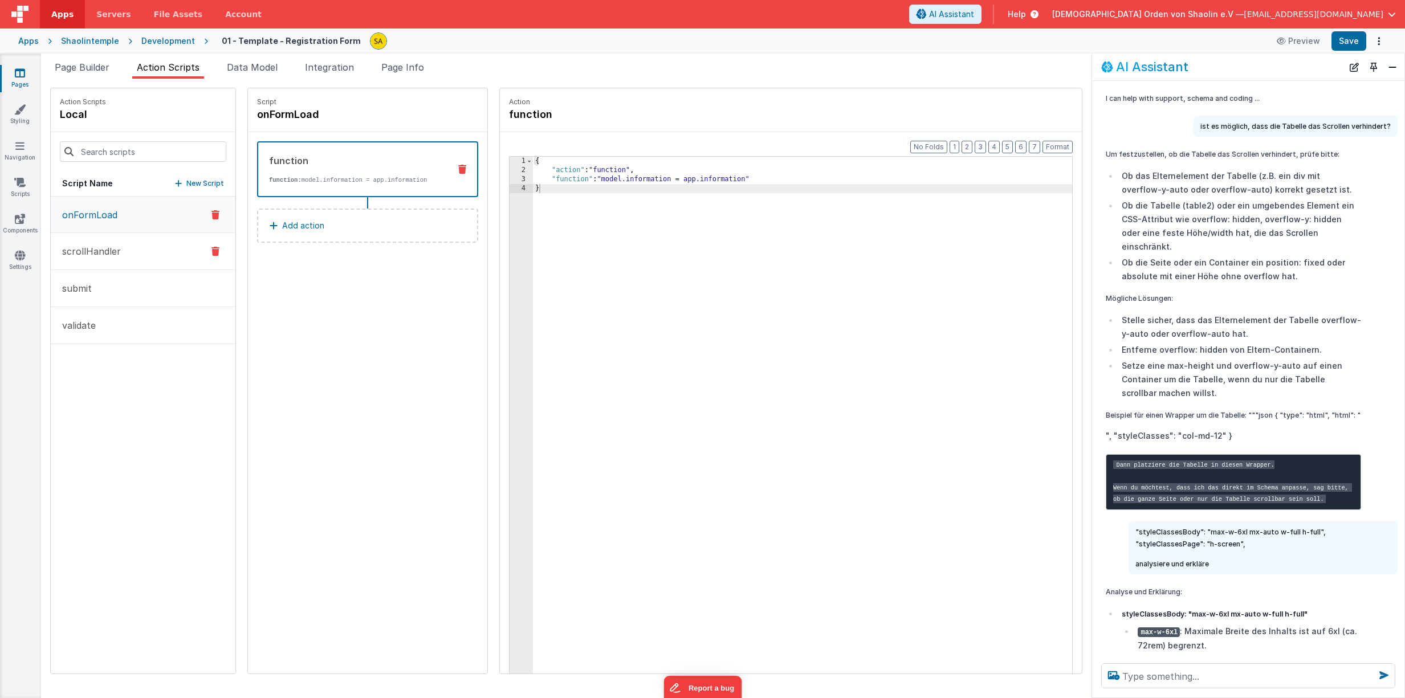
click at [128, 254] on button "scrollHandler" at bounding box center [143, 251] width 185 height 37
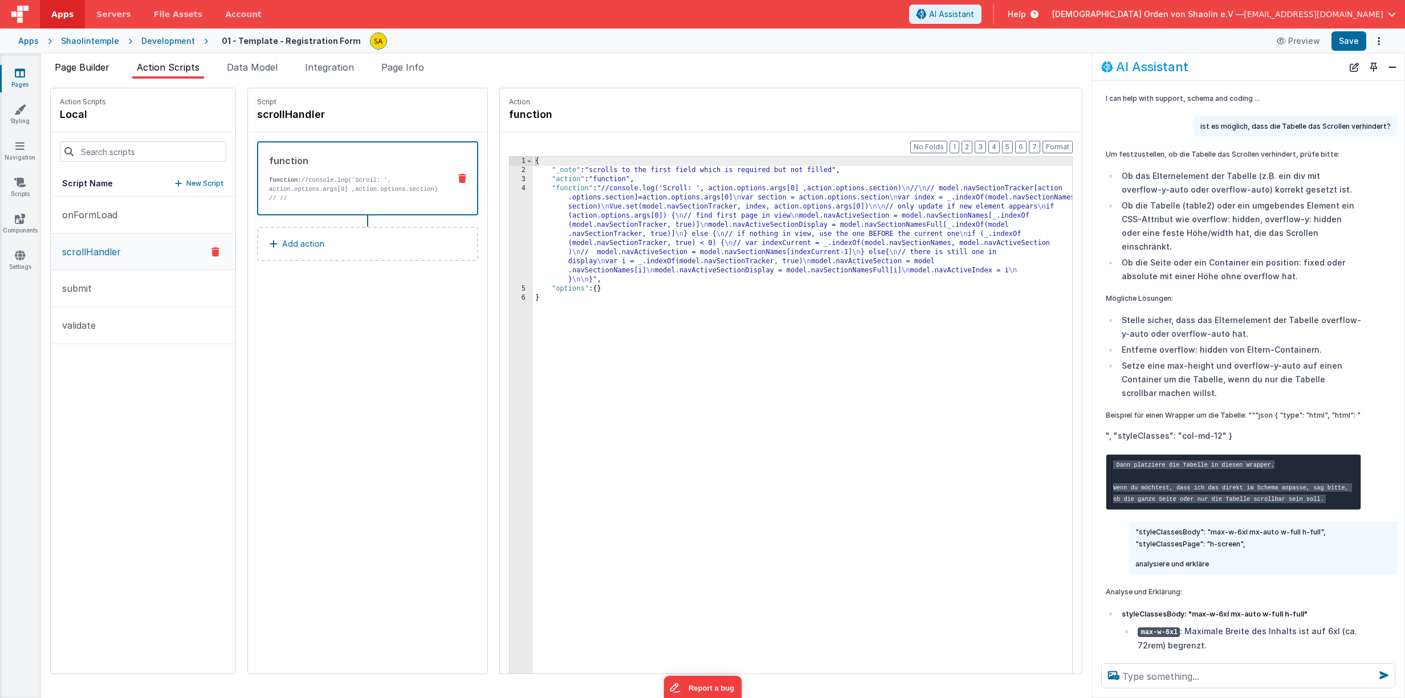
click at [101, 72] on span "Page Builder" at bounding box center [82, 67] width 55 height 11
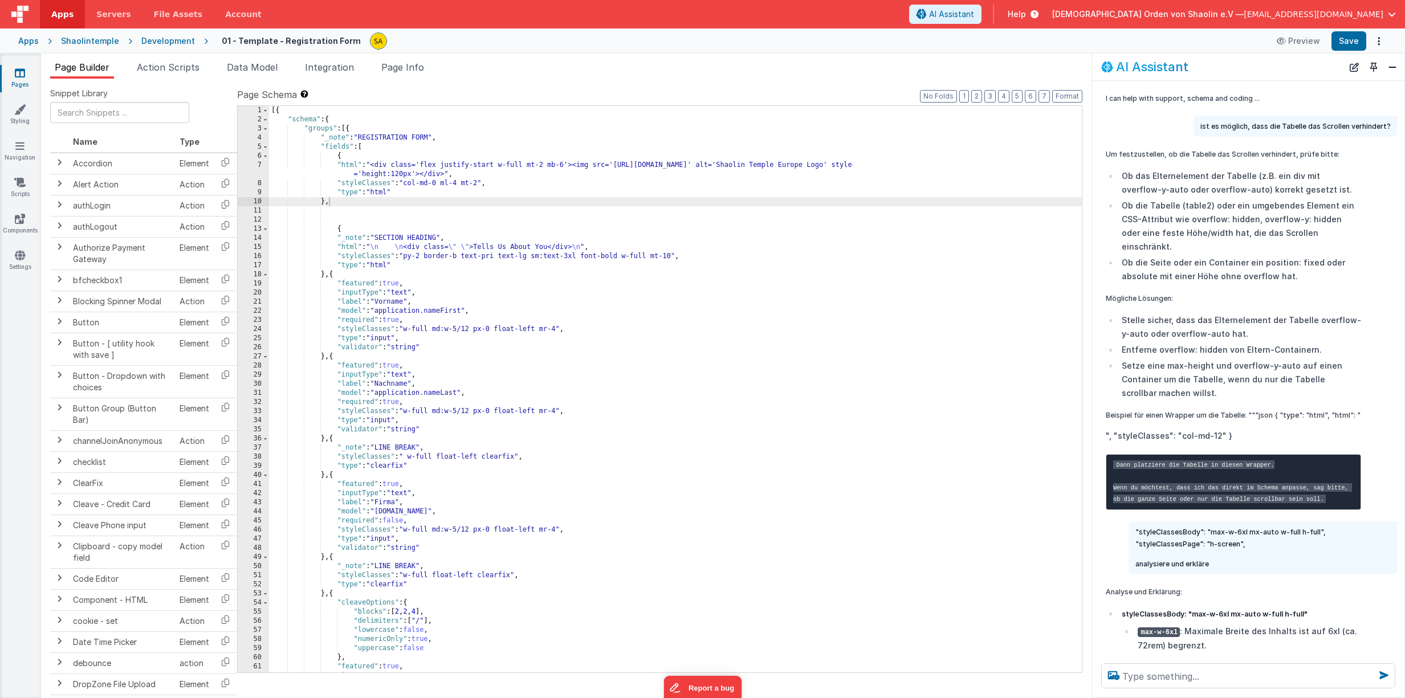
scroll to position [0, 0]
click at [1064, 96] on button "Format" at bounding box center [1067, 96] width 30 height 13
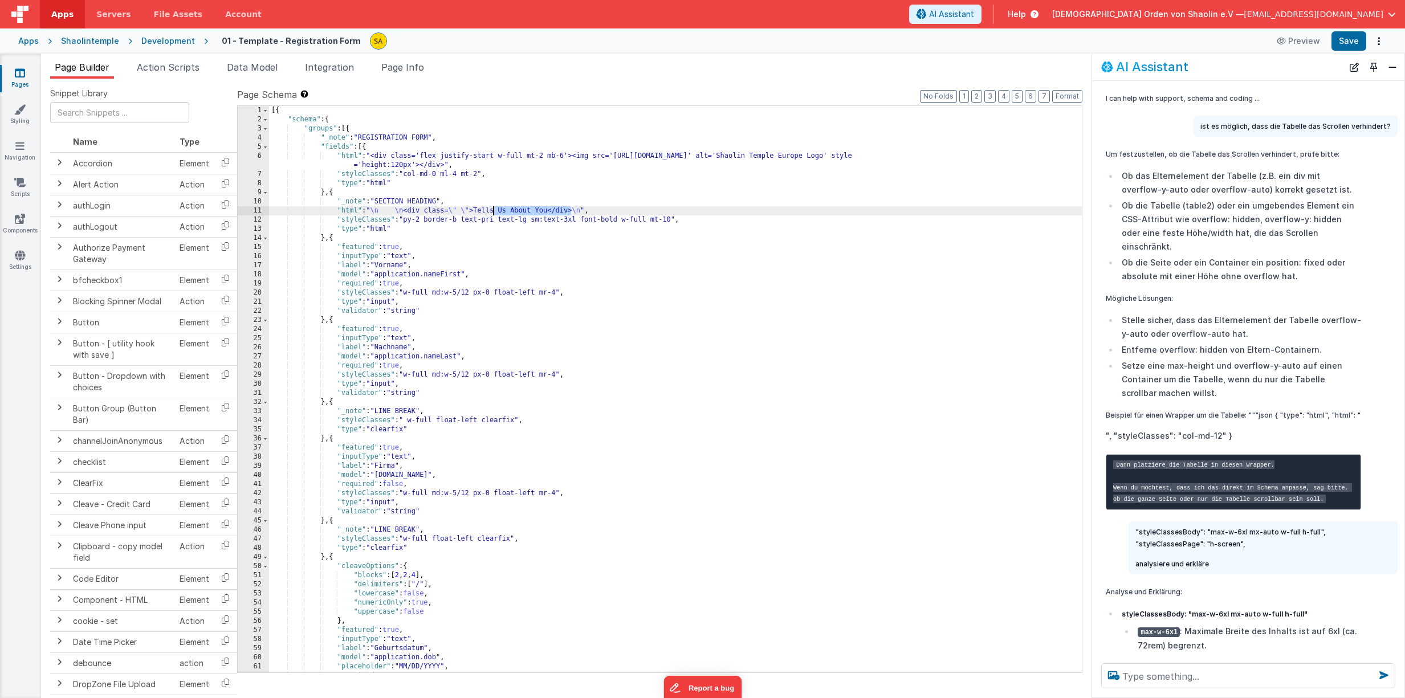
drag, startPoint x: 553, startPoint y: 211, endPoint x: 538, endPoint y: 247, distance: 39.6
click at [494, 211] on div "[{ "schema" : { "groups" : [{ "_note" : "REGISTRATION FORM" , "fields" : [{ "ht…" at bounding box center [675, 398] width 813 height 585
click at [623, 416] on div "[{ "schema" : { "groups" : [{ "_note" : "REGISTRATION FORM" , "fields" : [{ "ht…" at bounding box center [675, 397] width 813 height 585
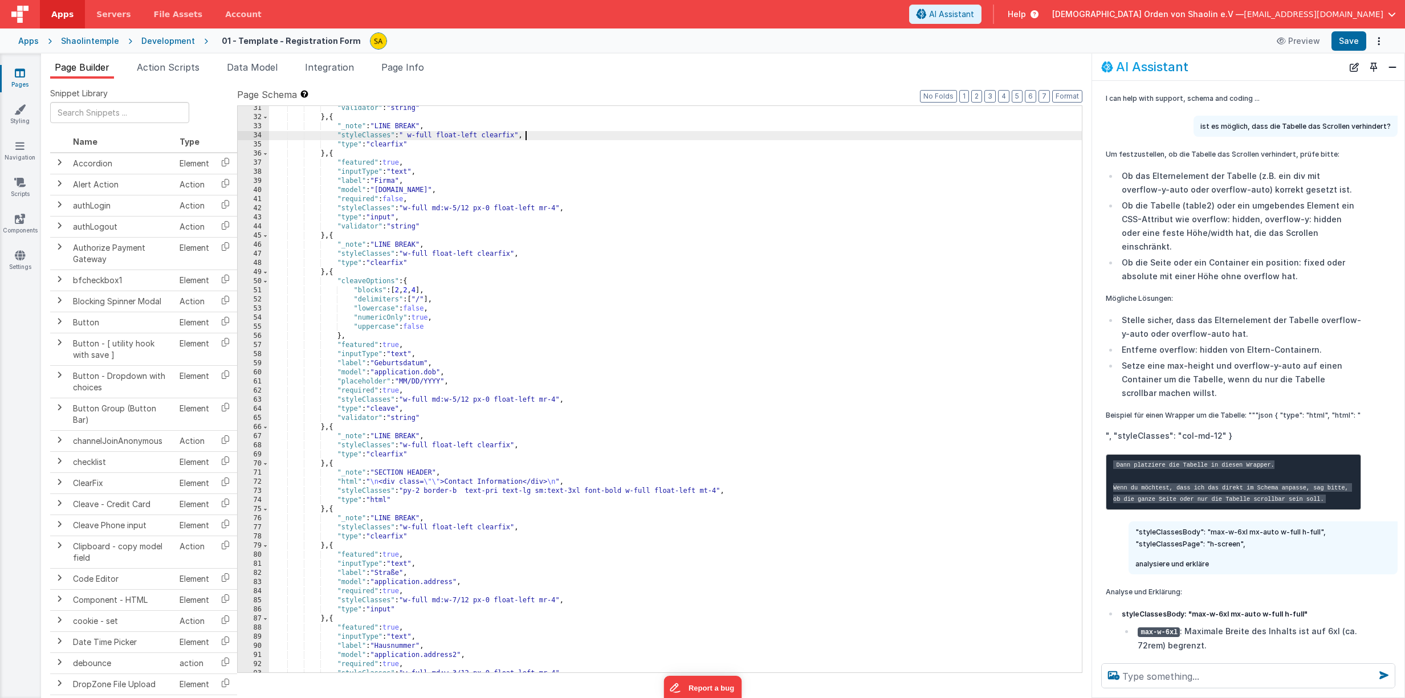
scroll to position [285, 0]
click at [558, 482] on div ""validator" : "string" } , { "_note" : "LINE BREAK" , "styleClasses" : " w-full…" at bounding box center [675, 396] width 813 height 585
click at [510, 481] on div ""validator" : "string" } , { "_note" : "LINE BREAK" , "styleClasses" : " w-full…" at bounding box center [675, 396] width 813 height 585
click at [561, 482] on div ""validator" : "string" } , { "_note" : "LINE BREAK" , "styleClasses" : " w-full…" at bounding box center [675, 396] width 813 height 585
click at [1356, 39] on button "Save" at bounding box center [1349, 40] width 35 height 19
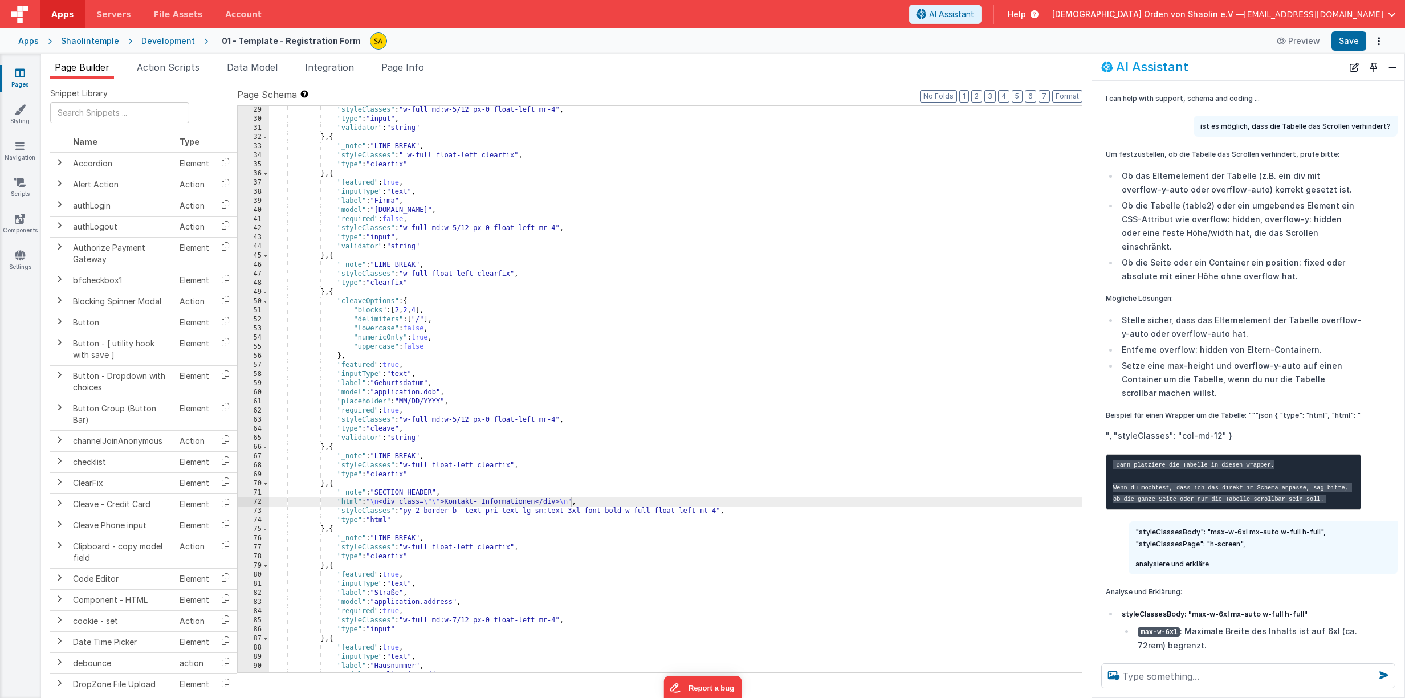
scroll to position [0, 0]
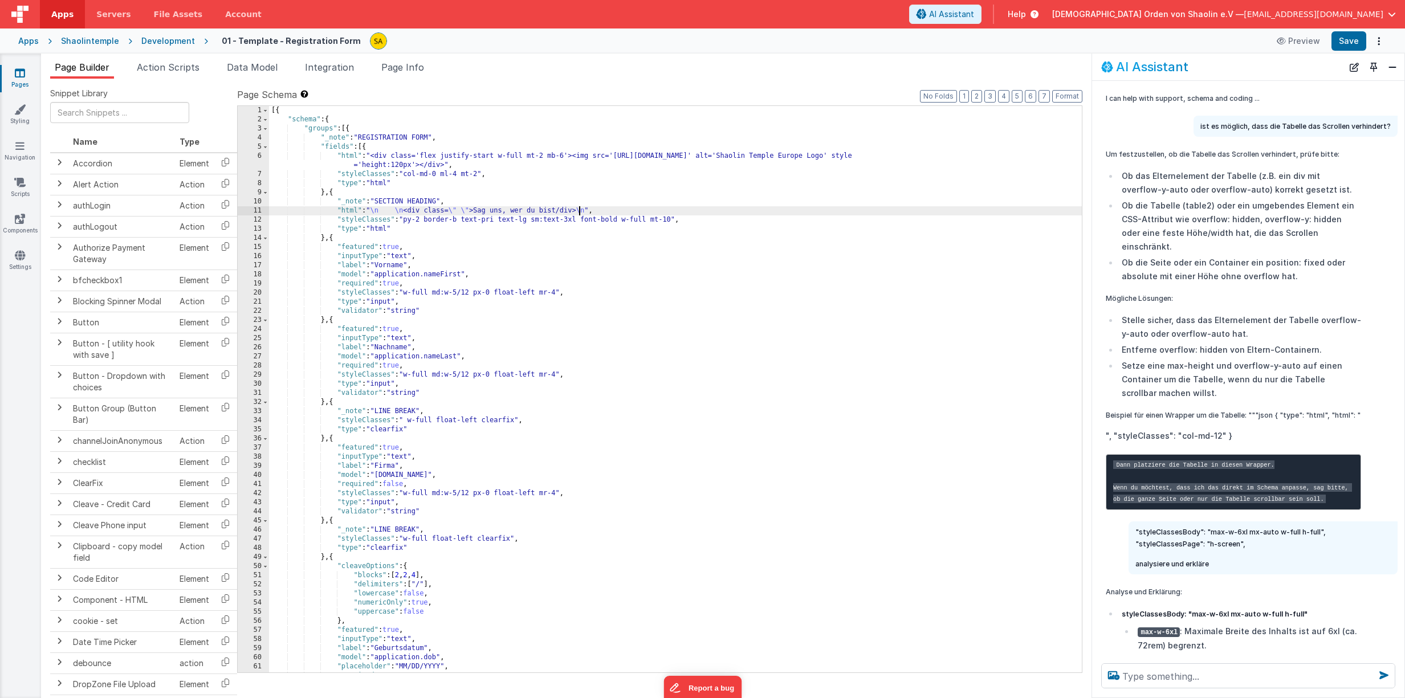
drag, startPoint x: 580, startPoint y: 212, endPoint x: 584, endPoint y: 258, distance: 45.8
click at [580, 212] on div "[{ "schema" : { "groups" : [{ "_note" : "REGISTRATION FORM" , "fields" : [{ "ht…" at bounding box center [675, 398] width 813 height 585
click at [576, 211] on div "[{ "schema" : { "groups" : [{ "_note" : "REGISTRATION FORM" , "fields" : [{ "ht…" at bounding box center [675, 398] width 813 height 585
click at [1351, 36] on button "Save" at bounding box center [1349, 40] width 35 height 19
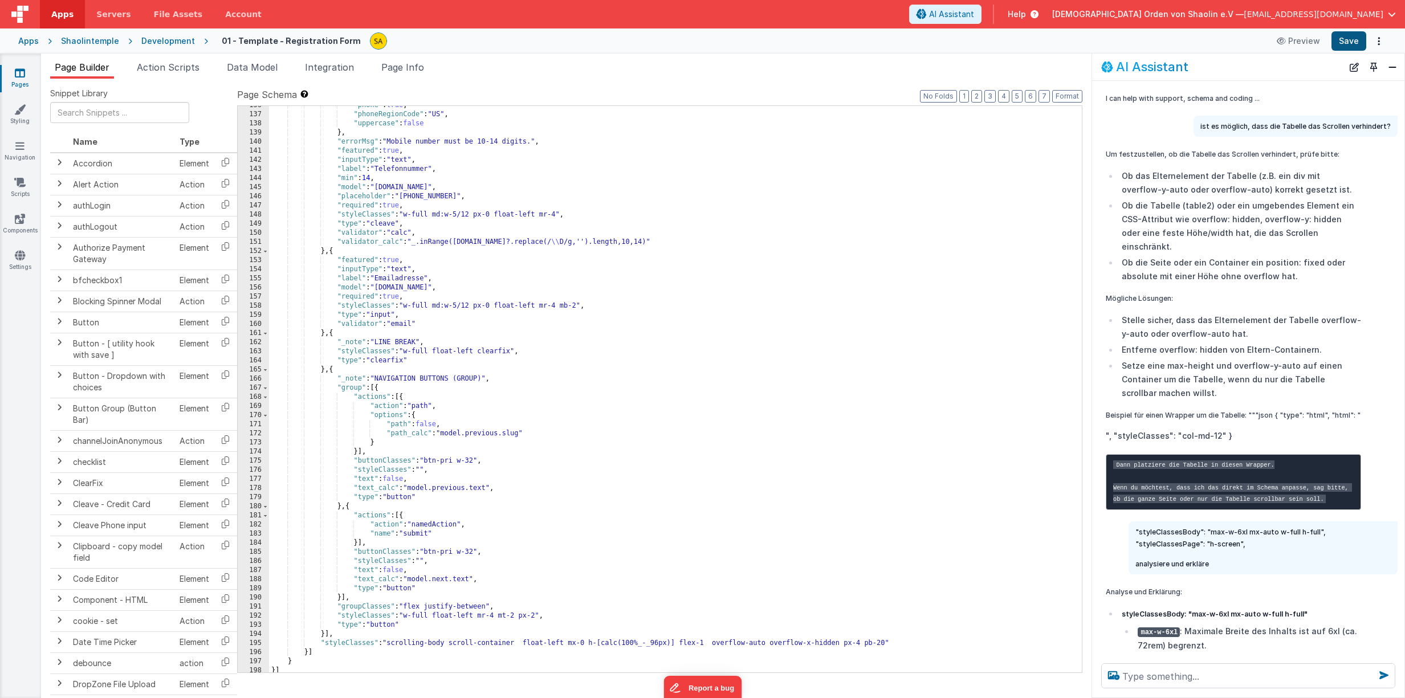
scroll to position [1276, 0]
drag, startPoint x: 332, startPoint y: 612, endPoint x: 548, endPoint y: 614, distance: 216.1
click at [548, 614] on div ""phone" : true , "phoneRegionCode" : "US" , "uppercase" : false } , "errorMsg" …" at bounding box center [675, 390] width 813 height 585
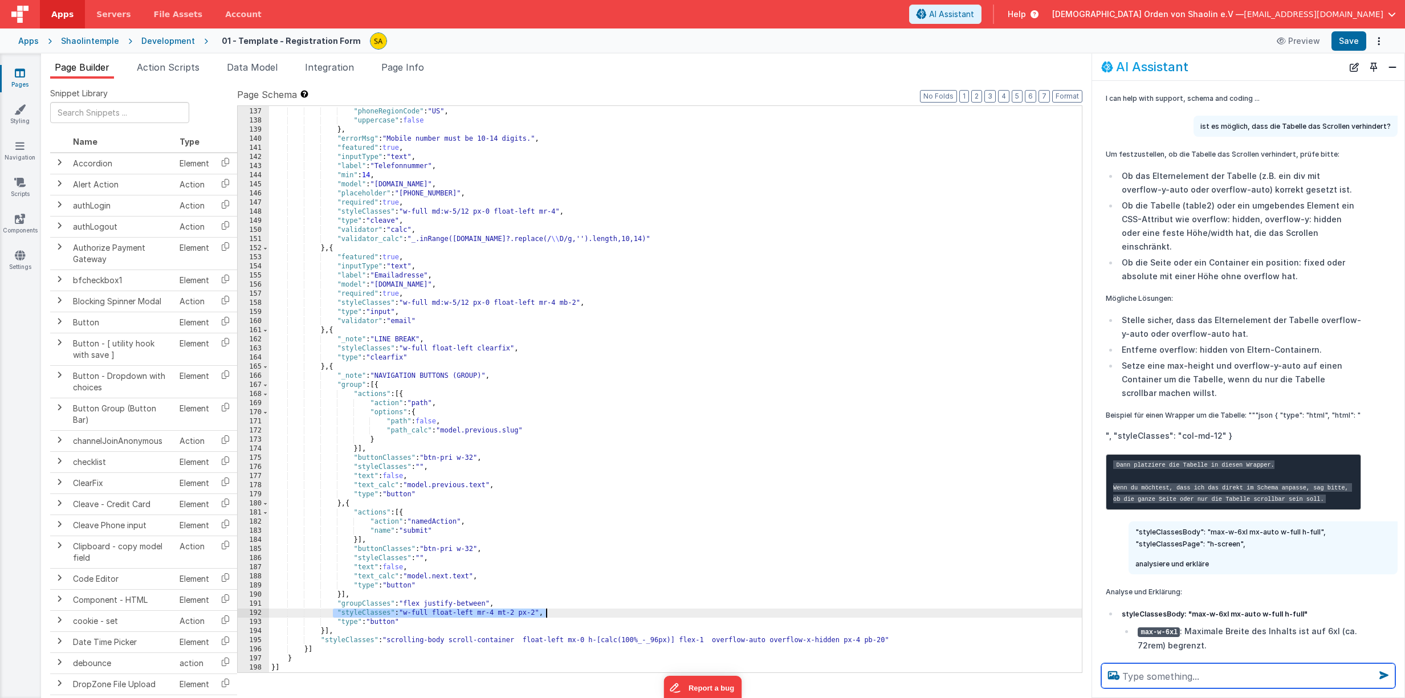
click at [1212, 681] on textarea at bounding box center [1248, 676] width 294 height 25
paste textarea ""styleClasses": "w-full float-left mr-4 mt-2 px-2","
type textarea ""styleClasses": "w-full float-left mr-4 mt-2 px-2", analysiere und erkläre"
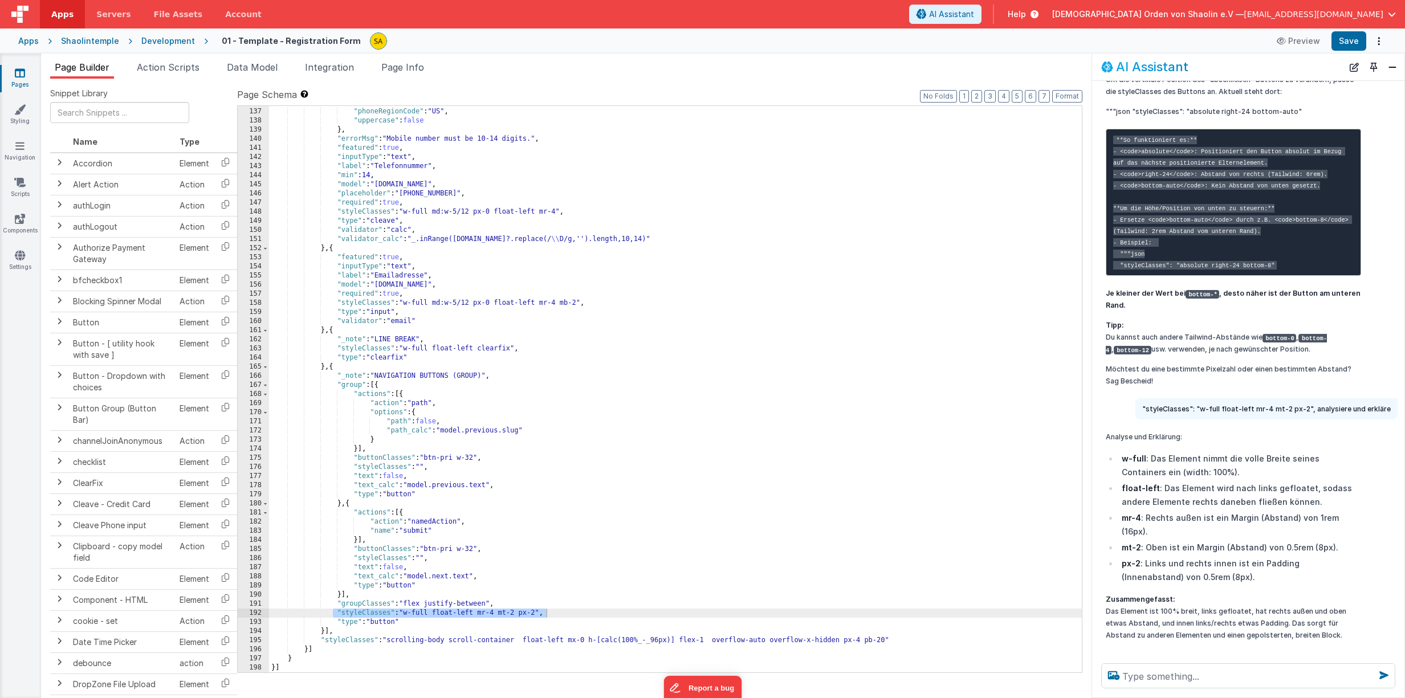
scroll to position [1, 0]
drag, startPoint x: 892, startPoint y: 687, endPoint x: 15, endPoint y: 73, distance: 1070.1
click at [15, 73] on icon at bounding box center [20, 72] width 10 height 11
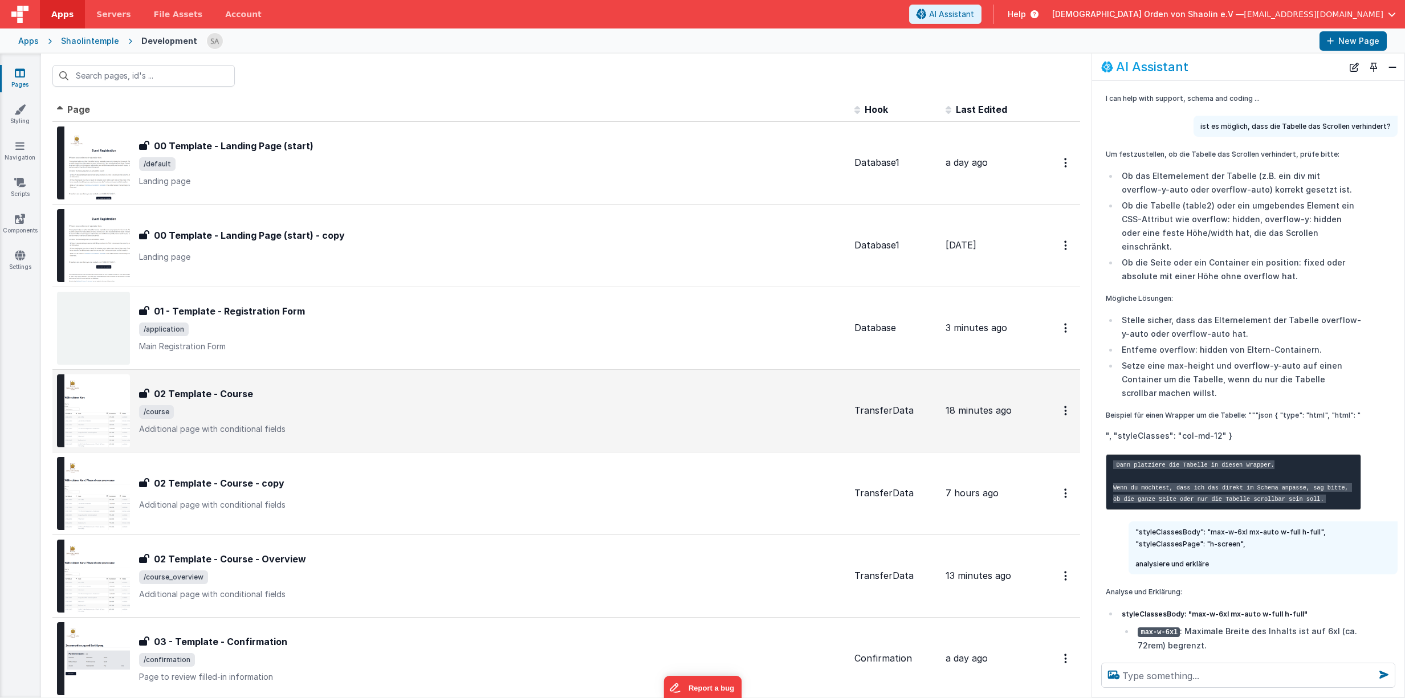
click at [390, 401] on div "02 Template - Course 02 Template - Course /course Additional page with conditio…" at bounding box center [492, 411] width 706 height 48
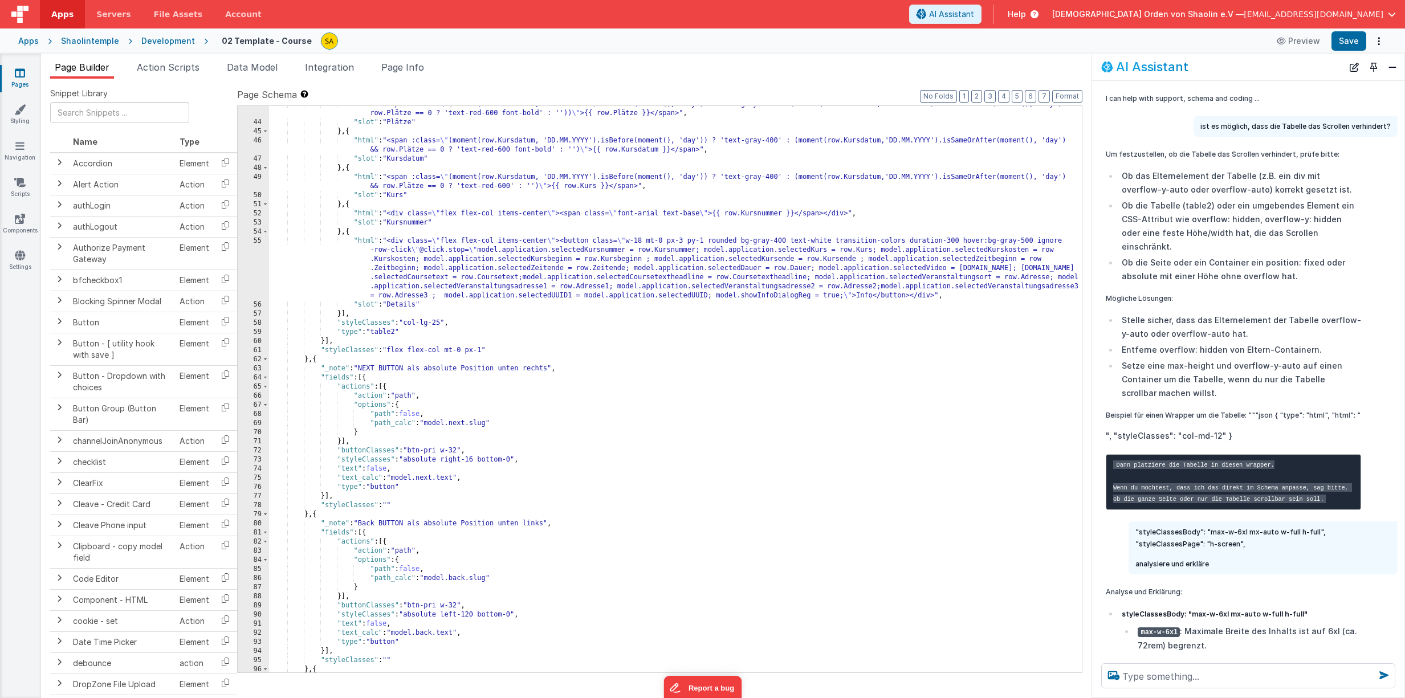
scroll to position [528, 0]
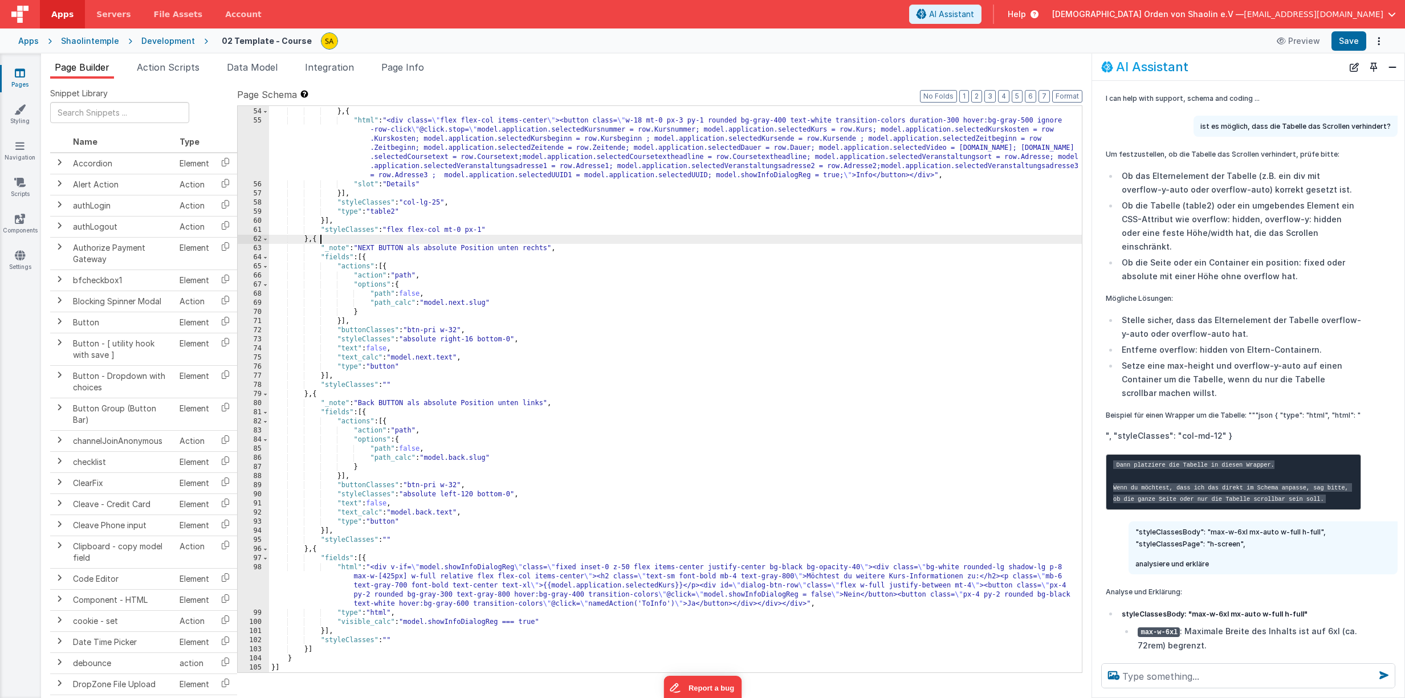
click at [322, 241] on div ""slot" : "Kursnummer" } , { "html" : "<div class= \" flex flex-col items-center…" at bounding box center [675, 390] width 813 height 585
click at [319, 396] on div ""slot" : "Kursnummer" } , { "html" : "<div class= \" flex flex-col items-center…" at bounding box center [675, 390] width 813 height 585
click at [385, 543] on div ""slot" : "Kursnummer" } , { "html" : "<div class= \" flex flex-col items-center…" at bounding box center [675, 390] width 813 height 585
drag, startPoint x: 317, startPoint y: 540, endPoint x: 398, endPoint y: 542, distance: 81.0
click at [398, 541] on div ""slot" : "Kursnummer" } , { "html" : "<div class= \" flex flex-col items-center…" at bounding box center [675, 390] width 813 height 585
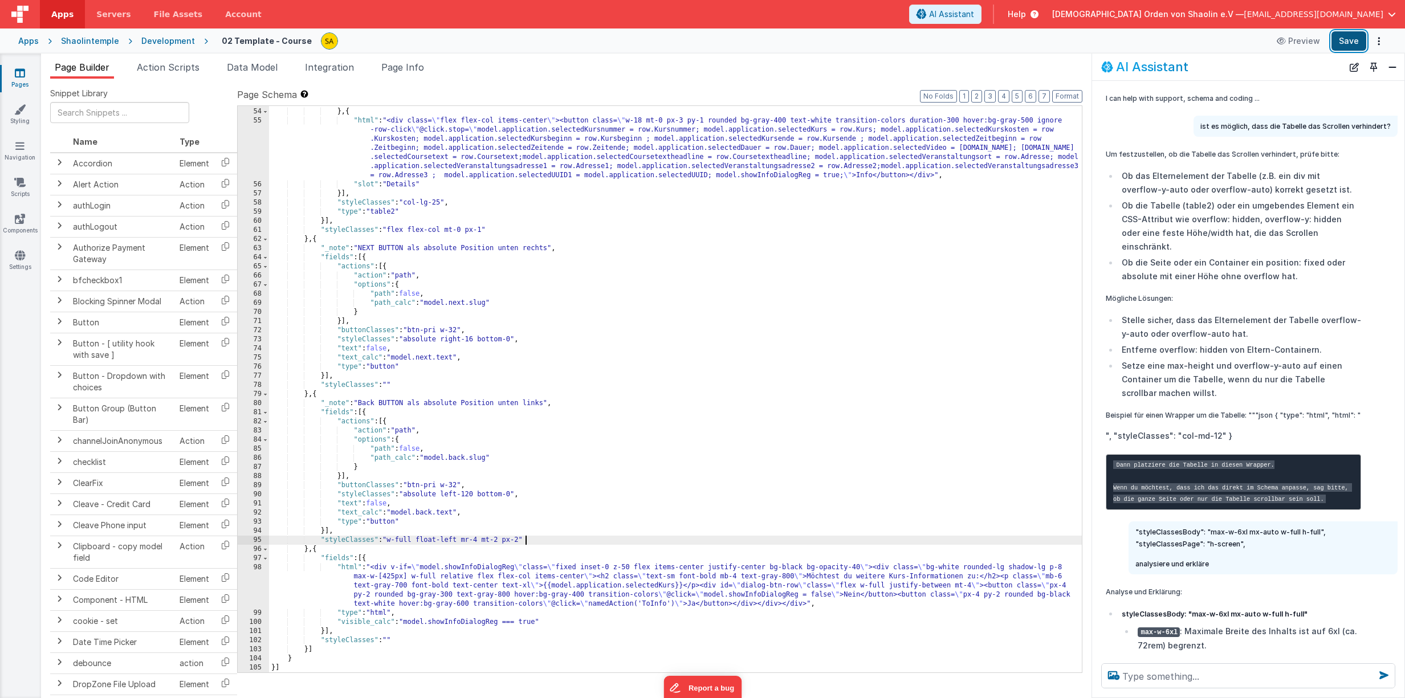
click at [1344, 45] on button "Save" at bounding box center [1349, 40] width 35 height 19
click at [641, 299] on div ""slot" : "Kursnummer" } , { "html" : "<div class= \" flex flex-col items-center…" at bounding box center [675, 390] width 813 height 585
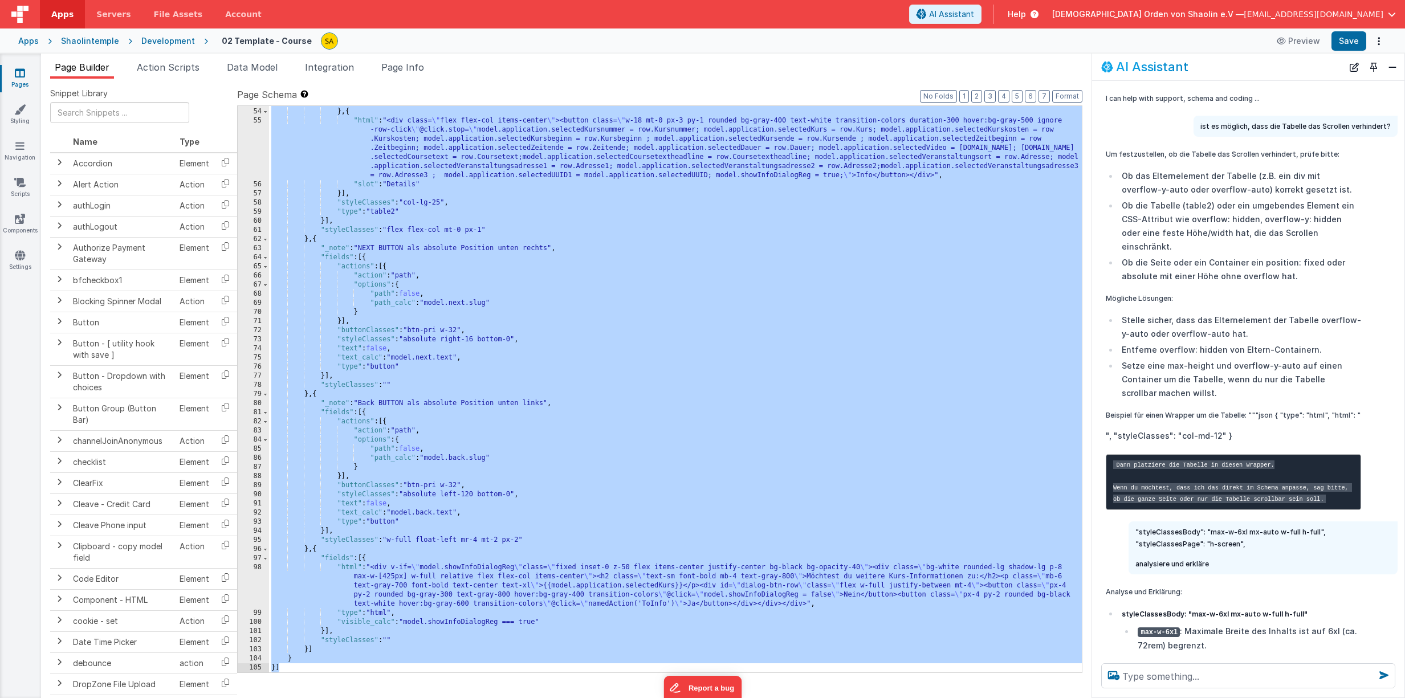
click at [24, 69] on icon at bounding box center [20, 72] width 10 height 11
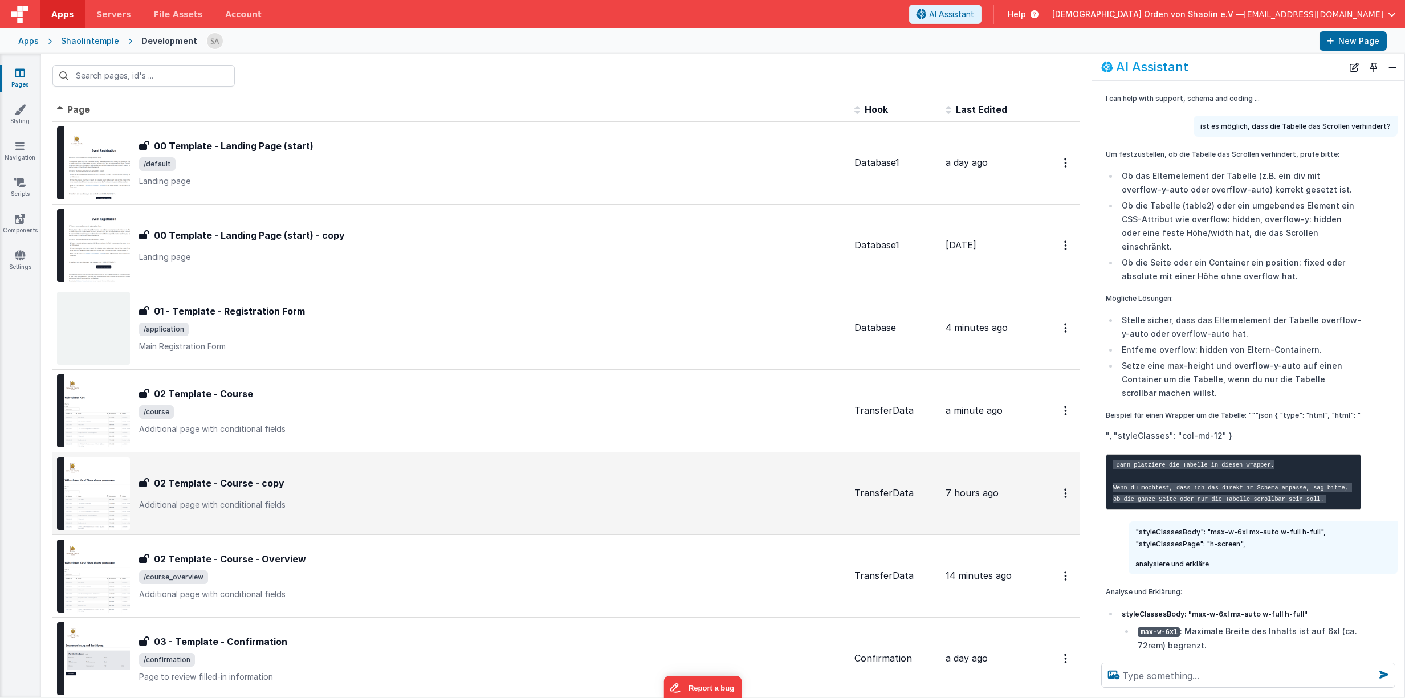
click at [492, 499] on p "Additional page with conditional fields" at bounding box center [492, 504] width 706 height 11
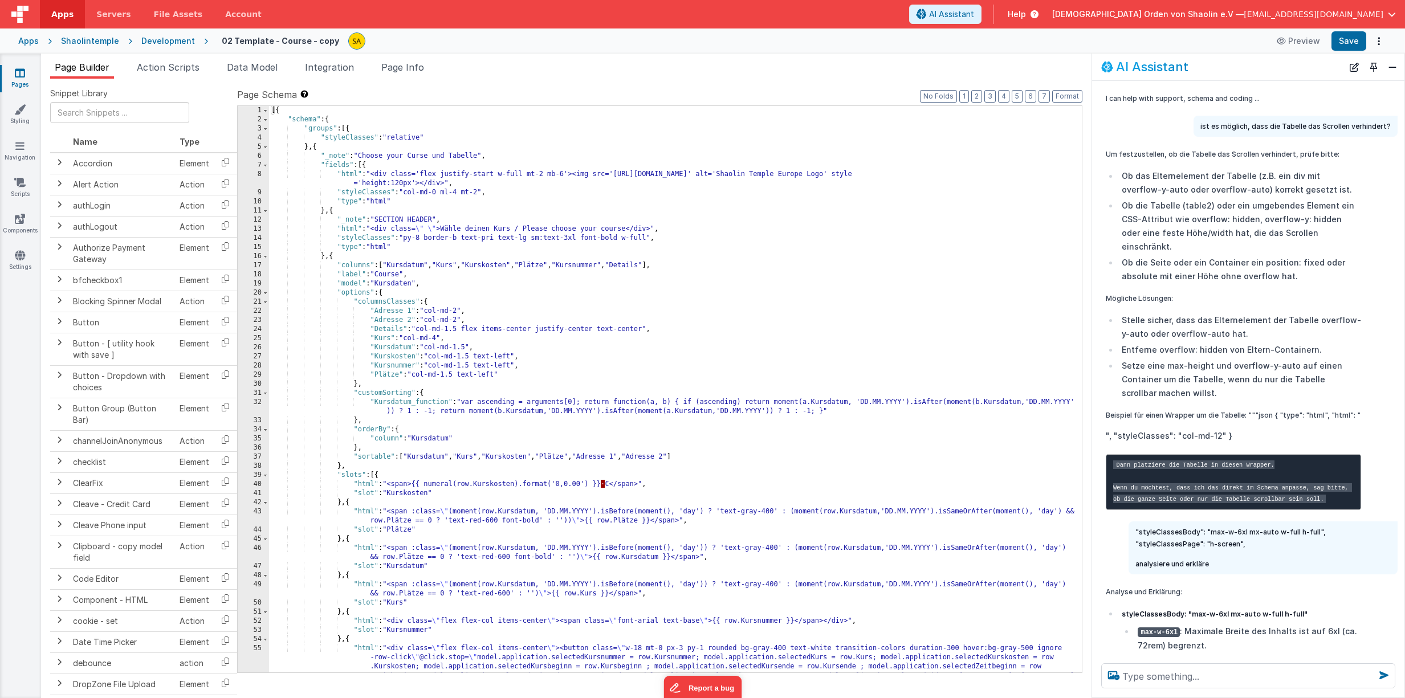
click at [666, 365] on div "[{ "schema" : { "groups" : [{ "styleClasses" : "relative" } , { "_note" : "Choo…" at bounding box center [675, 426] width 813 height 640
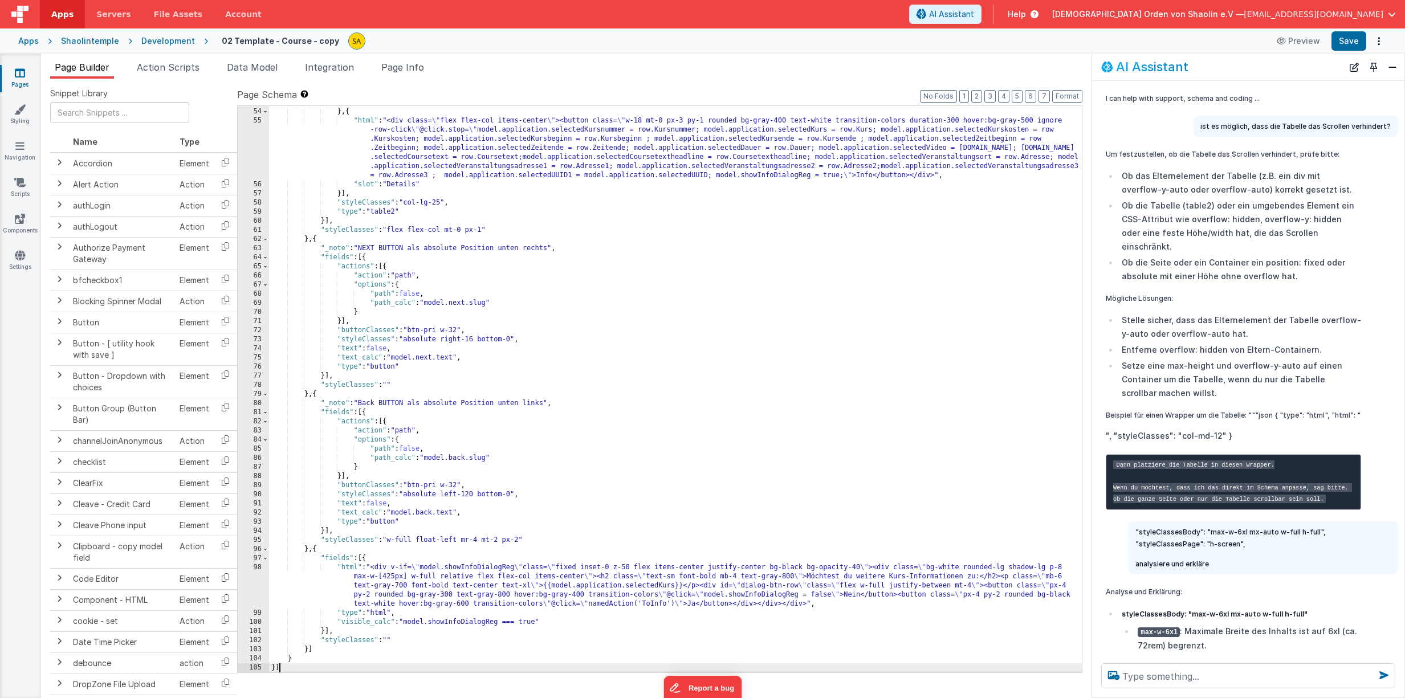
scroll to position [528, 0]
click at [1353, 42] on button "Save" at bounding box center [1349, 40] width 35 height 19
click at [22, 78] on icon at bounding box center [20, 72] width 10 height 11
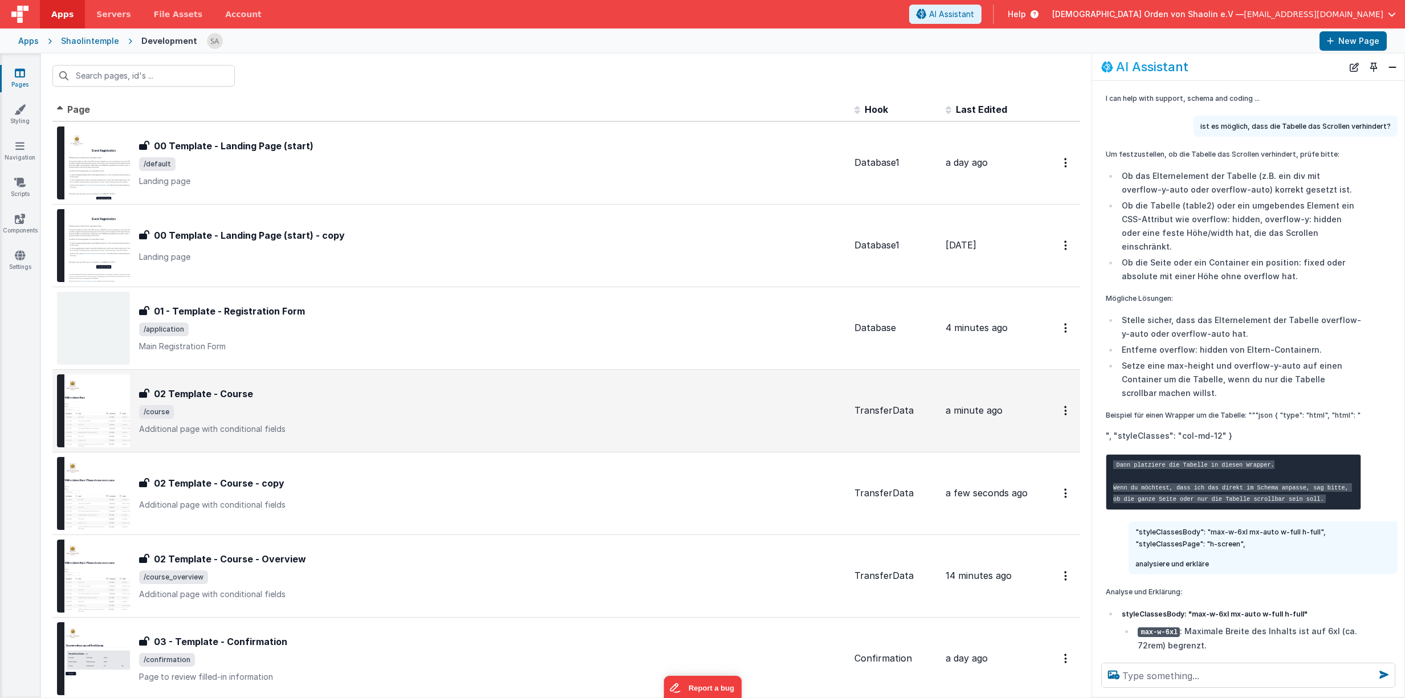
click at [337, 419] on span "/course" at bounding box center [492, 412] width 706 height 14
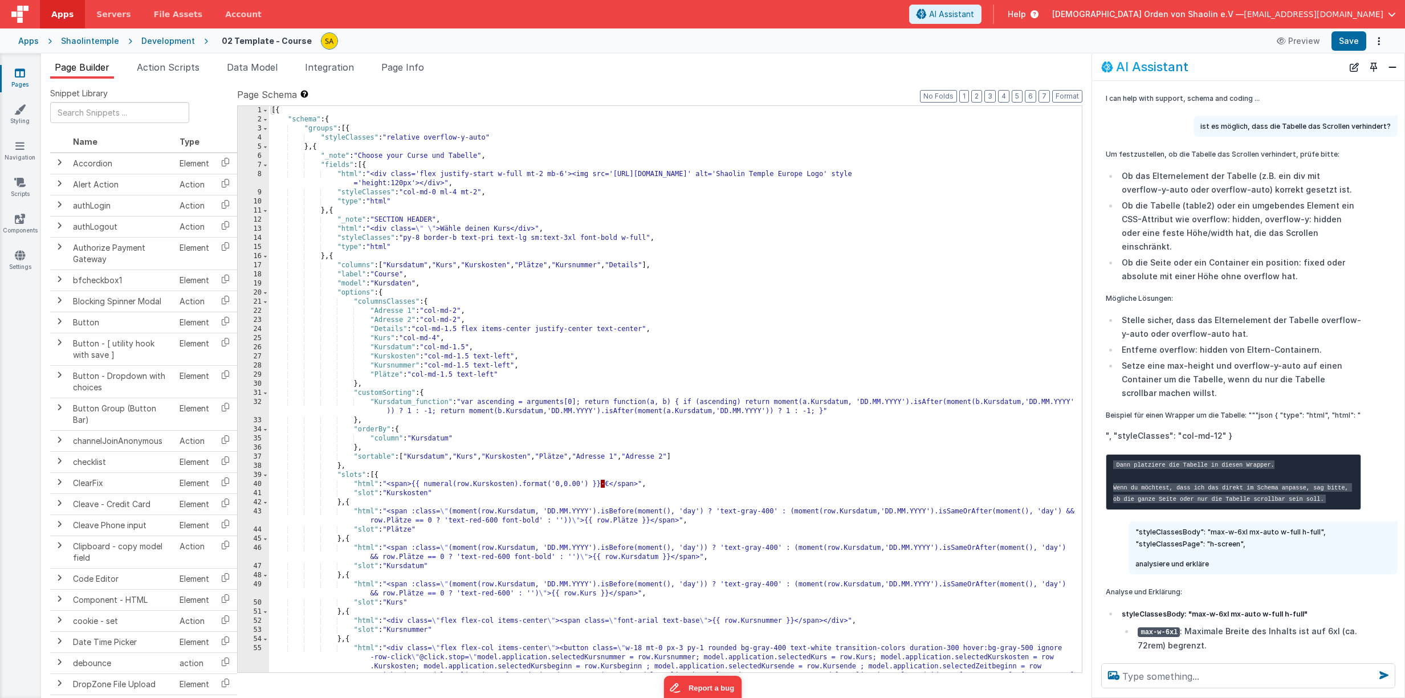
click at [22, 75] on icon at bounding box center [20, 72] width 10 height 11
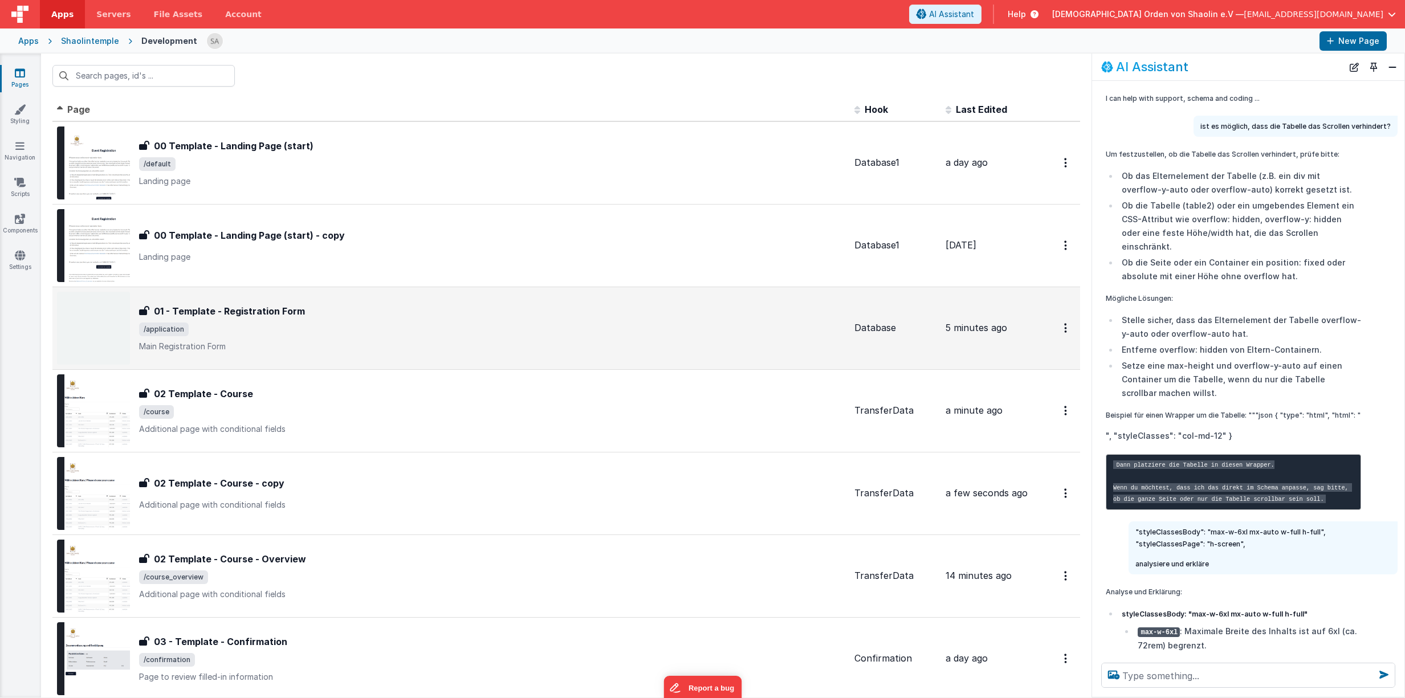
click at [485, 316] on div "01 - Template - Registration Form" at bounding box center [492, 311] width 706 height 14
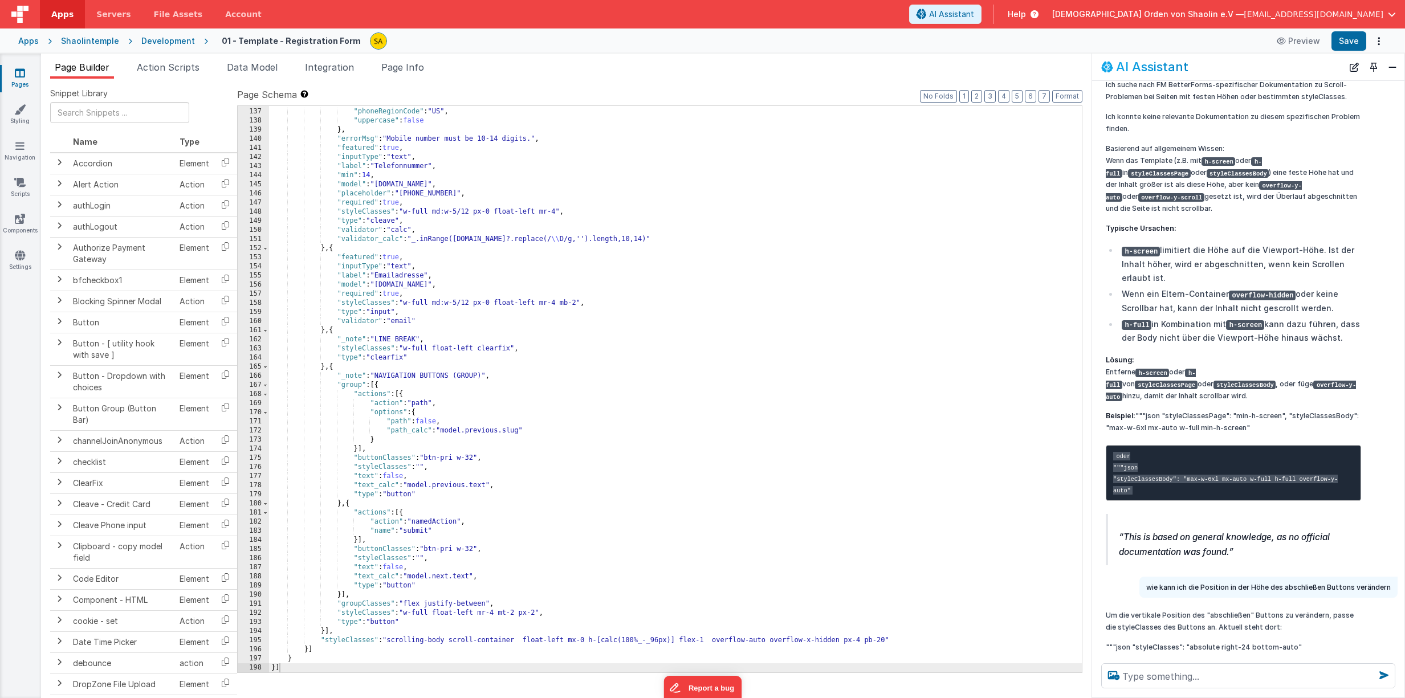
scroll to position [1687, 0]
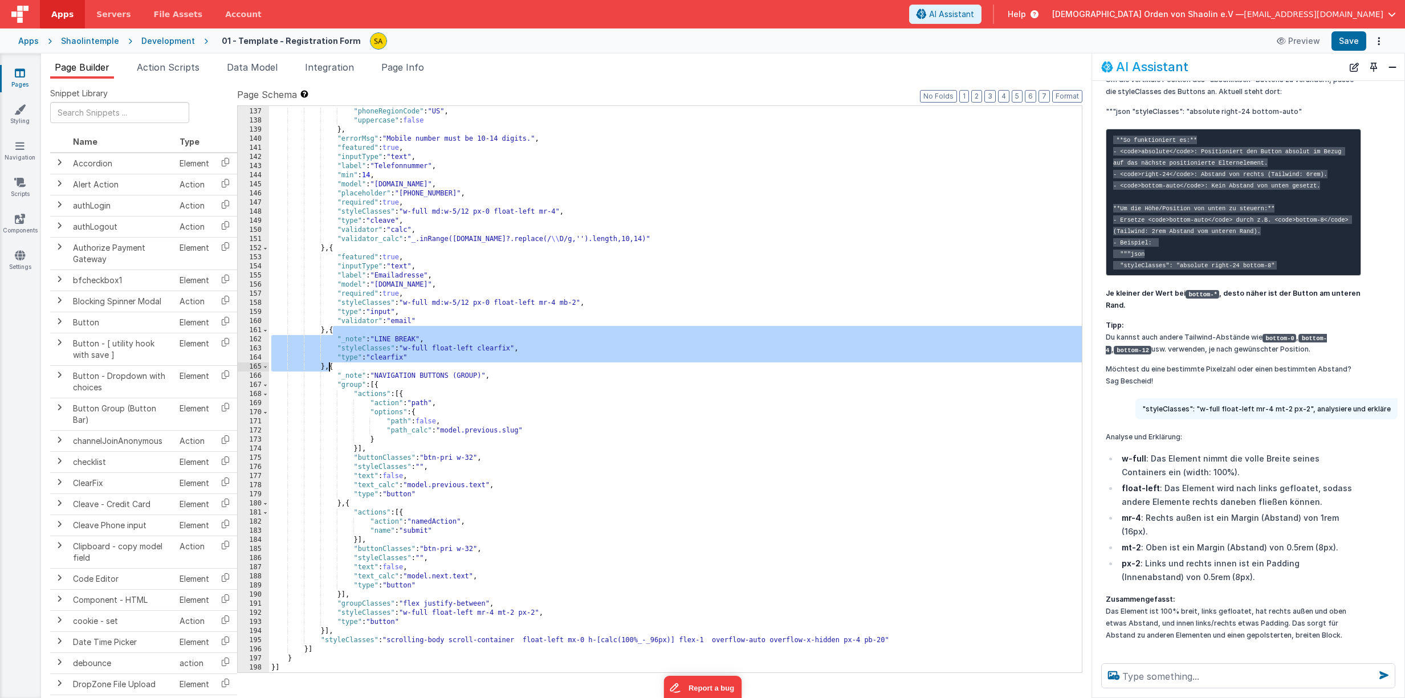
drag, startPoint x: 335, startPoint y: 332, endPoint x: 330, endPoint y: 369, distance: 36.8
click at [330, 368] on div ""phone" : true , "phoneRegionCode" : "US" , "uppercase" : false } , "errorMsg" …" at bounding box center [675, 390] width 813 height 585
click at [1216, 678] on textarea at bounding box center [1248, 676] width 294 height 25
paste textarea "{ "_note": "LINE BREAK", "styleClasses": "w-full float-left clearfix", "type": …"
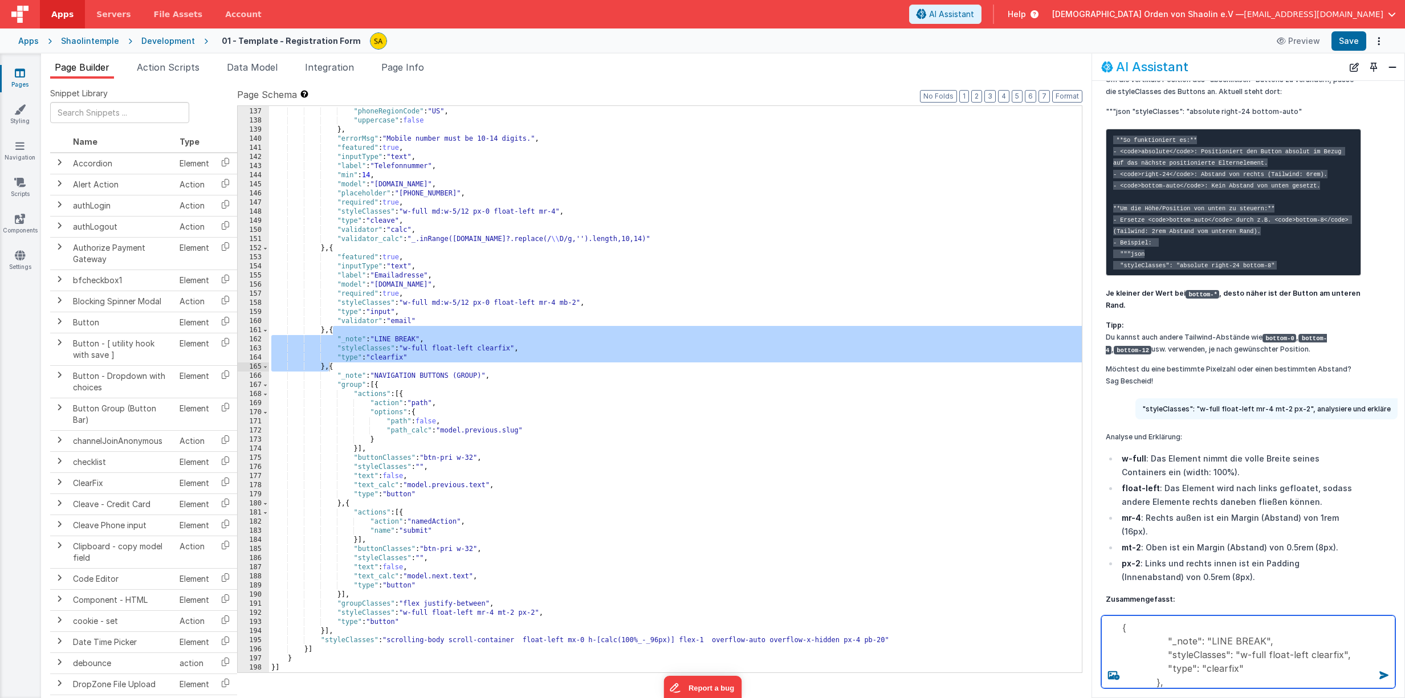
scroll to position [16, 0]
type textarea "{ "_note": "LINE BREAK", "styleClasses": "w-full float-left clearfix", "type": …"
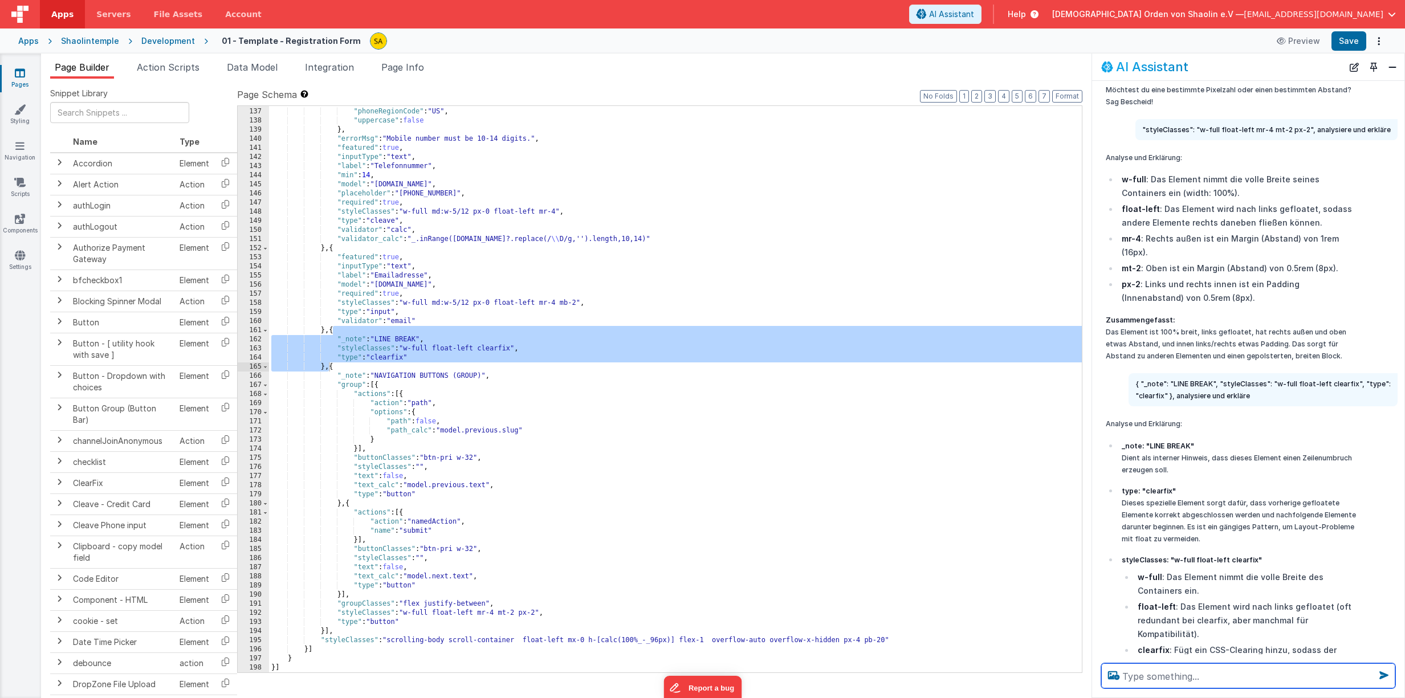
scroll to position [2048, 0]
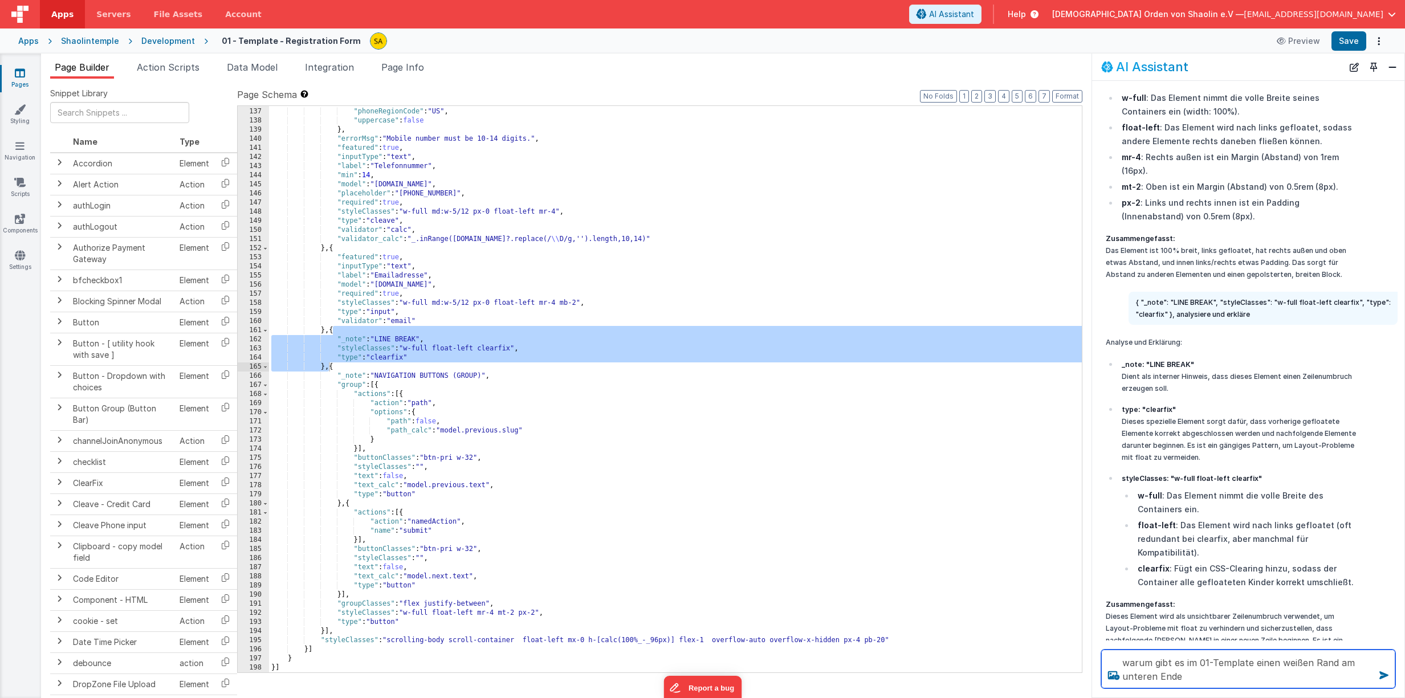
type textarea "warum gibt es im 01-Template einen weißen Rand am unteren Ende"
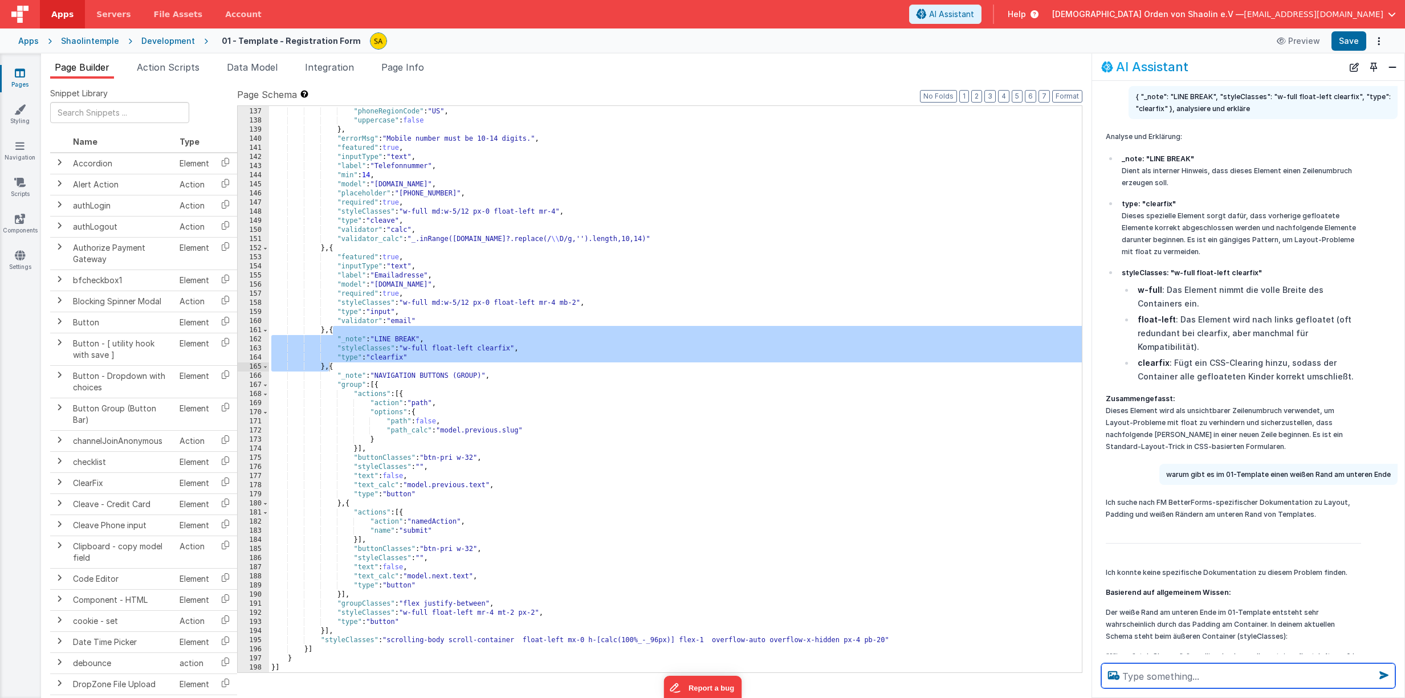
scroll to position [2439, 0]
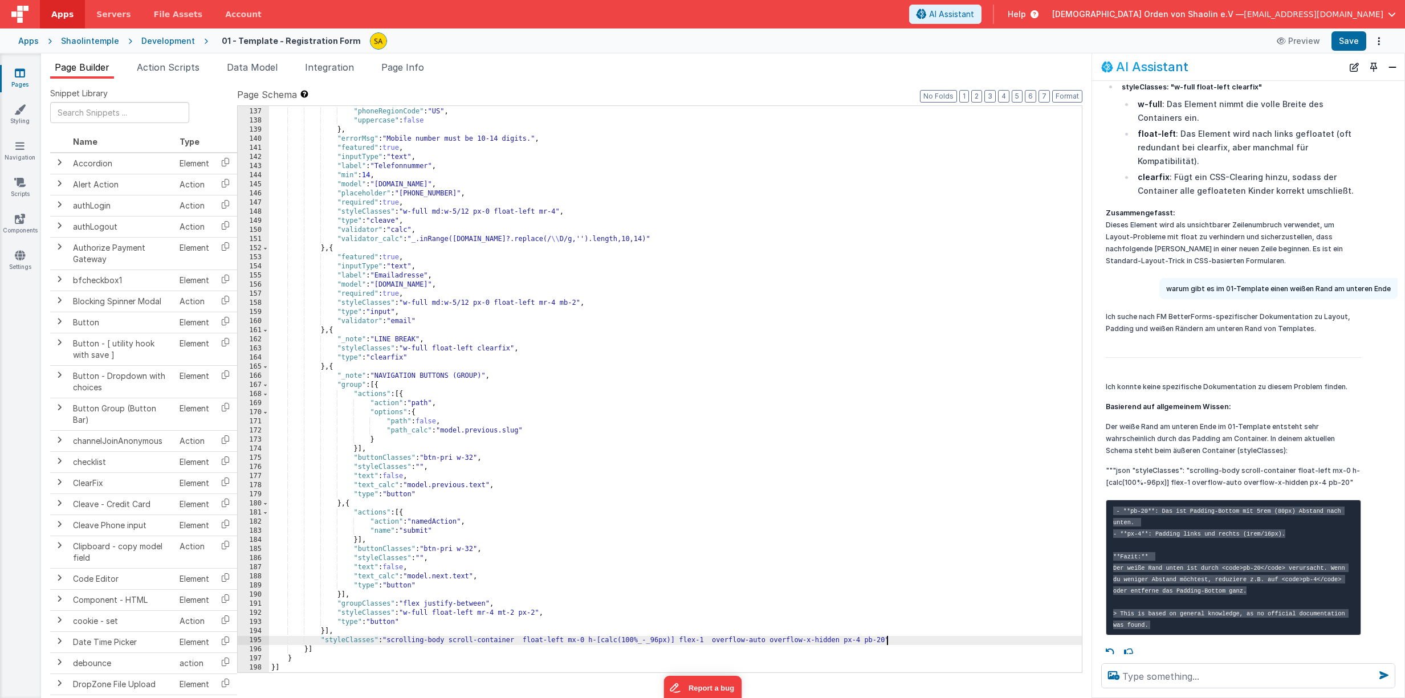
drag, startPoint x: 885, startPoint y: 642, endPoint x: 897, endPoint y: 682, distance: 42.2
click at [885, 642] on div ""phone" : true , "phoneRegionCode" : "US" , "uppercase" : false } , "errorMsg" …" at bounding box center [675, 390] width 813 height 585
click at [1350, 38] on button "Save" at bounding box center [1349, 40] width 35 height 19
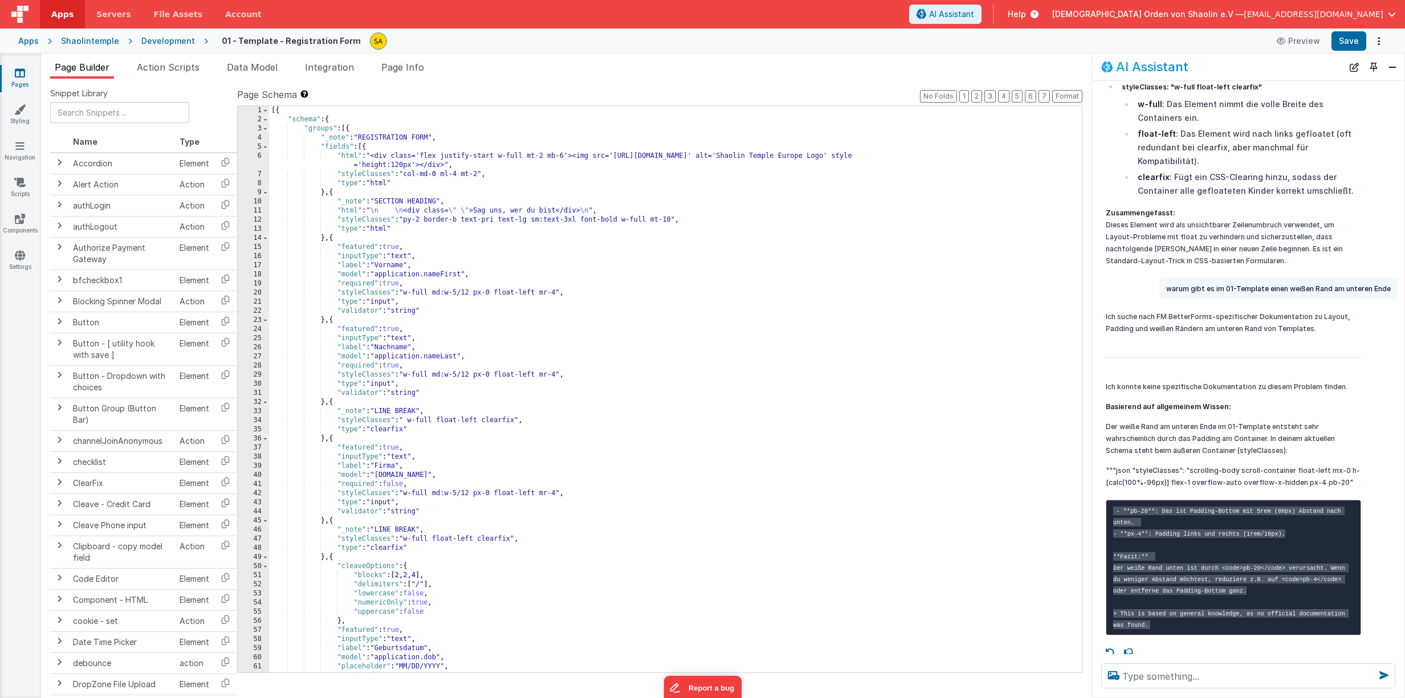
scroll to position [0, 0]
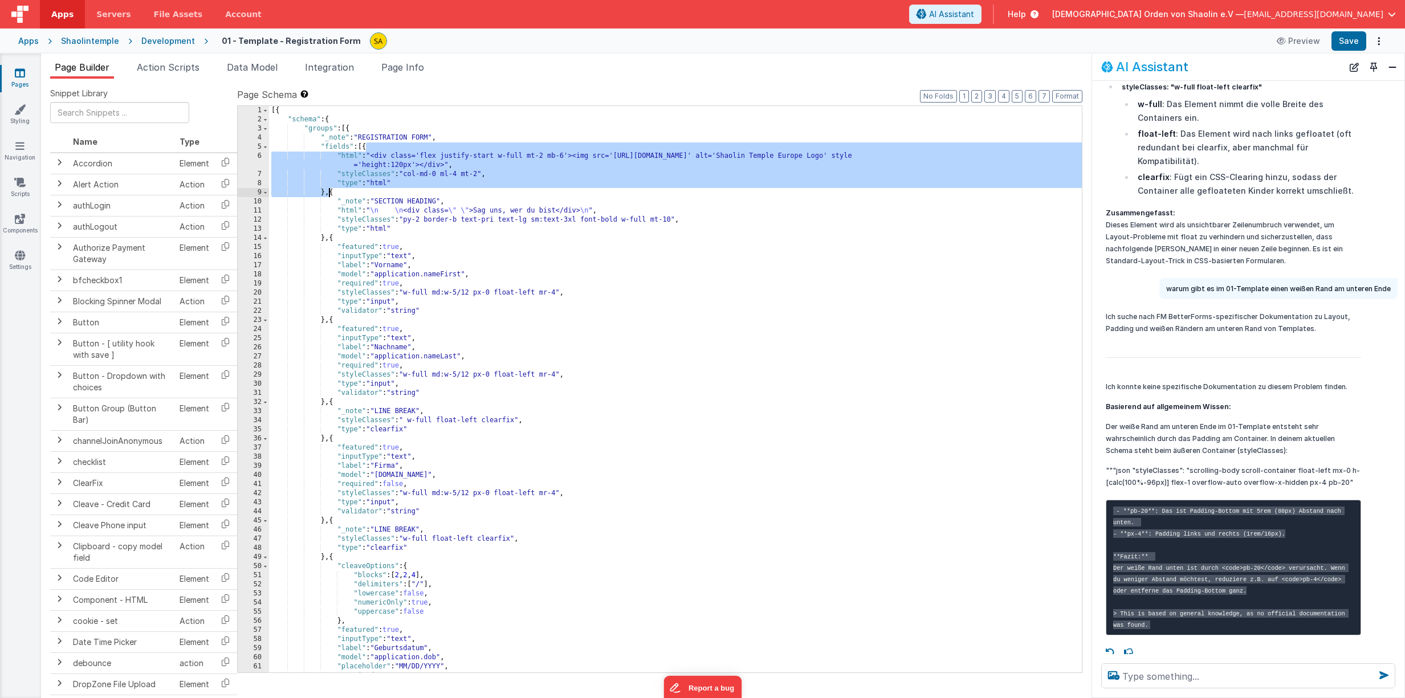
drag, startPoint x: 366, startPoint y: 148, endPoint x: 331, endPoint y: 191, distance: 55.9
click at [329, 192] on div "[{ "schema" : { "groups" : [{ "_note" : "REGISTRATION FORM" , "fields" : [{ "ht…" at bounding box center [675, 398] width 813 height 585
click at [19, 75] on icon at bounding box center [20, 72] width 10 height 11
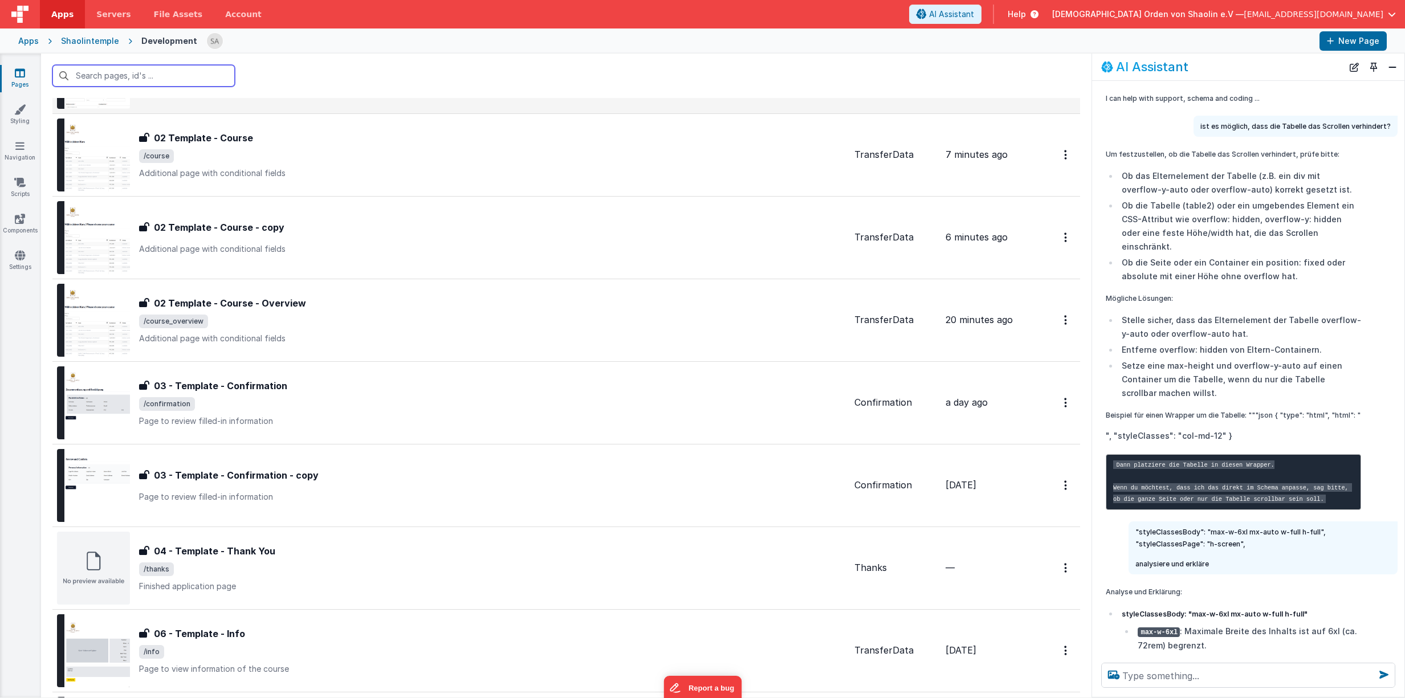
scroll to position [471, 0]
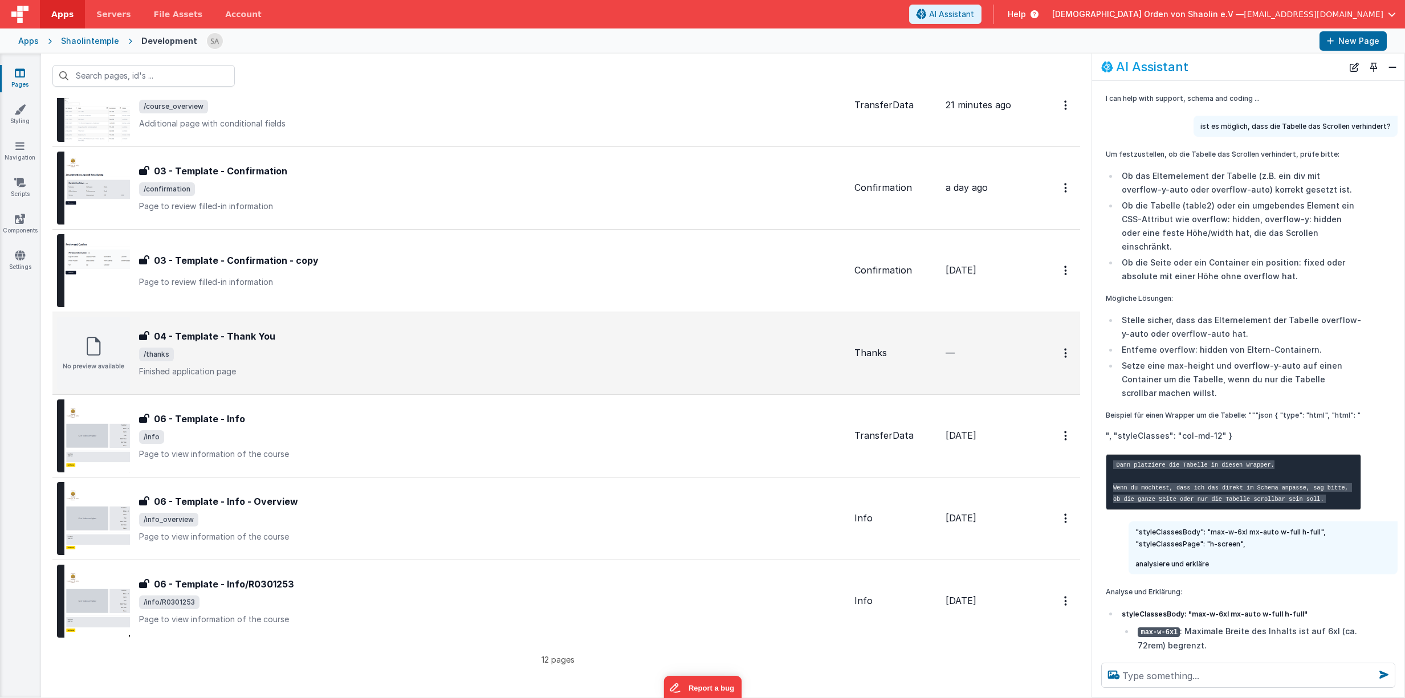
click at [502, 369] on p "Finished application page" at bounding box center [492, 371] width 706 height 11
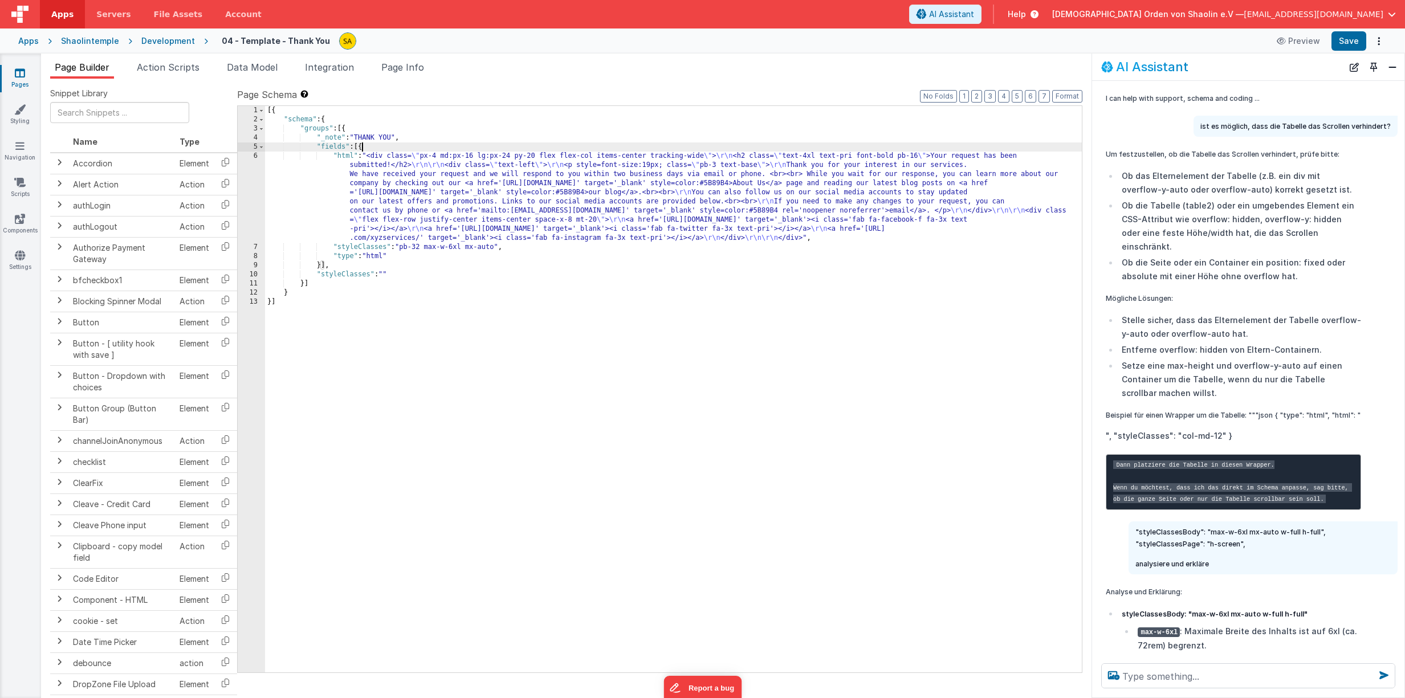
click at [362, 148] on div "[{ "schema" : { "groups" : [{ "_note" : "THANK YOU" , "fields" : [{ "html" : "<…" at bounding box center [673, 398] width 817 height 585
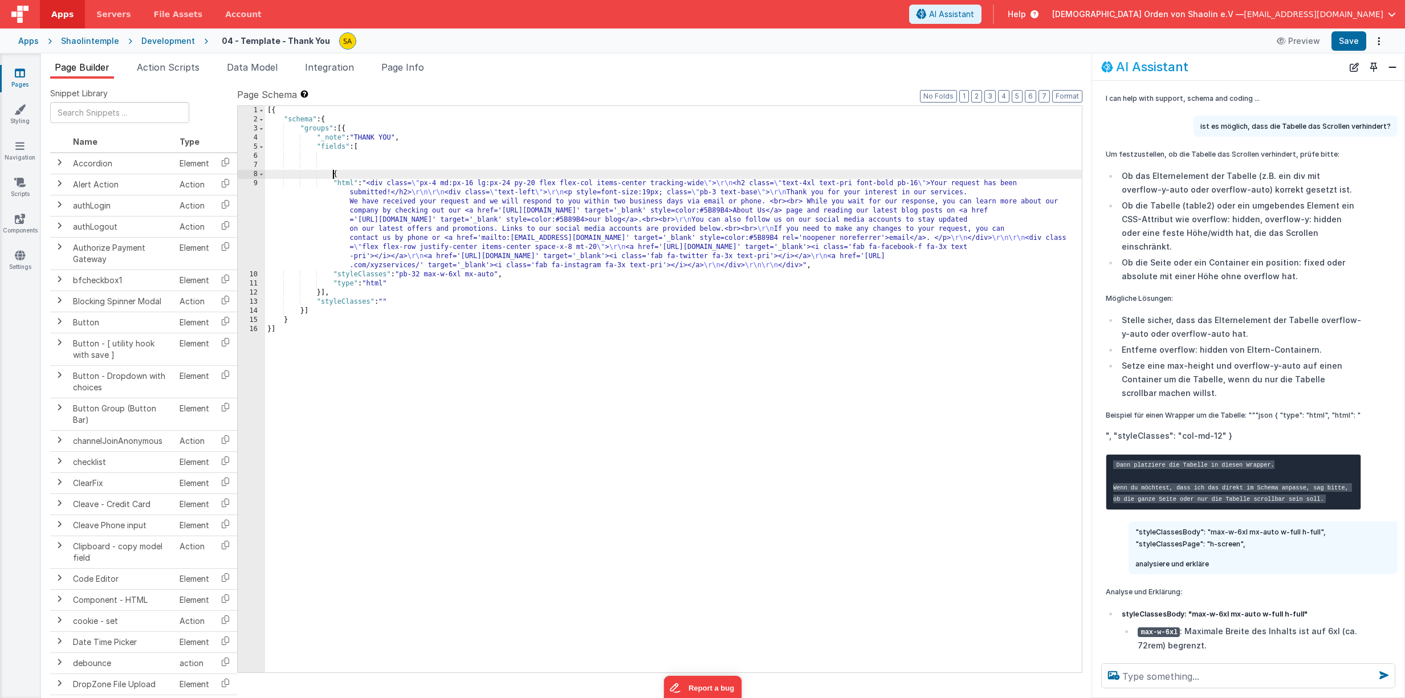
click at [367, 158] on div "[{ "schema" : { "groups" : [{ "_note" : "THANK YOU" , "fields" : [ { "html" : "…" at bounding box center [673, 398] width 817 height 585
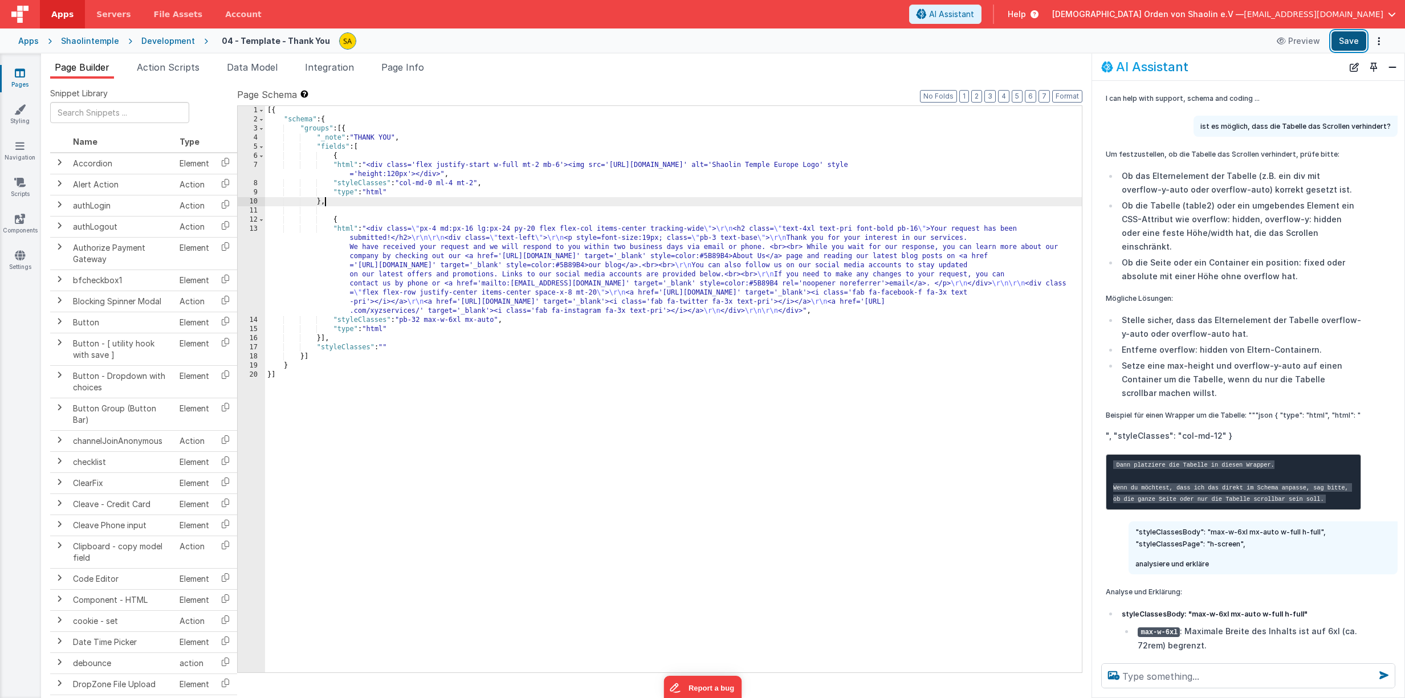
click at [1344, 46] on button "Save" at bounding box center [1349, 40] width 35 height 19
click at [21, 75] on icon at bounding box center [20, 72] width 10 height 11
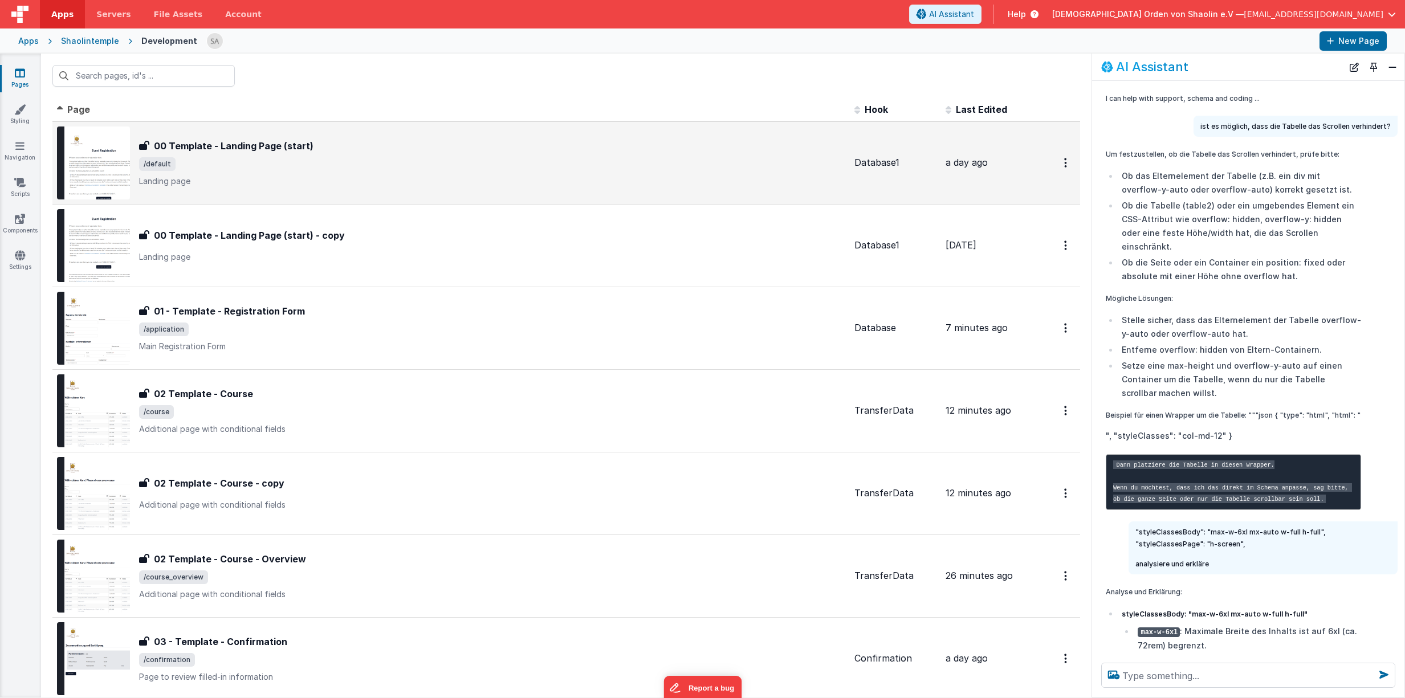
click at [276, 173] on div "00 Template - Landing Page (start) 00 Template - Landing Page (start) /default …" at bounding box center [492, 163] width 706 height 48
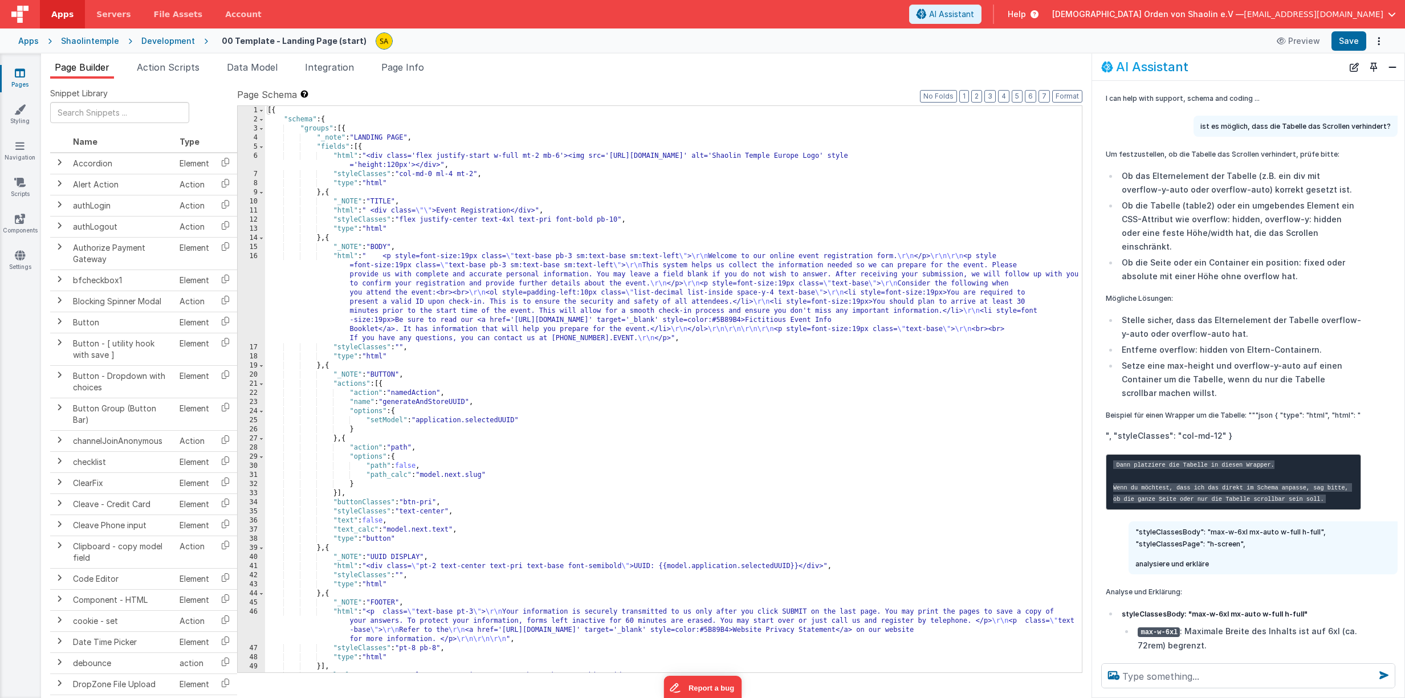
scroll to position [35, 0]
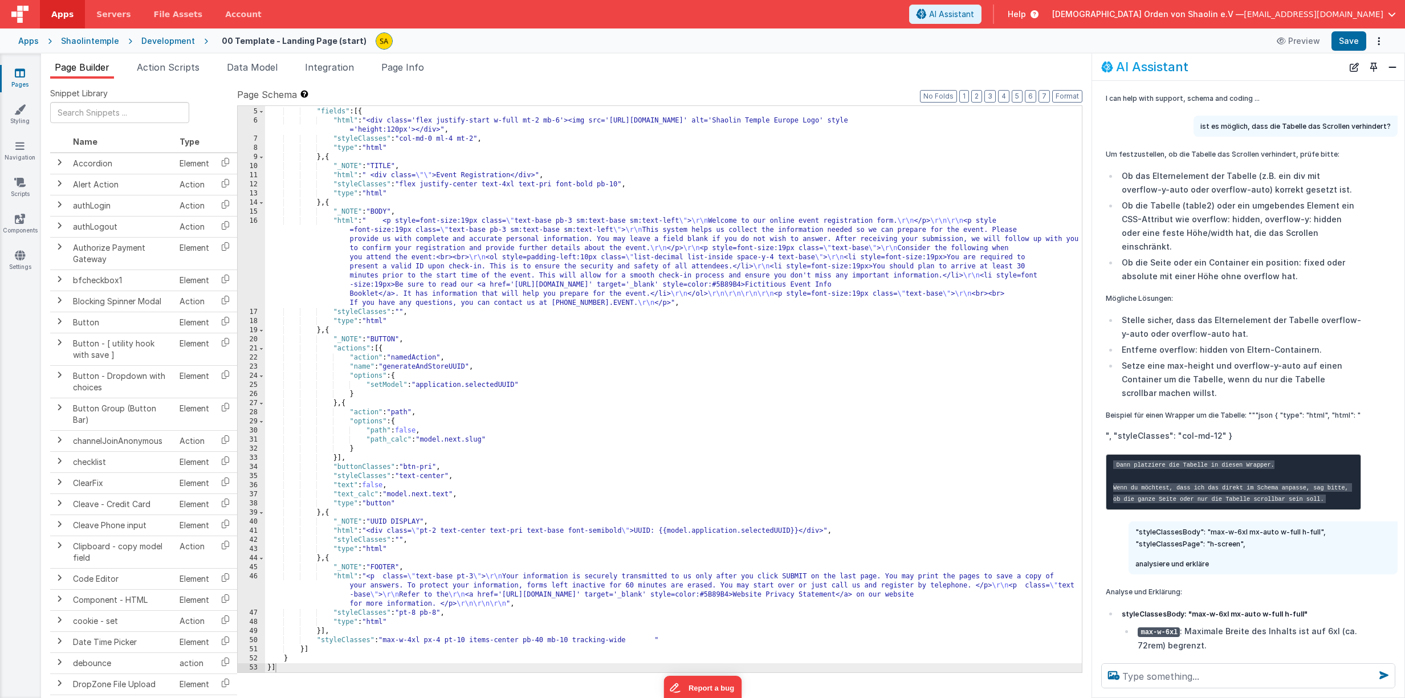
click at [325, 633] on div ""_note" : "LANDING PAGE" , "fields" : [{ "html" : "<div class='flex justify-sta…" at bounding box center [673, 390] width 817 height 585
drag, startPoint x: 315, startPoint y: 641, endPoint x: 627, endPoint y: 644, distance: 311.8
click at [627, 644] on div ""_note" : "LANDING PAGE" , "fields" : [{ "html" : "<div class='flex justify-sta…" at bounding box center [673, 390] width 817 height 585
click at [25, 74] on link "Pages" at bounding box center [19, 78] width 41 height 23
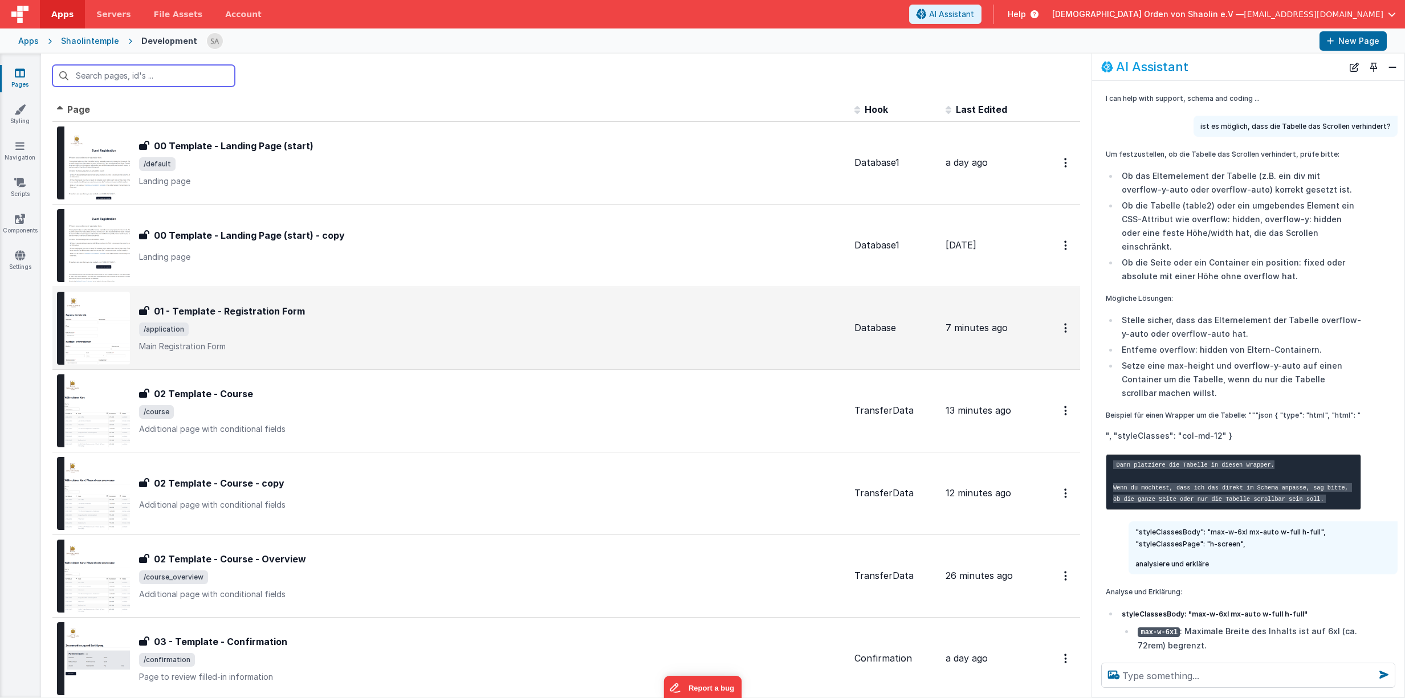
scroll to position [89, 0]
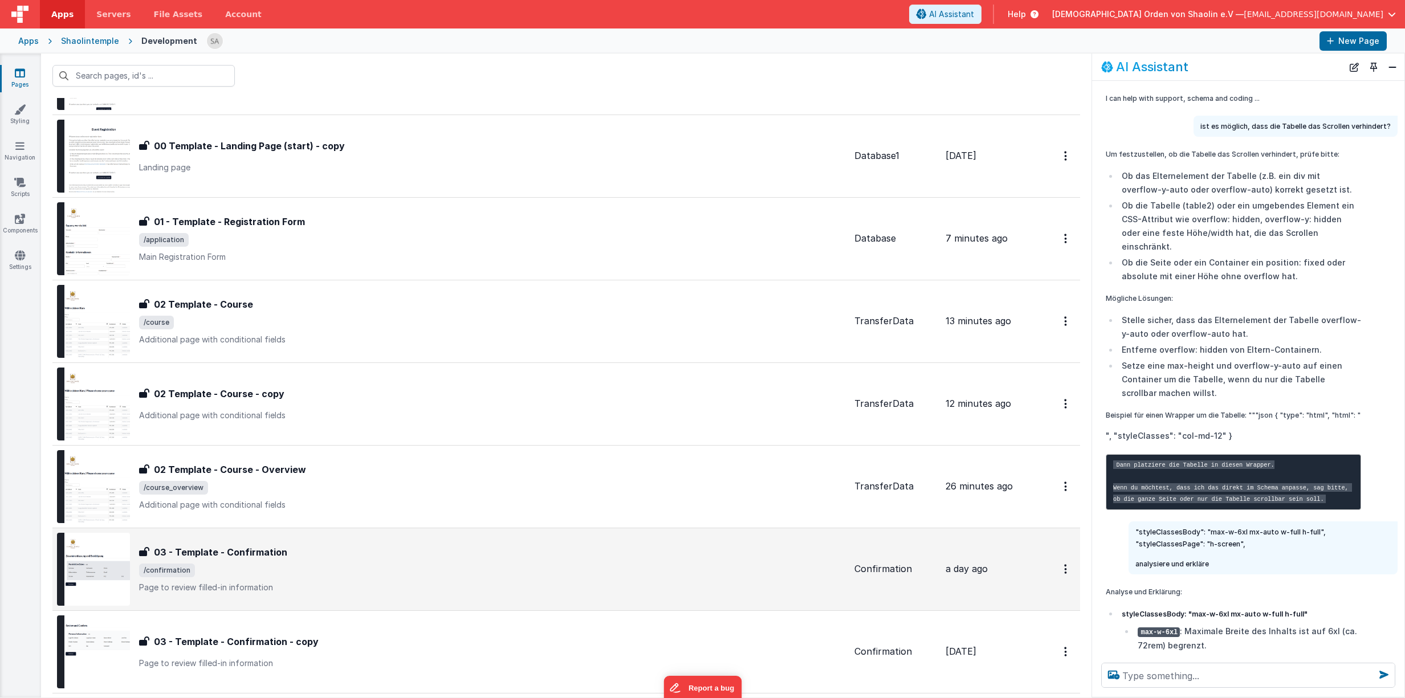
click at [396, 555] on div "03 - Template - Confirmation" at bounding box center [492, 553] width 706 height 14
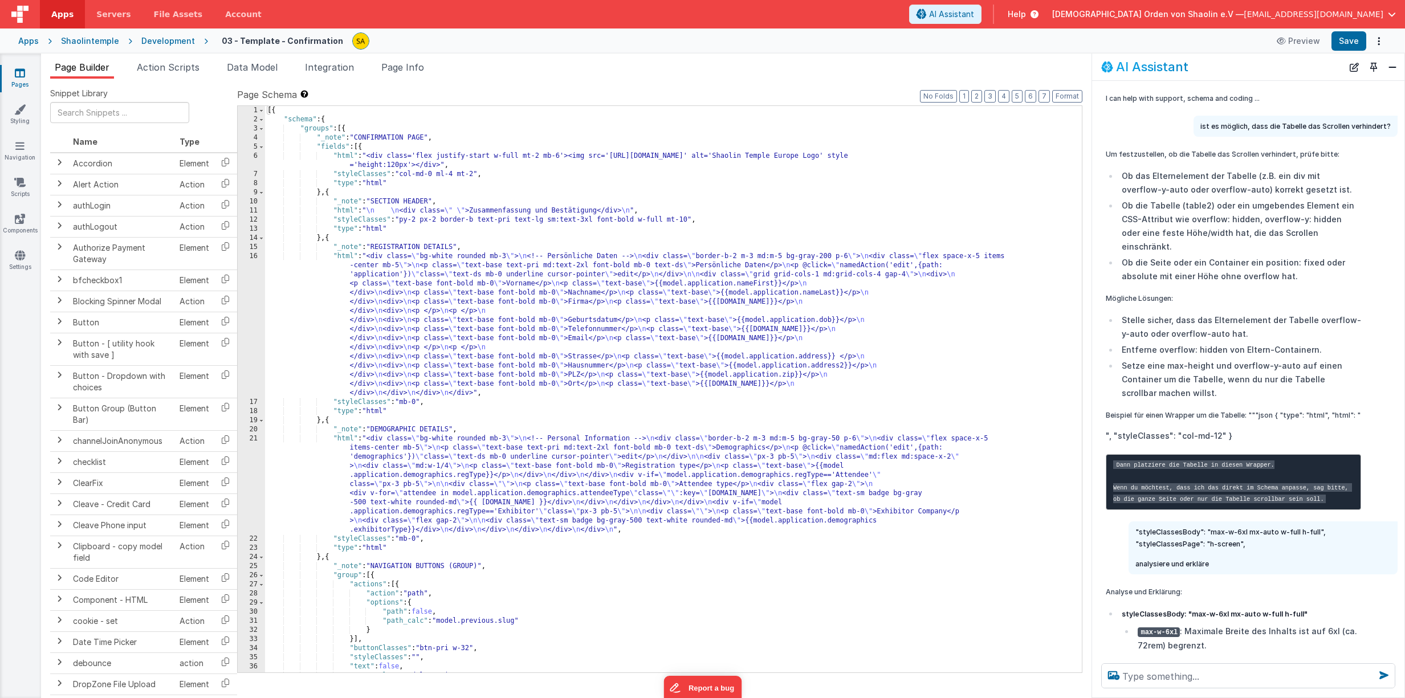
click at [17, 71] on icon at bounding box center [20, 72] width 10 height 11
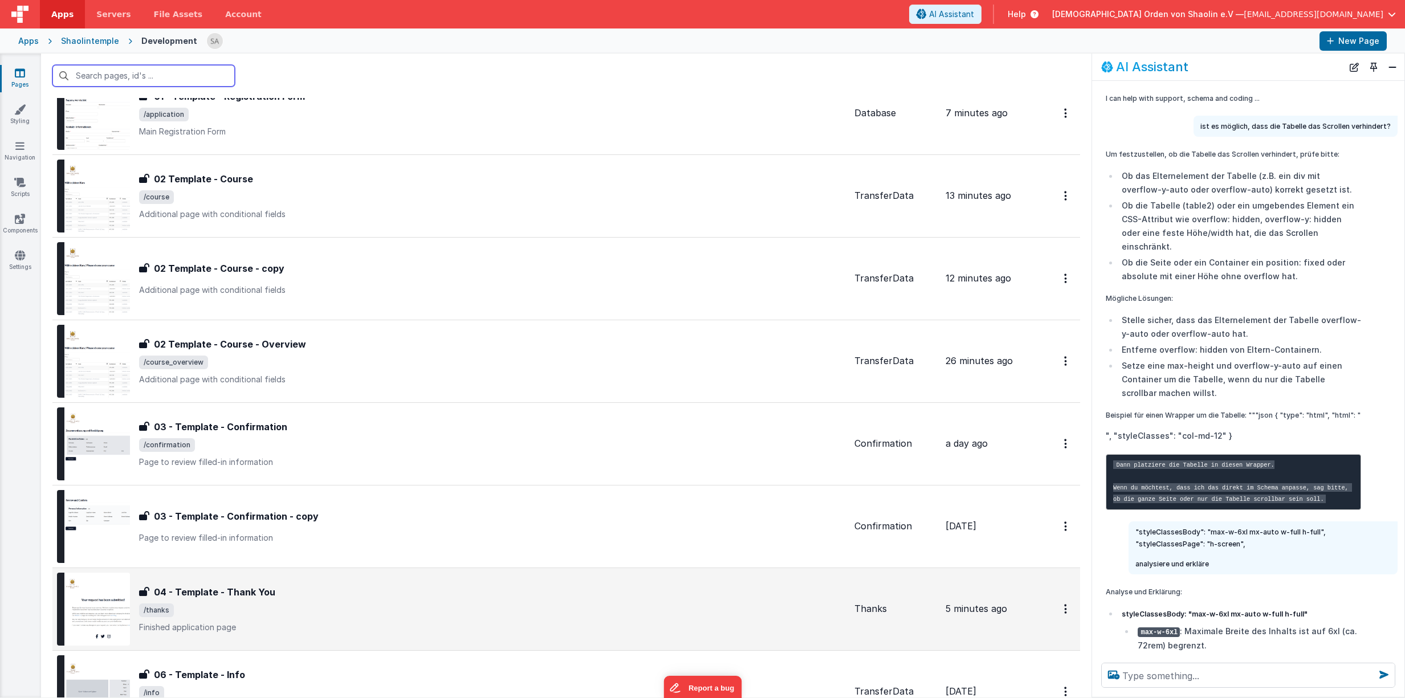
scroll to position [219, 0]
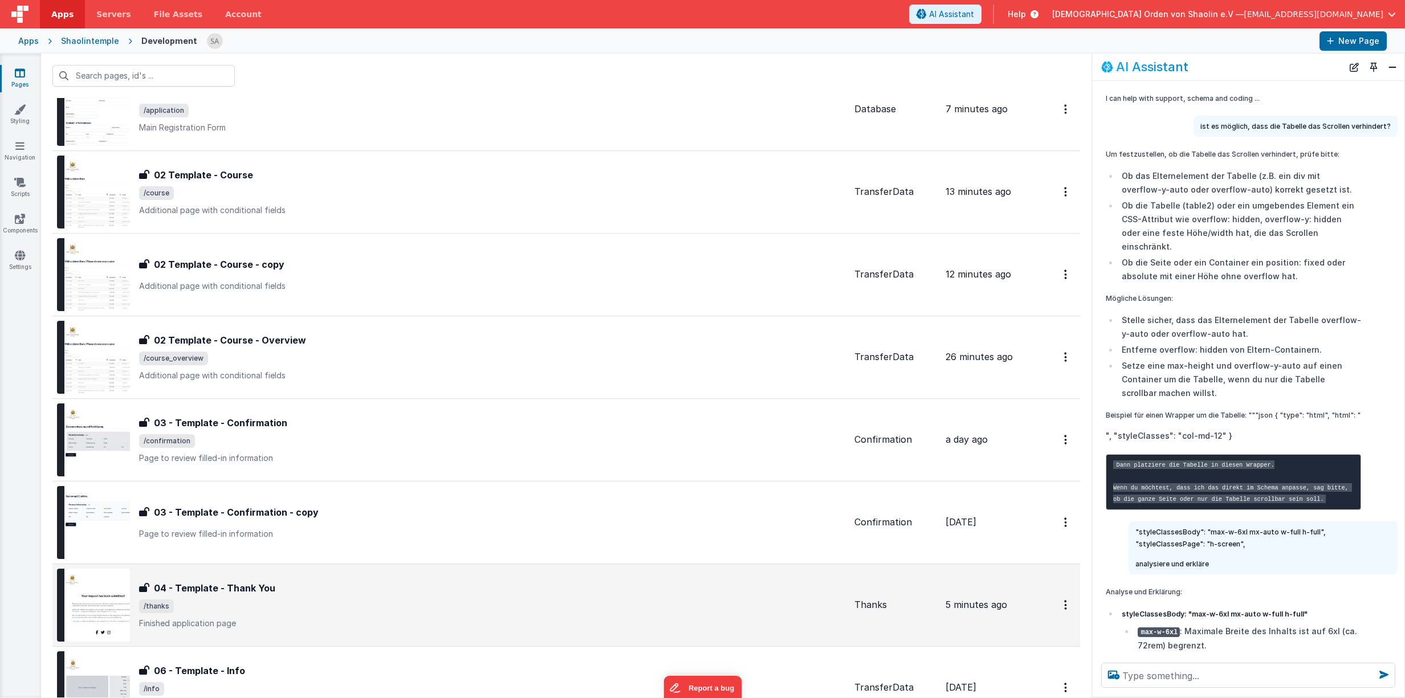
click at [408, 619] on p "Finished application page" at bounding box center [492, 623] width 706 height 11
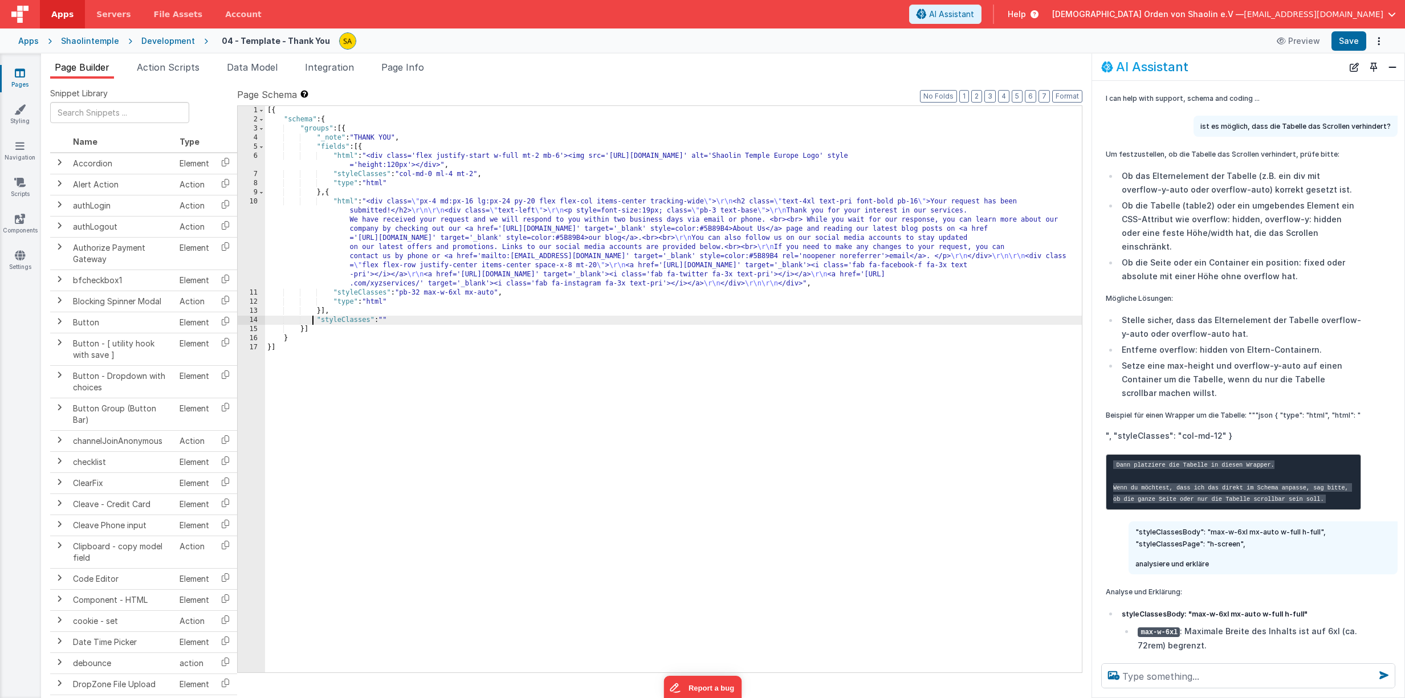
click at [314, 318] on div "[{ "schema" : { "groups" : [{ "_note" : "THANK YOU" , "fields" : [{ "html" : "<…" at bounding box center [673, 398] width 817 height 585
click at [324, 312] on div "[{ "schema" : { "groups" : [{ "_note" : "THANK YOU" , "fields" : [{ "html" : "<…" at bounding box center [673, 398] width 817 height 585
click at [310, 332] on div "[{ "schema" : { "groups" : [{ "_note" : "THANK YOU" , "fields" : [{ "html" : "<…" at bounding box center [673, 398] width 817 height 585
click at [325, 329] on div "[{ "schema" : { "groups" : [{ "_note" : "THANK YOU" , "fields" : [{ "html" : "<…" at bounding box center [673, 398] width 817 height 585
click at [315, 318] on div "[{ "schema" : { "groups" : [{ "_note" : "THANK YOU" , "fields" : [{ "html" : "<…" at bounding box center [673, 398] width 817 height 585
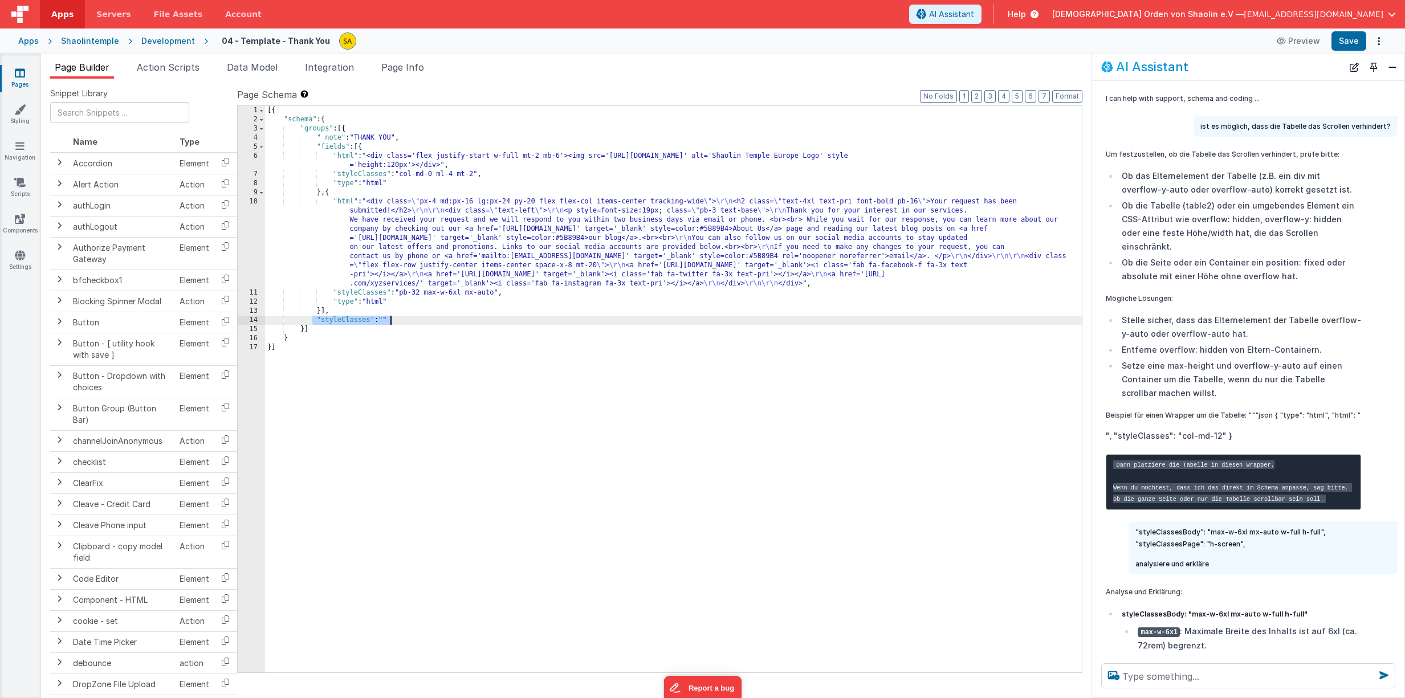
drag, startPoint x: 314, startPoint y: 320, endPoint x: 392, endPoint y: 324, distance: 77.6
click at [391, 323] on div "[{ "schema" : { "groups" : [{ "_note" : "THANK YOU" , "fields" : [{ "html" : "<…" at bounding box center [673, 398] width 817 height 585
click at [1360, 44] on button "Save" at bounding box center [1349, 40] width 35 height 19
drag, startPoint x: 632, startPoint y: 321, endPoint x: 312, endPoint y: 322, distance: 319.8
click at [312, 321] on div "[{ "schema" : { "groups" : [{ "_note" : "THANK YOU" , "fields" : [{ "html" : "<…" at bounding box center [673, 398] width 817 height 585
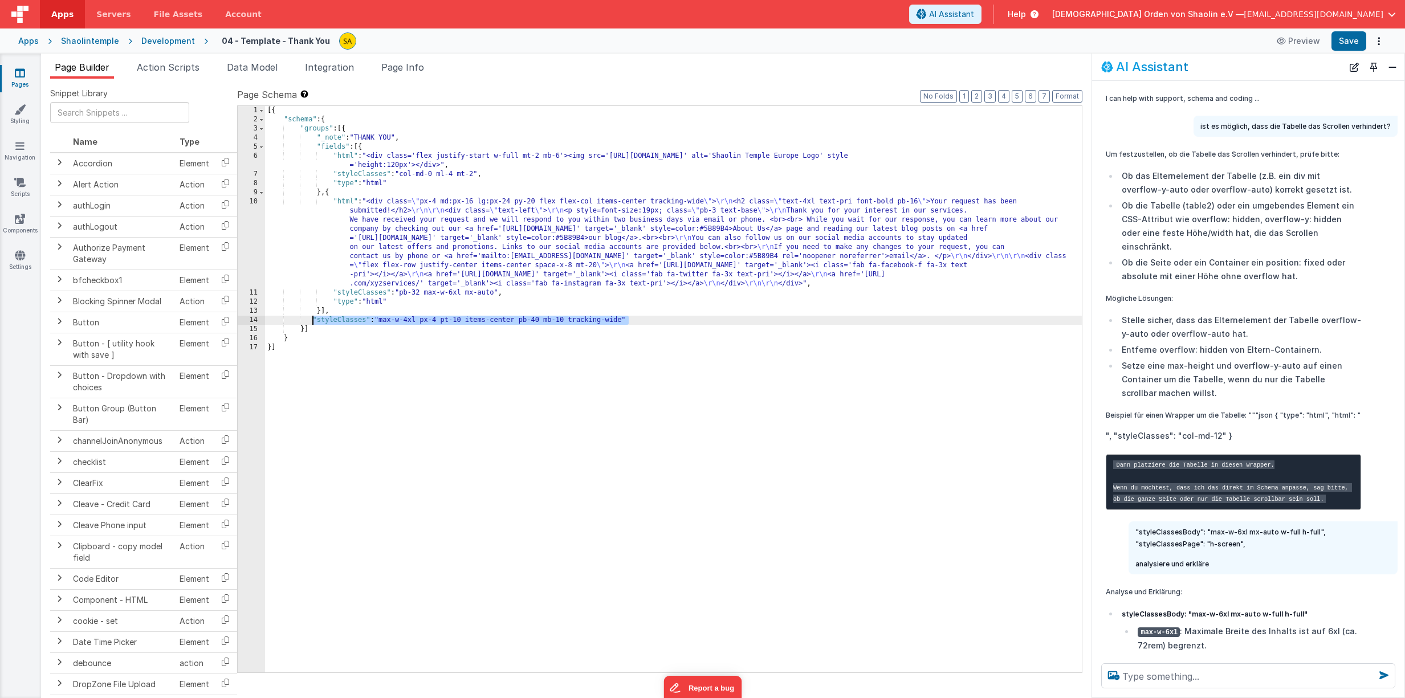
click at [368, 327] on div "[{ "schema" : { "groups" : [{ "_note" : "THANK YOU" , "fields" : [{ "html" : "<…" at bounding box center [673, 398] width 817 height 585
drag, startPoint x: 383, startPoint y: 321, endPoint x: 626, endPoint y: 328, distance: 242.9
click at [624, 324] on div "[{ "schema" : { "groups" : [{ "_note" : "THANK YOU" , "fields" : [{ "html" : "<…" at bounding box center [673, 398] width 817 height 585
click at [1344, 47] on button "Save" at bounding box center [1349, 40] width 35 height 19
